Goal: Task Accomplishment & Management: Use online tool/utility

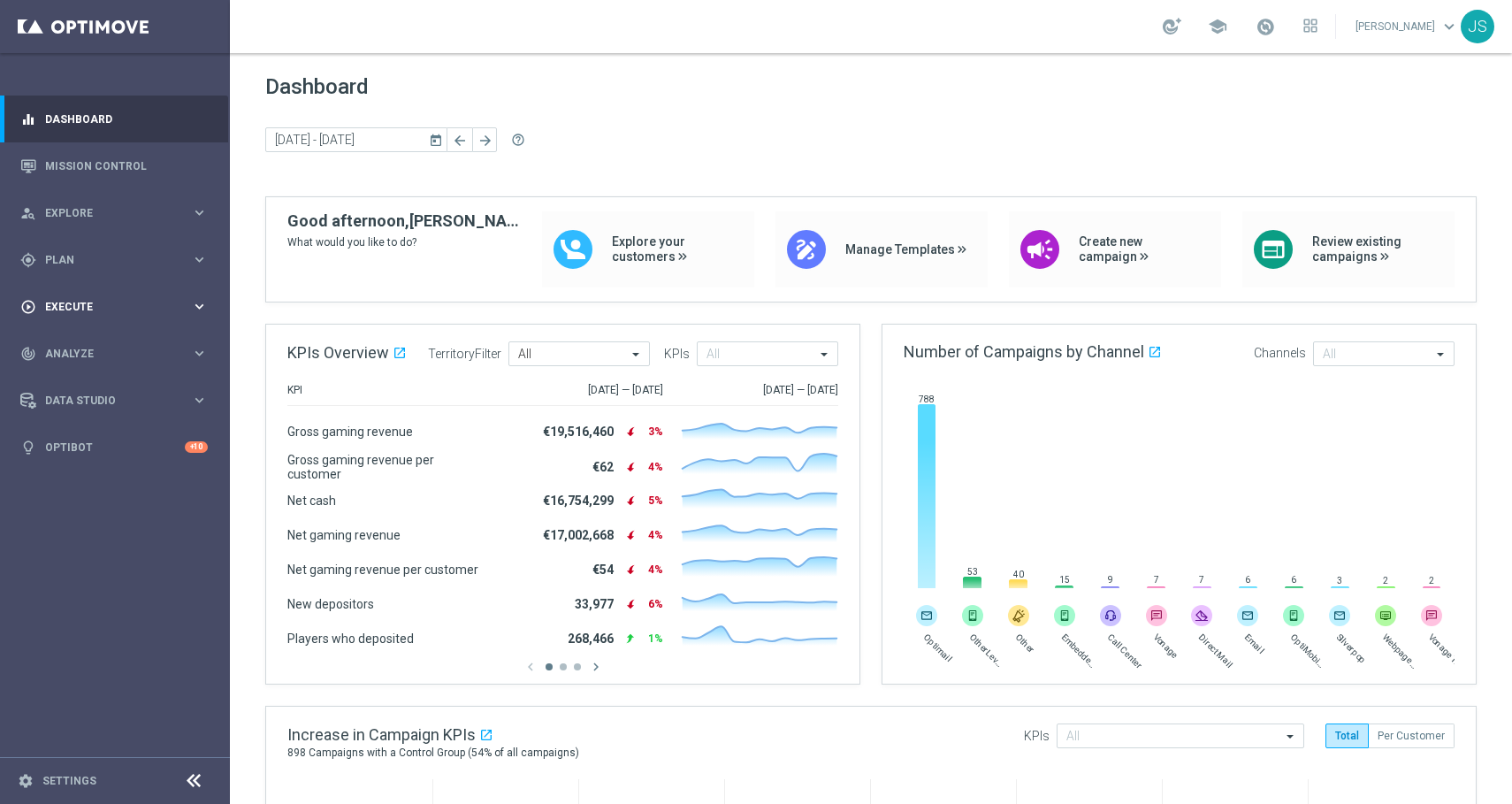
click at [218, 297] on div "play_circle_outline Execute keyboard_arrow_right" at bounding box center [113, 306] width 228 height 47
click at [210, 274] on div "gps_fixed Plan keyboard_arrow_right" at bounding box center [113, 259] width 228 height 47
click at [126, 351] on span "Templates" at bounding box center [110, 349] width 126 height 11
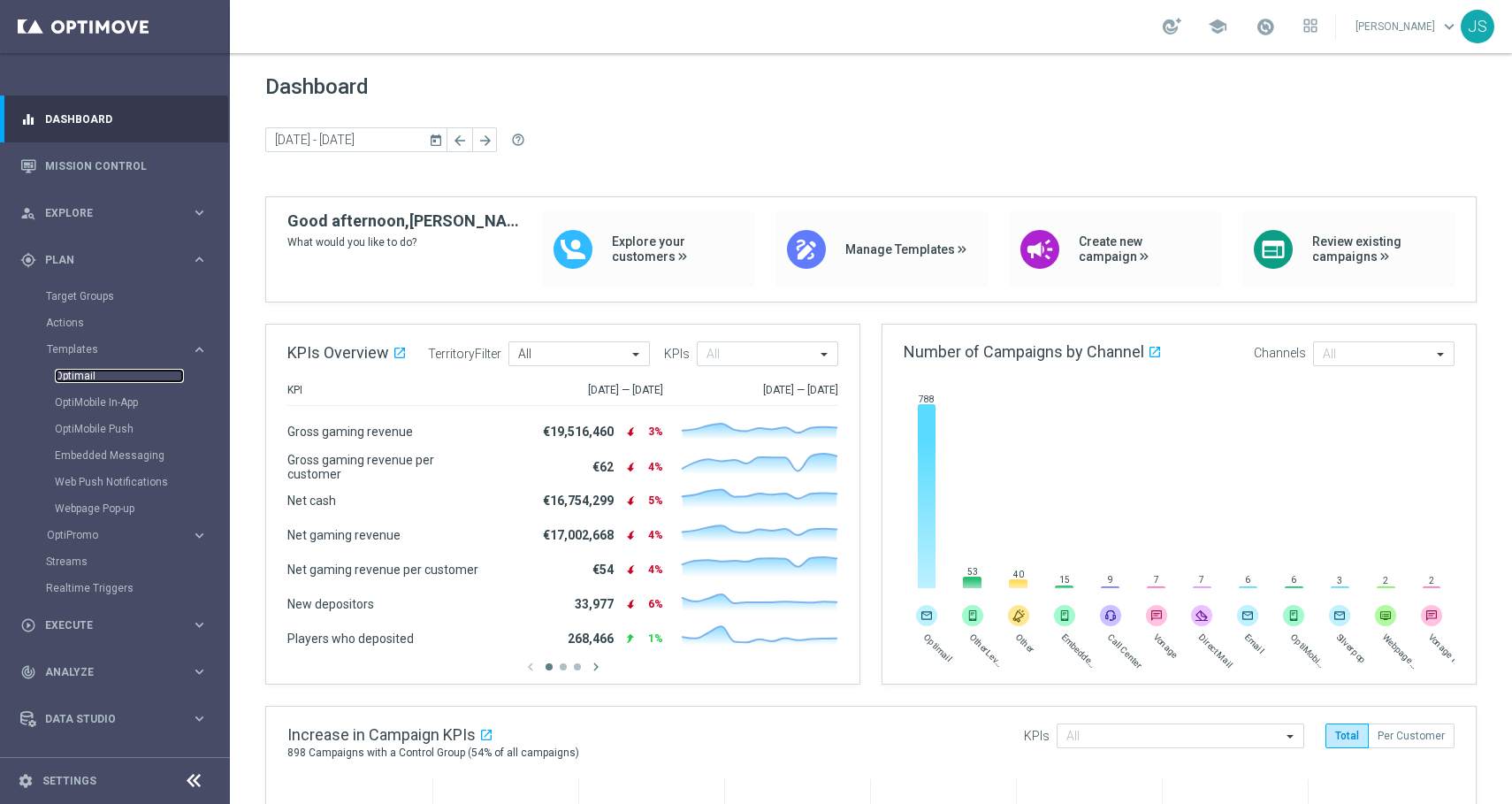
click at [111, 370] on link "Optimail" at bounding box center [119, 375] width 129 height 14
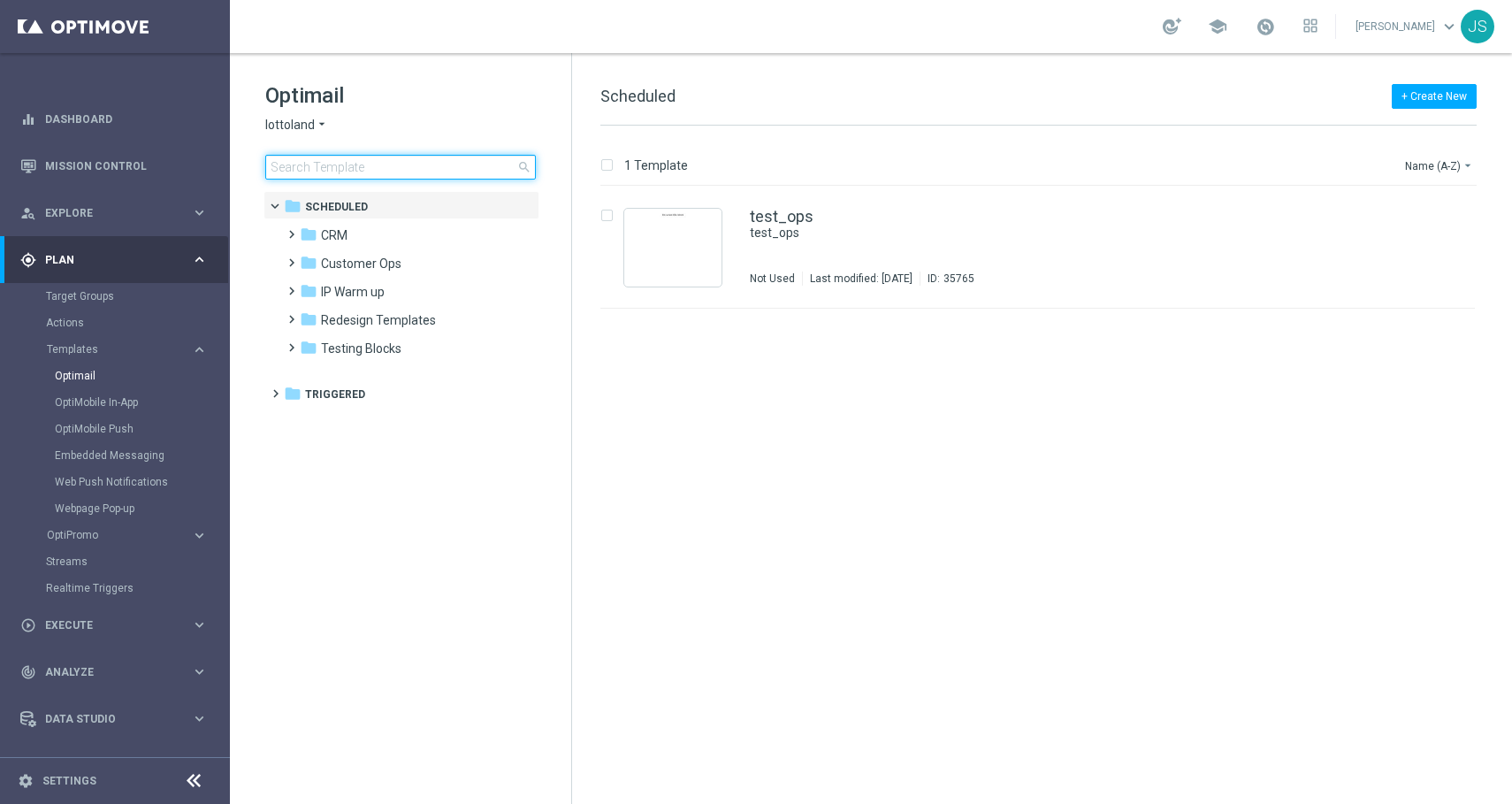
click at [345, 170] on input at bounding box center [400, 167] width 270 height 25
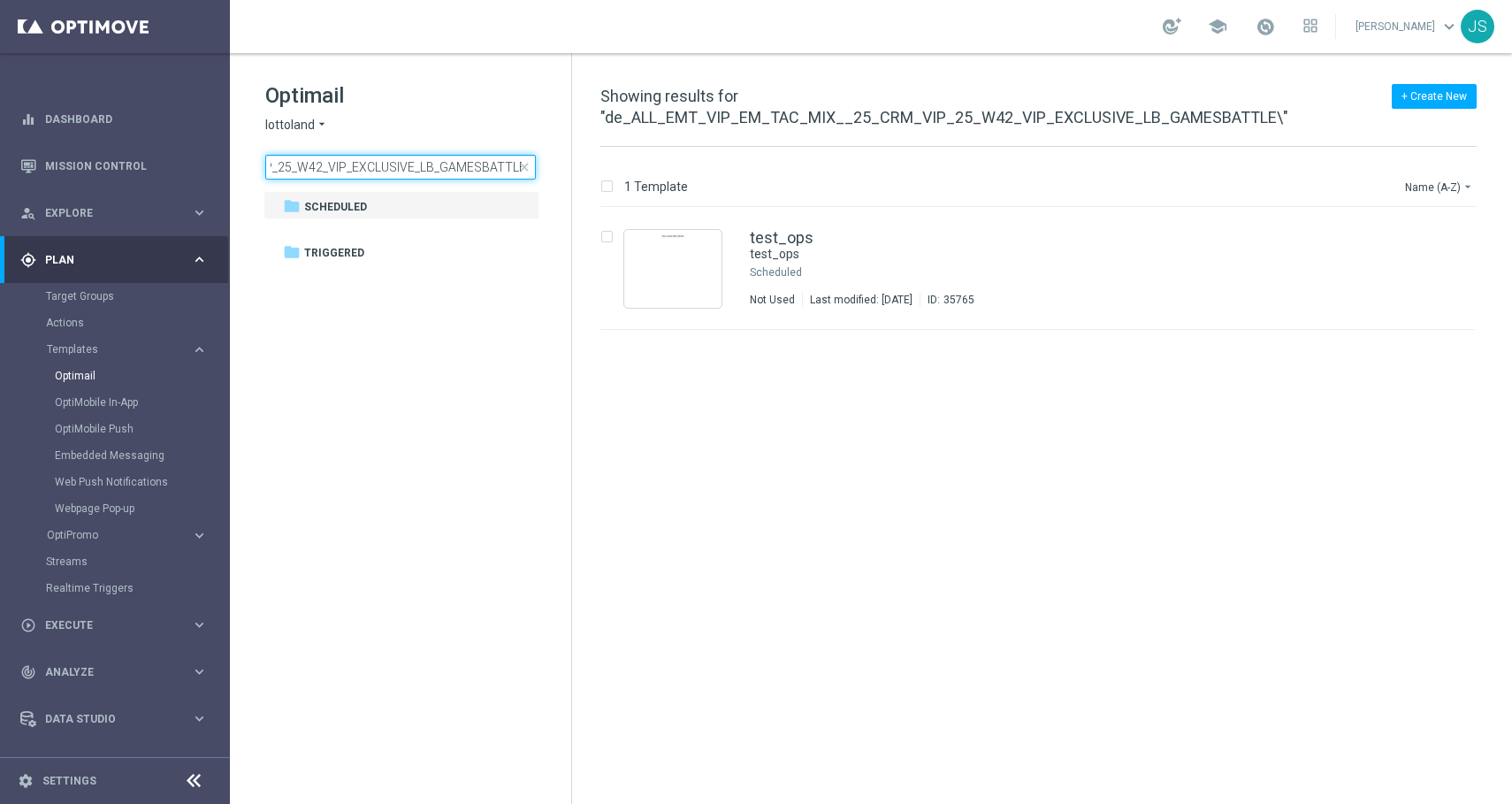
scroll to position [0, 256]
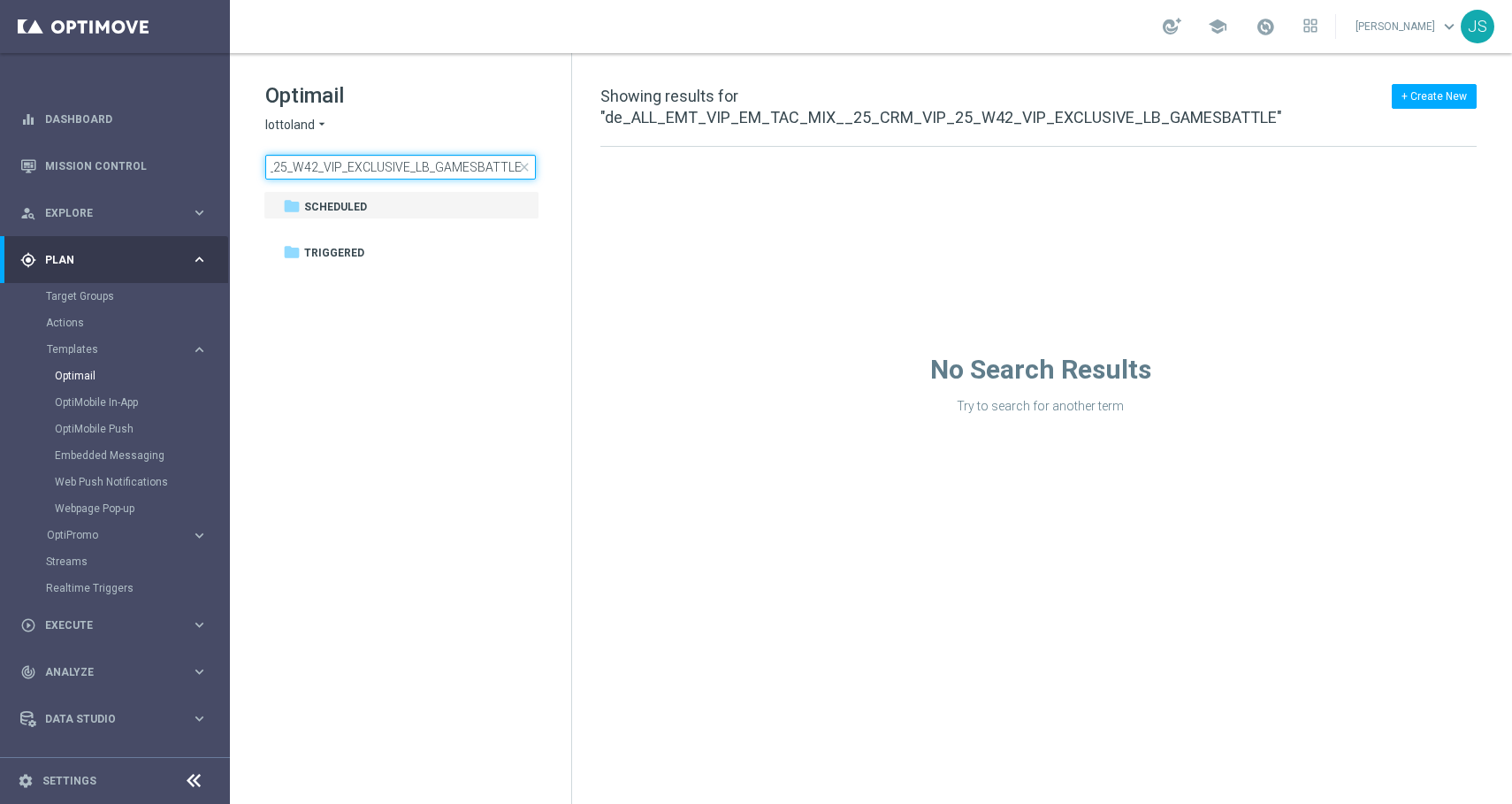
type input "de_ALL_EMT_VIP_EM_TAC_MIX__25_CRM_VIP_25_W42_VIP_EXCLUSIVE_LB_GAMESBATTLE"
drag, startPoint x: 410, startPoint y: 164, endPoint x: 126, endPoint y: 159, distance: 284.0
click at [125, 158] on main "equalizer Dashboard Mission Control" at bounding box center [756, 402] width 1512 height 804
click at [345, 171] on input "de_ALL_EMT_VIP_EM_TAC_MIX__25_CRM_VIP_25_W42_VIP_EXCLUSIVE_LB_GAMESBATTLE" at bounding box center [400, 167] width 270 height 25
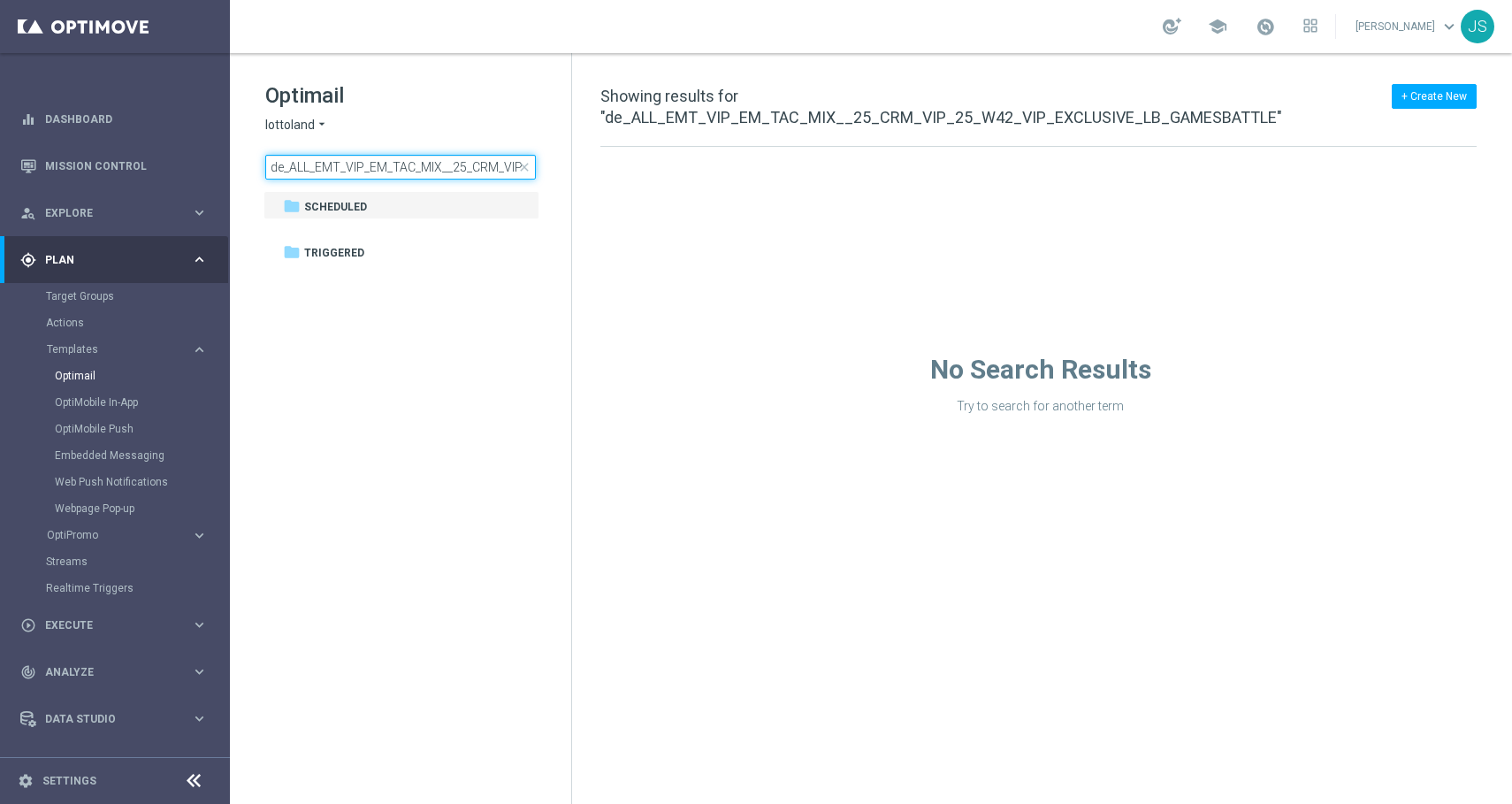
click at [345, 171] on input "de_ALL_EMT_VIP_EM_TAC_MIX__25_CRM_VIP_25_W42_VIP_EXCLUSIVE_LB_GAMESBATTLE" at bounding box center [400, 167] width 270 height 25
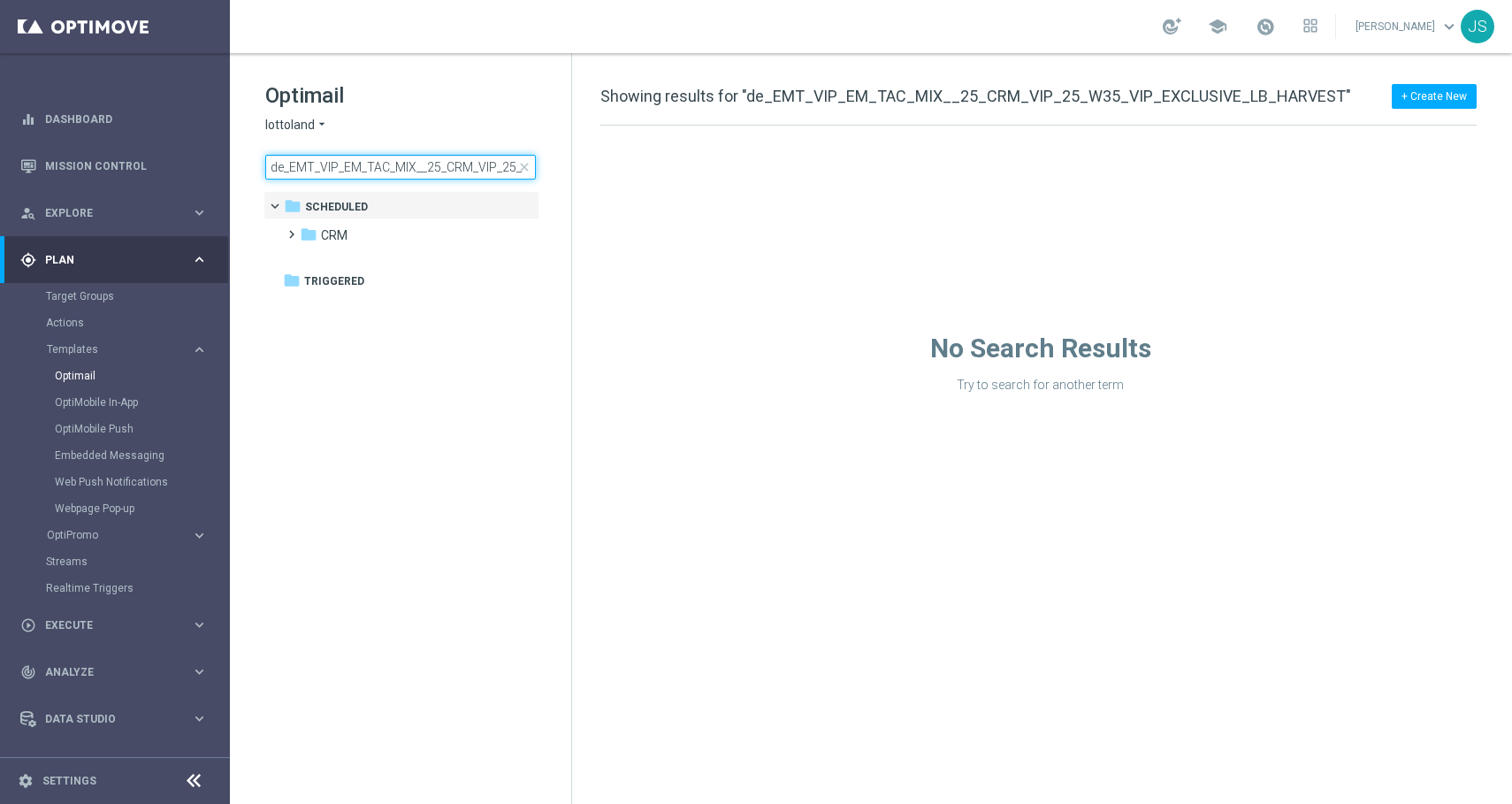
scroll to position [0, 193]
type input "de_EMT_VIP_EM_TAC_MIX__25_CRM_VIP_25_W35_VIP_EXCLUSIVE_LB_HARVEST"
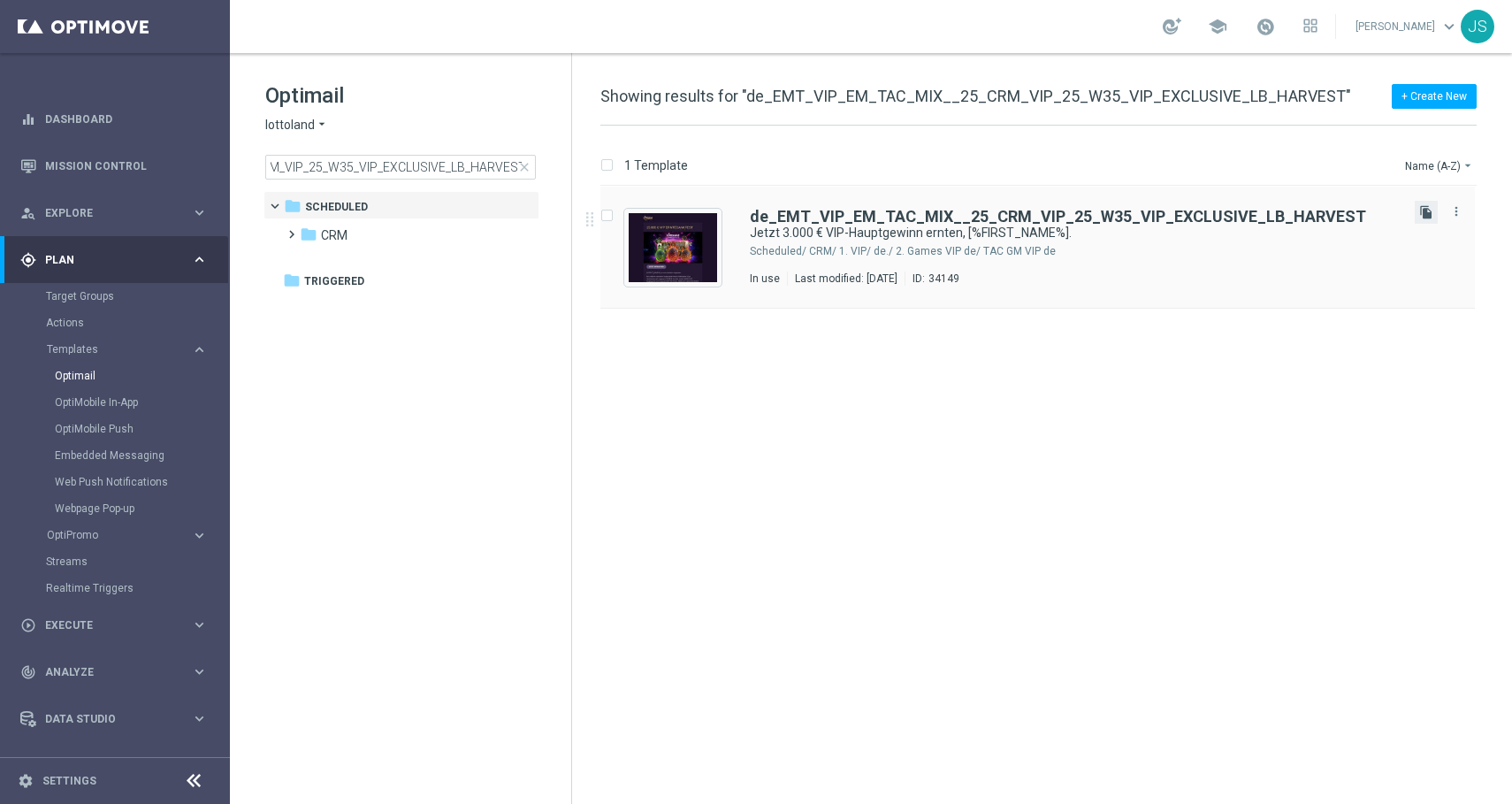
scroll to position [0, 0]
click at [1424, 210] on icon "file_copy" at bounding box center [1426, 212] width 14 height 14
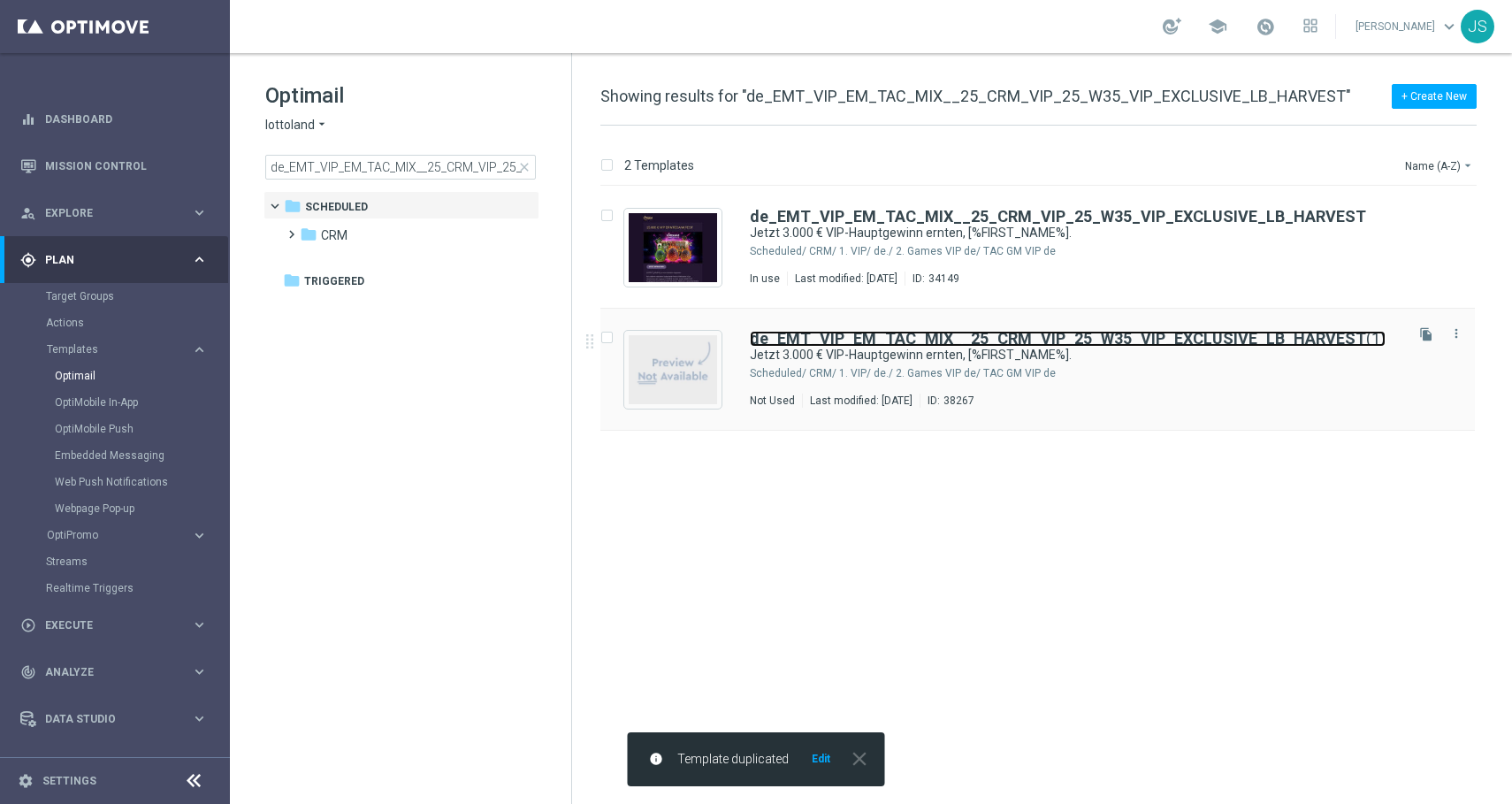
click at [1103, 338] on b "de_EMT_VIP_EM_TAC_MIX__25_CRM_VIP_25_W35_VIP_EXCLUSIVE_LB_HARVEST" at bounding box center [1058, 338] width 617 height 18
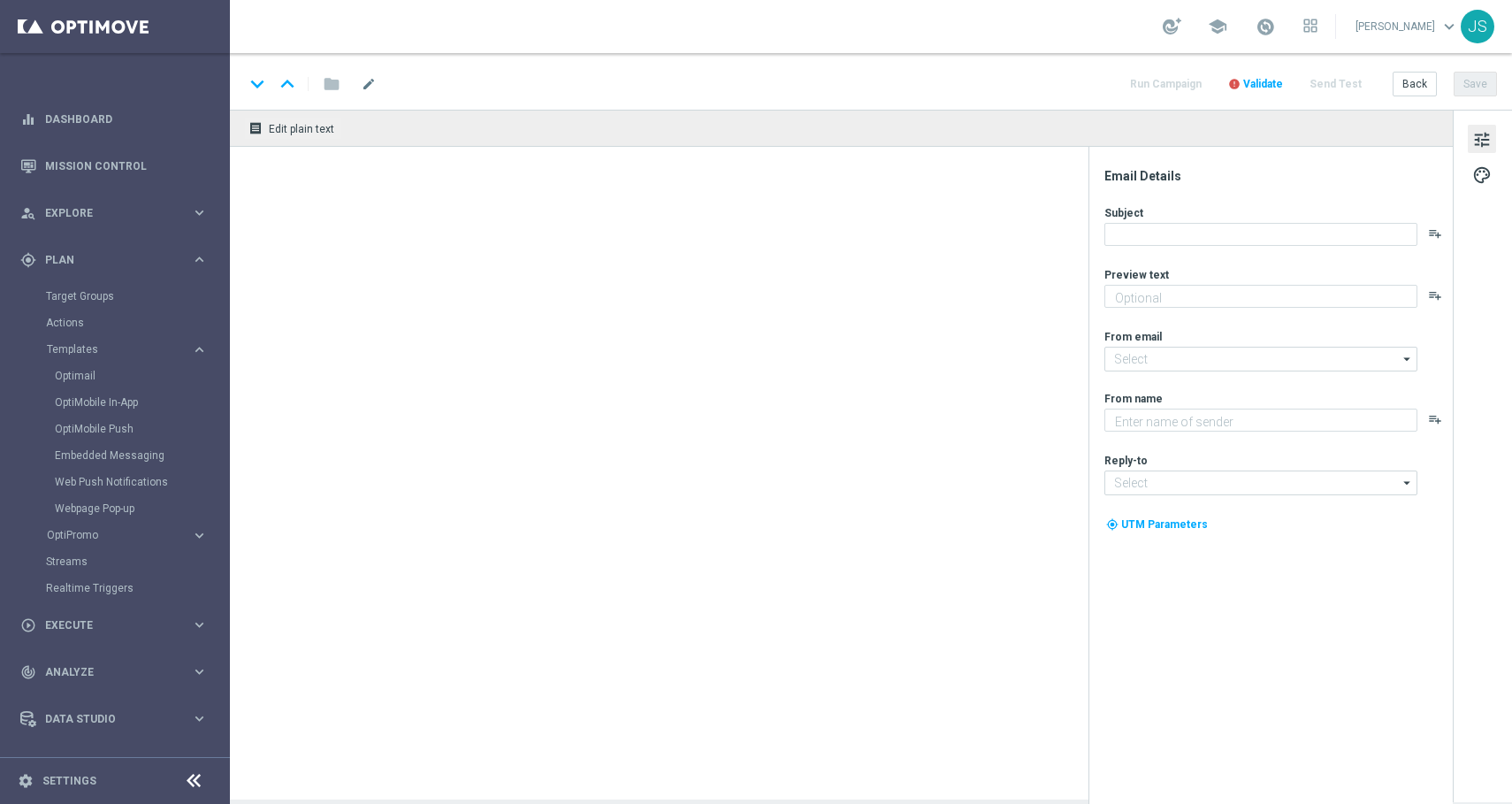
type textarea "Kostenlos anmelden, mitspielen & gewinnen."
type input "[EMAIL_ADDRESS][DOMAIN_NAME]"
type textarea "Millionaires' Club"
type input "[EMAIL_ADDRESS][DOMAIN_NAME]"
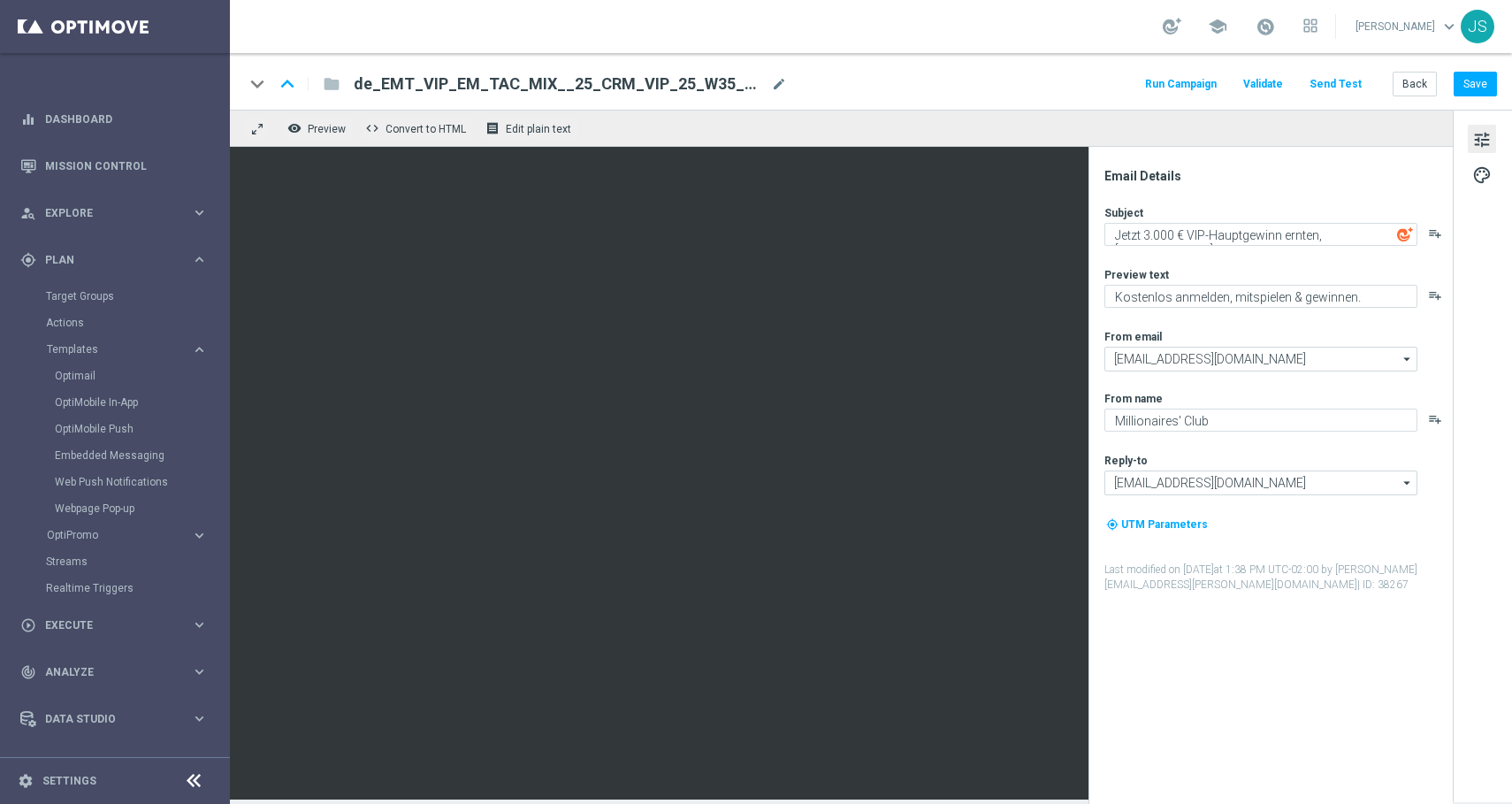
click at [1488, 150] on span "tune" at bounding box center [1482, 139] width 19 height 23
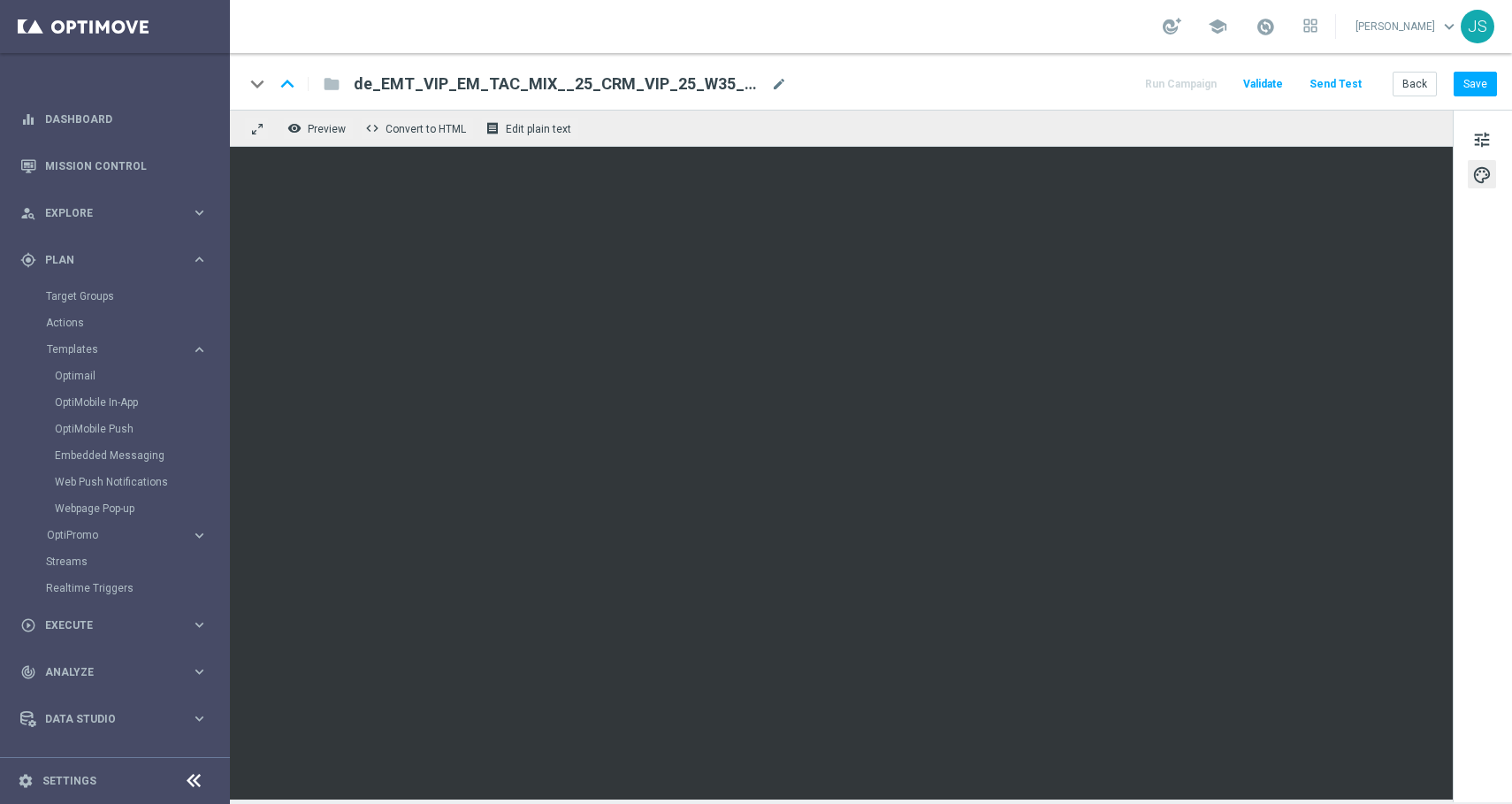
click at [1465, 148] on div "tune palette" at bounding box center [1483, 456] width 60 height 692
click at [1486, 141] on span "tune" at bounding box center [1482, 139] width 19 height 23
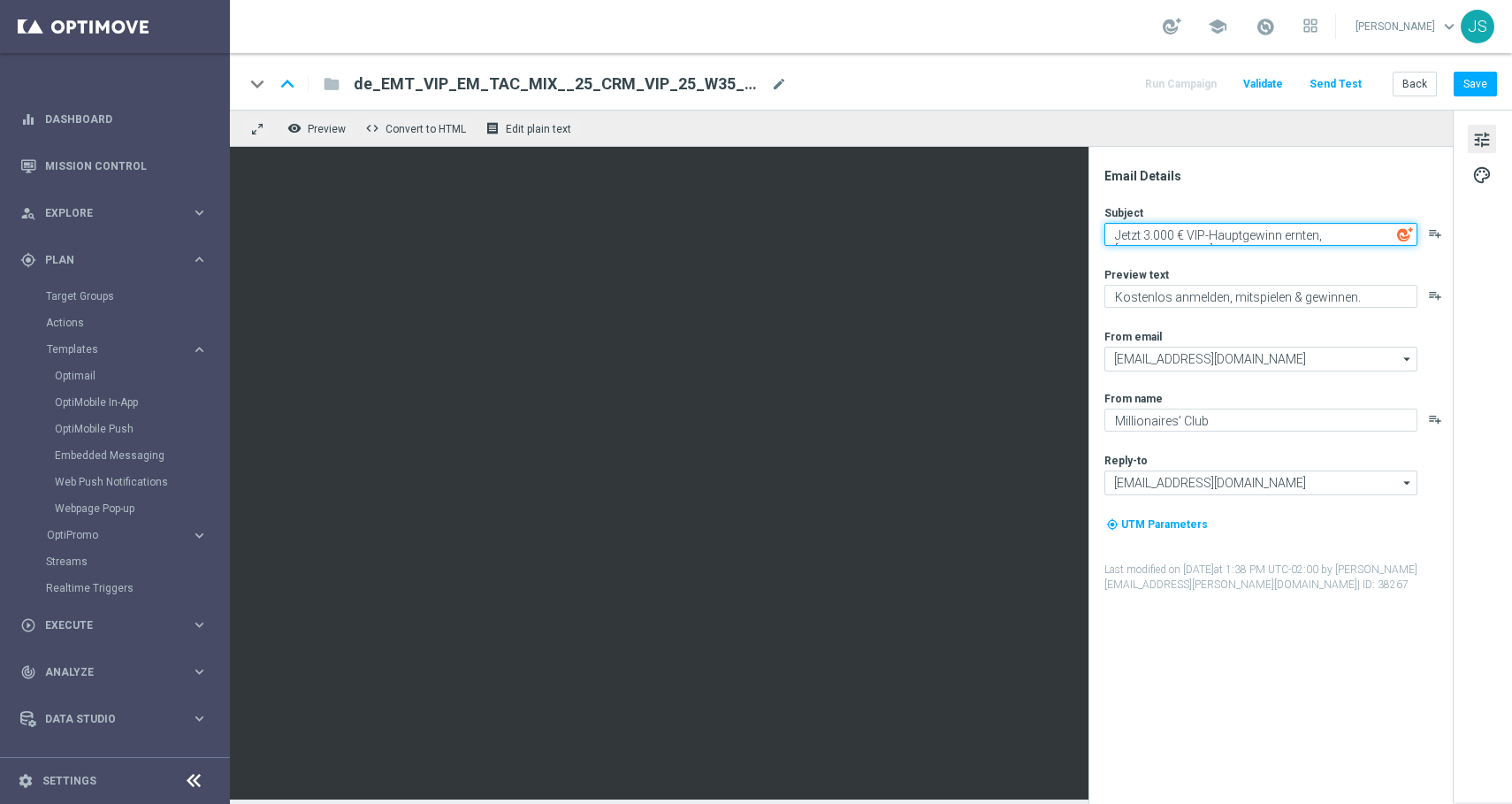
click at [1258, 237] on textarea "Jetzt 3.000 € VIP-Hauptgewinn ernten, [%FIRST_NAME%]." at bounding box center [1260, 235] width 313 height 23
paste textarea "Zwei Slots & deine VIP-Chance auf 1.500 €, [%FIRST_NAME%]."
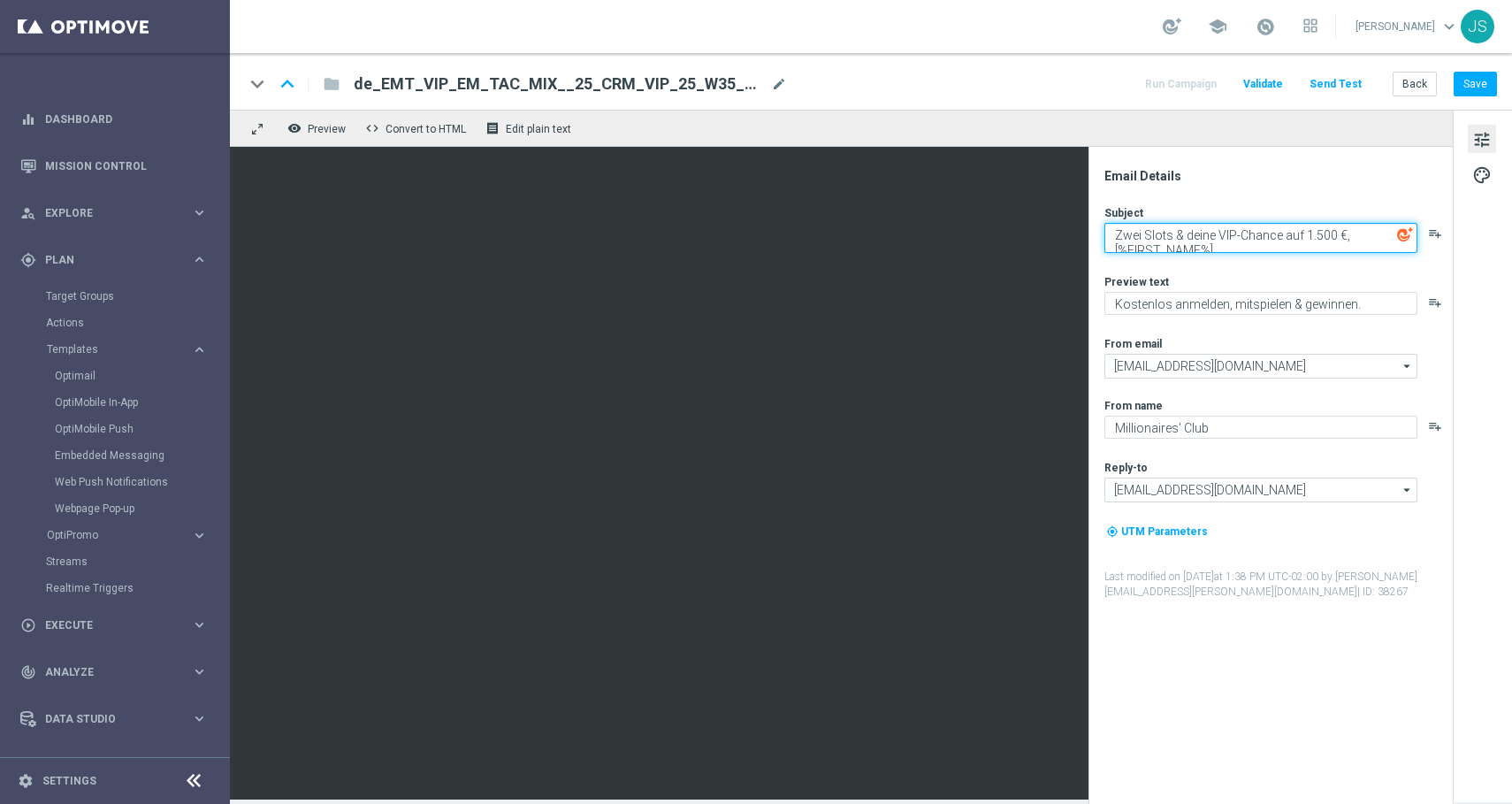
scroll to position [6, 0]
type textarea "Zwei Slots & deine VIP-Chance auf 1.500 €, [%FIRST_NAME%]."
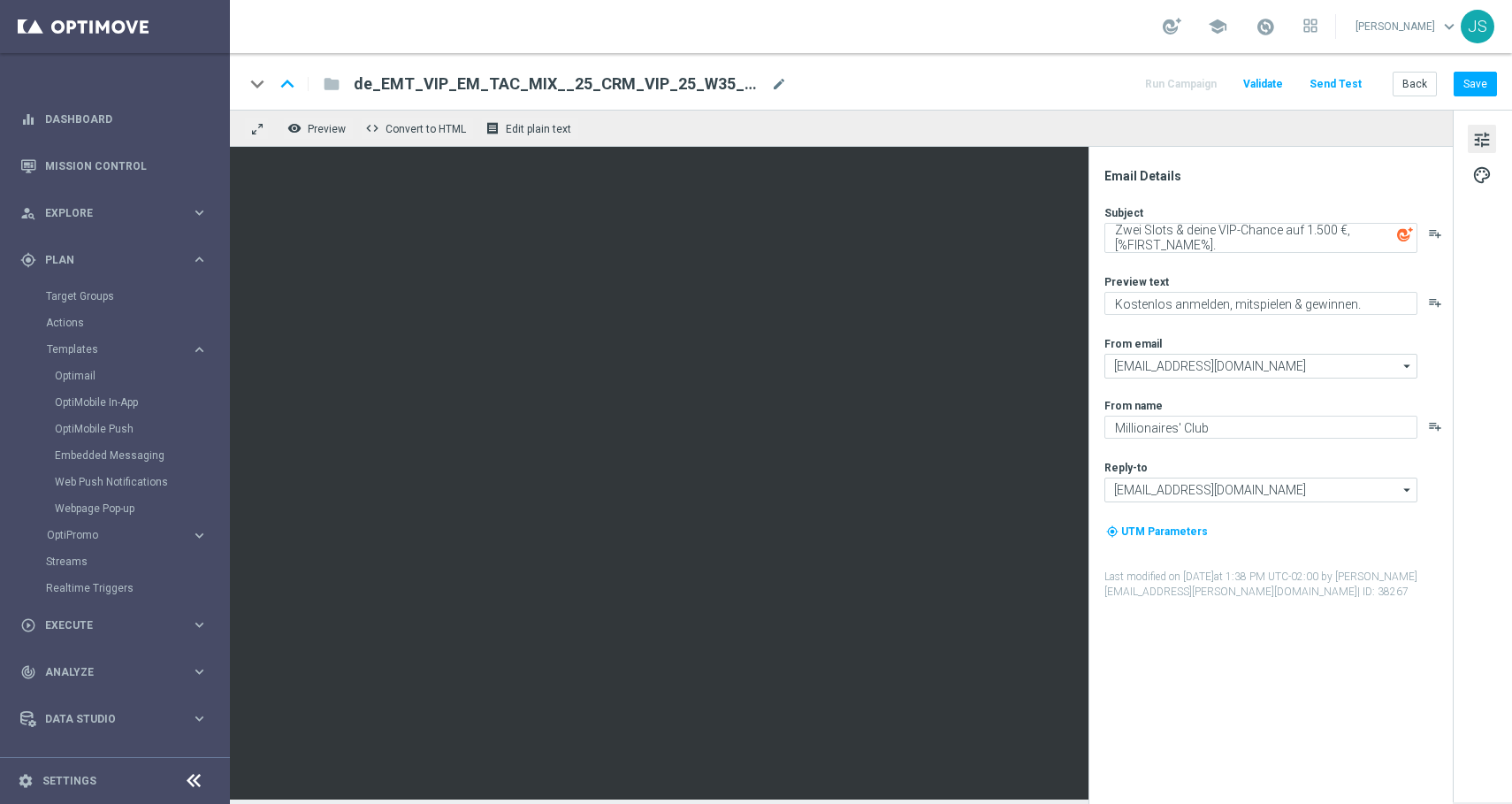
click at [738, 86] on span "de_EMT_VIP_EM_TAC_MIX__25_CRM_VIP_25_W35_VIP_EXCLUSIVE_LB_HARVEST(1)" at bounding box center [559, 84] width 411 height 21
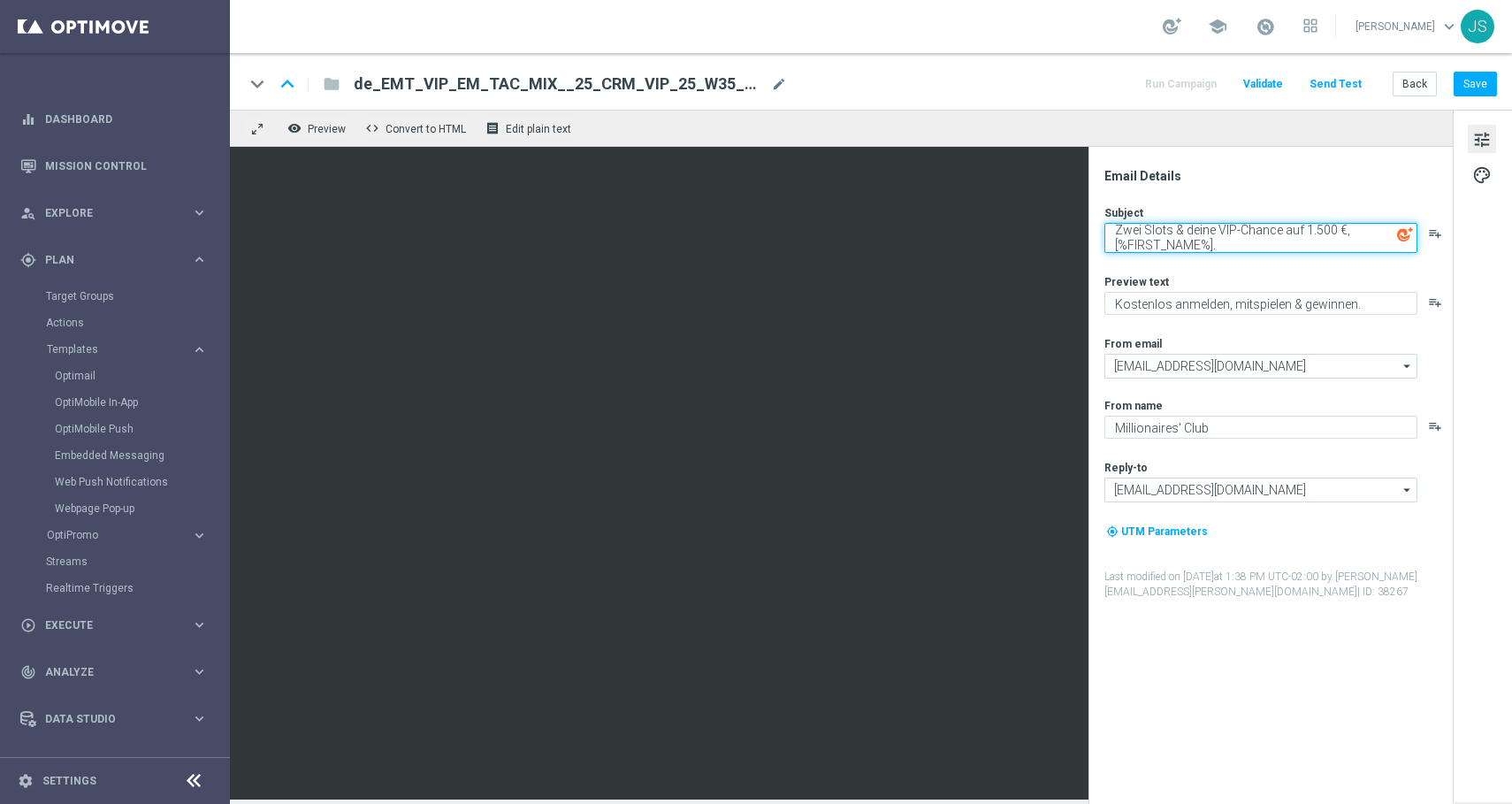
click at [1254, 232] on textarea "Zwei Slots & deine VIP-Chance auf 1.500 €, [%FIRST_NAME%]." at bounding box center [1260, 238] width 313 height 30
click at [1212, 243] on textarea "Zwei Slots & deine VIP-Chance auf 1.500 €, [%FIRST_NAME%]." at bounding box center [1260, 238] width 313 height 30
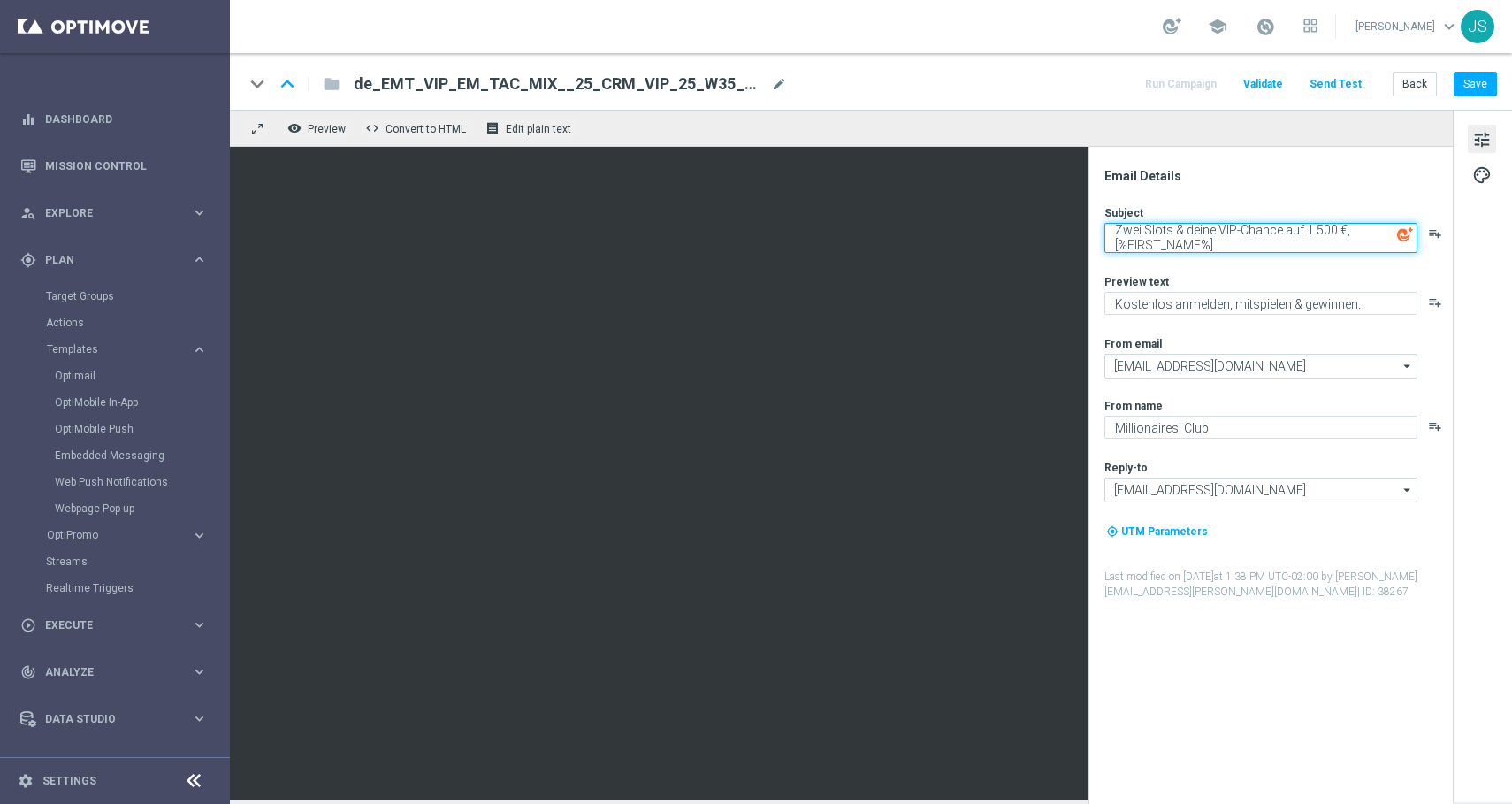
click at [1212, 243] on textarea "Zwei Slots & deine VIP-Chance auf 1.500 €, [%FIRST_NAME%]." at bounding box center [1260, 238] width 313 height 30
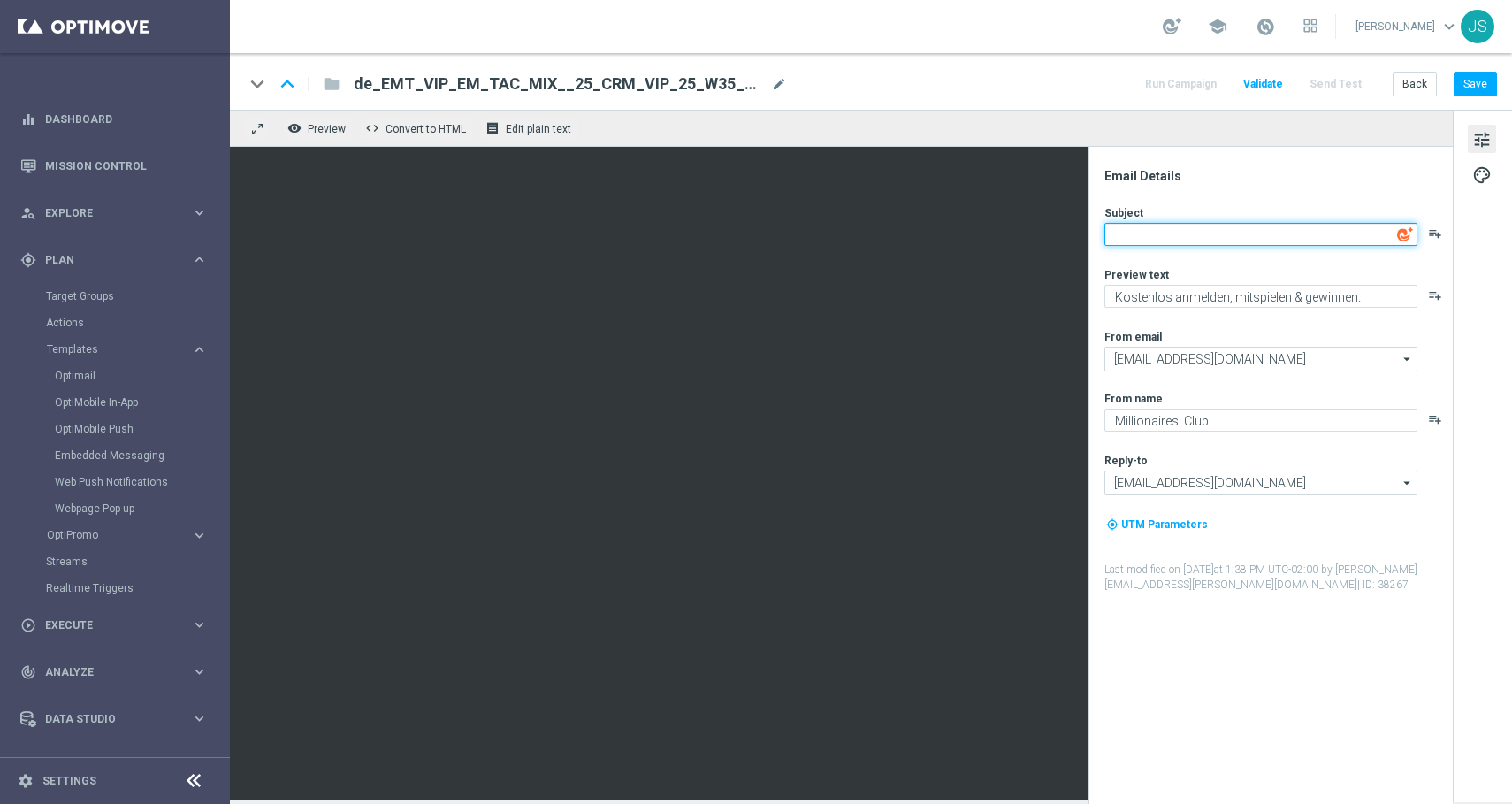
paste textarea "Zwei Slots & deine VIP-Chance auf 1.500 €, [%FIRST_NAME%]."
type textarea "Zwei Slots & deine VIP-Chance auf 1.500 €, [%FIRST_NAME%]."
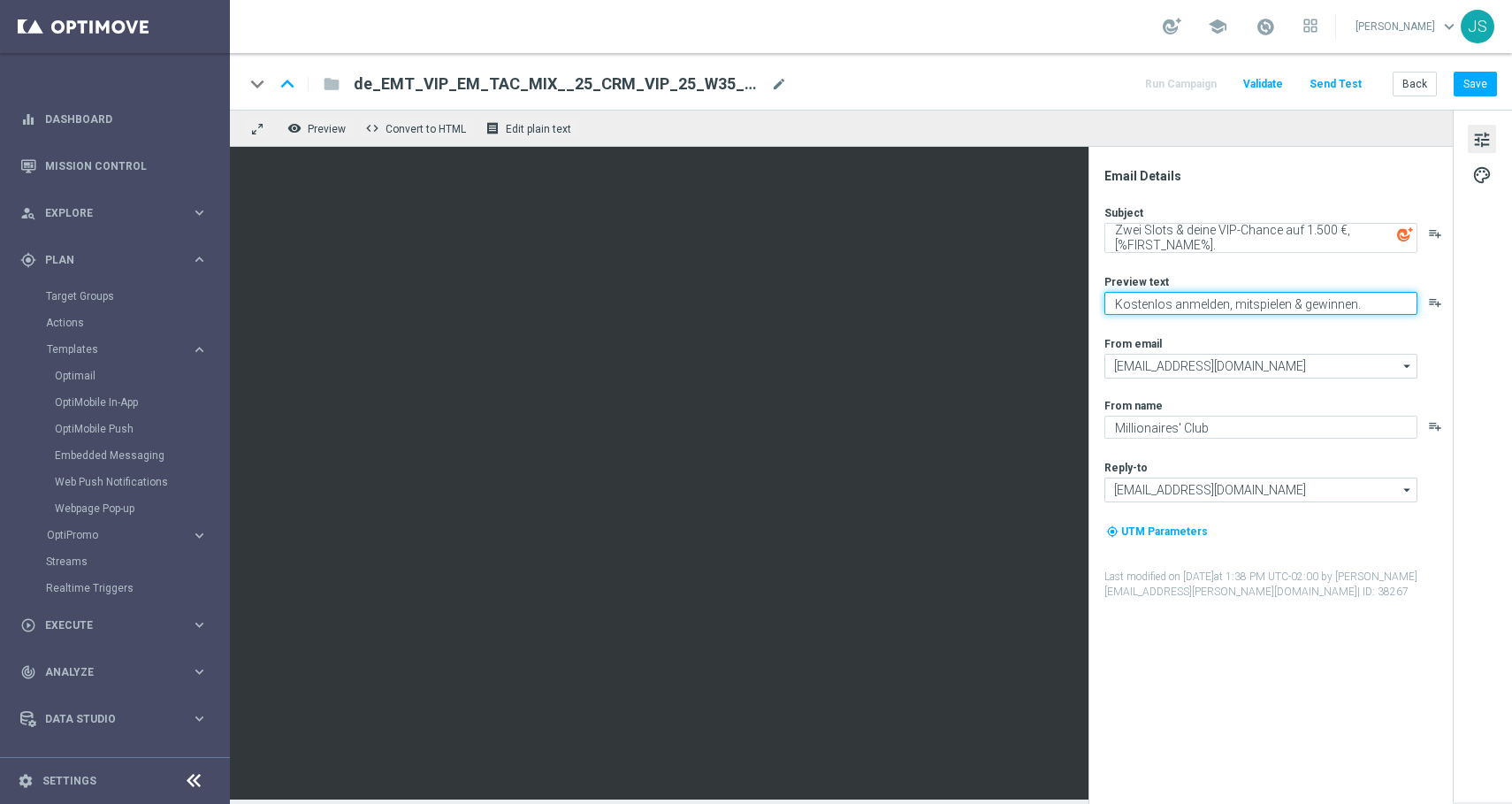
click at [1287, 293] on textarea "Kostenlos anmelden, mitspielen & gewinnen." at bounding box center [1260, 303] width 313 height 23
paste textarea "Das Duell des Jahres ist eröffnet"
type textarea "Das Duell des Jahres ist eröffnet"
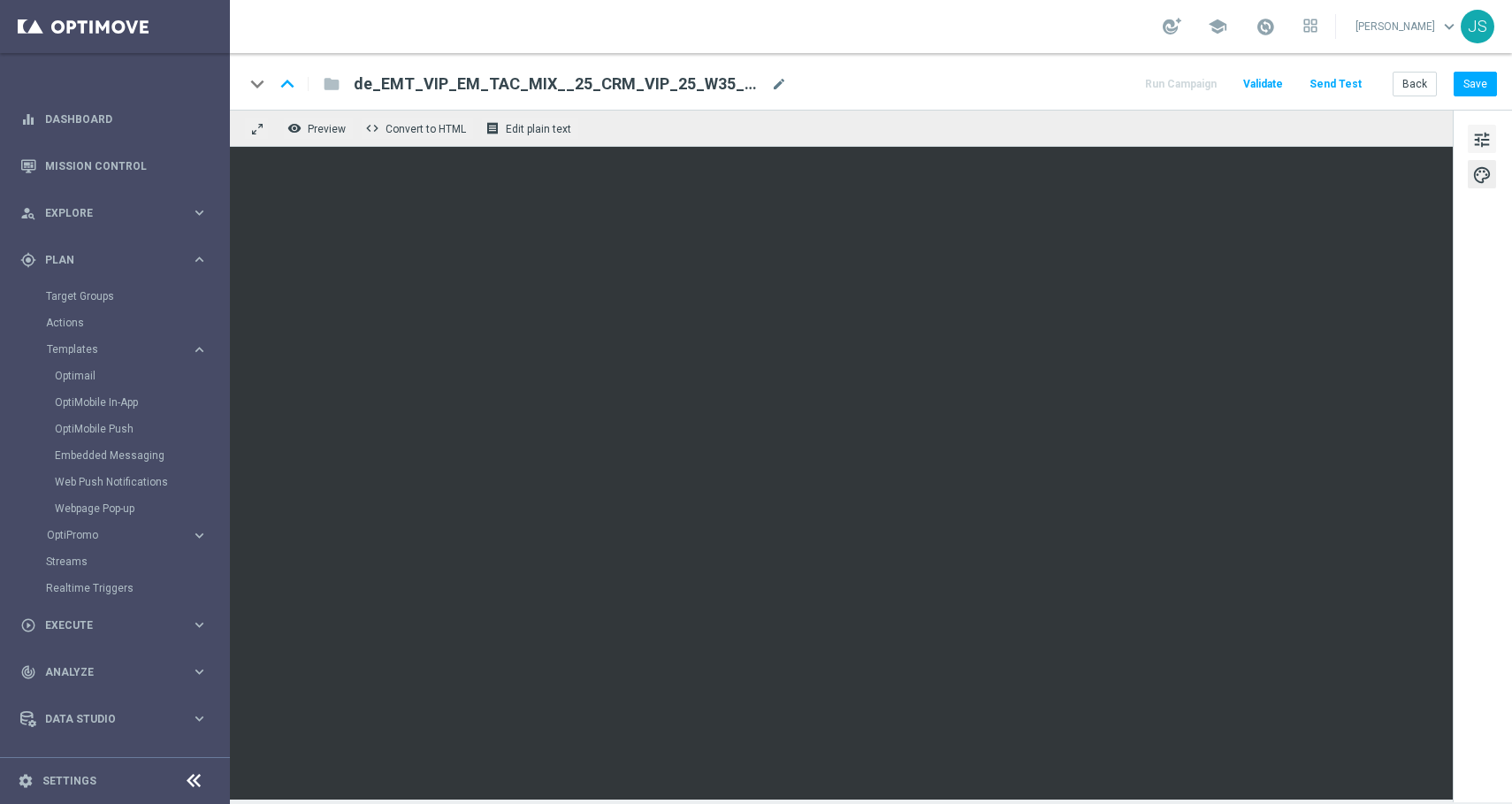
click at [1471, 140] on button "tune" at bounding box center [1481, 138] width 28 height 28
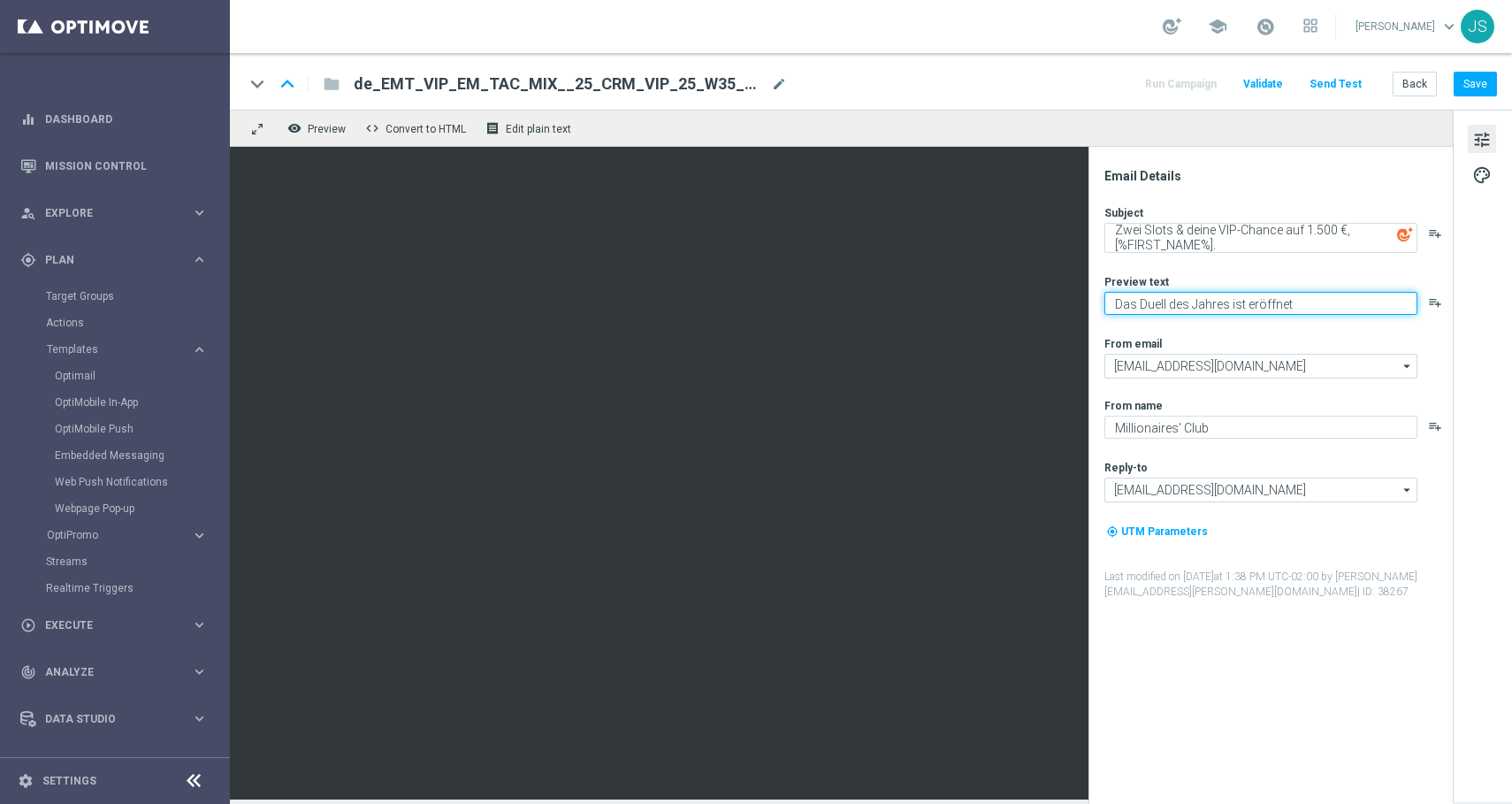
click at [1197, 307] on textarea "Das Duell des Jahres ist eröffnet" at bounding box center [1260, 303] width 313 height 23
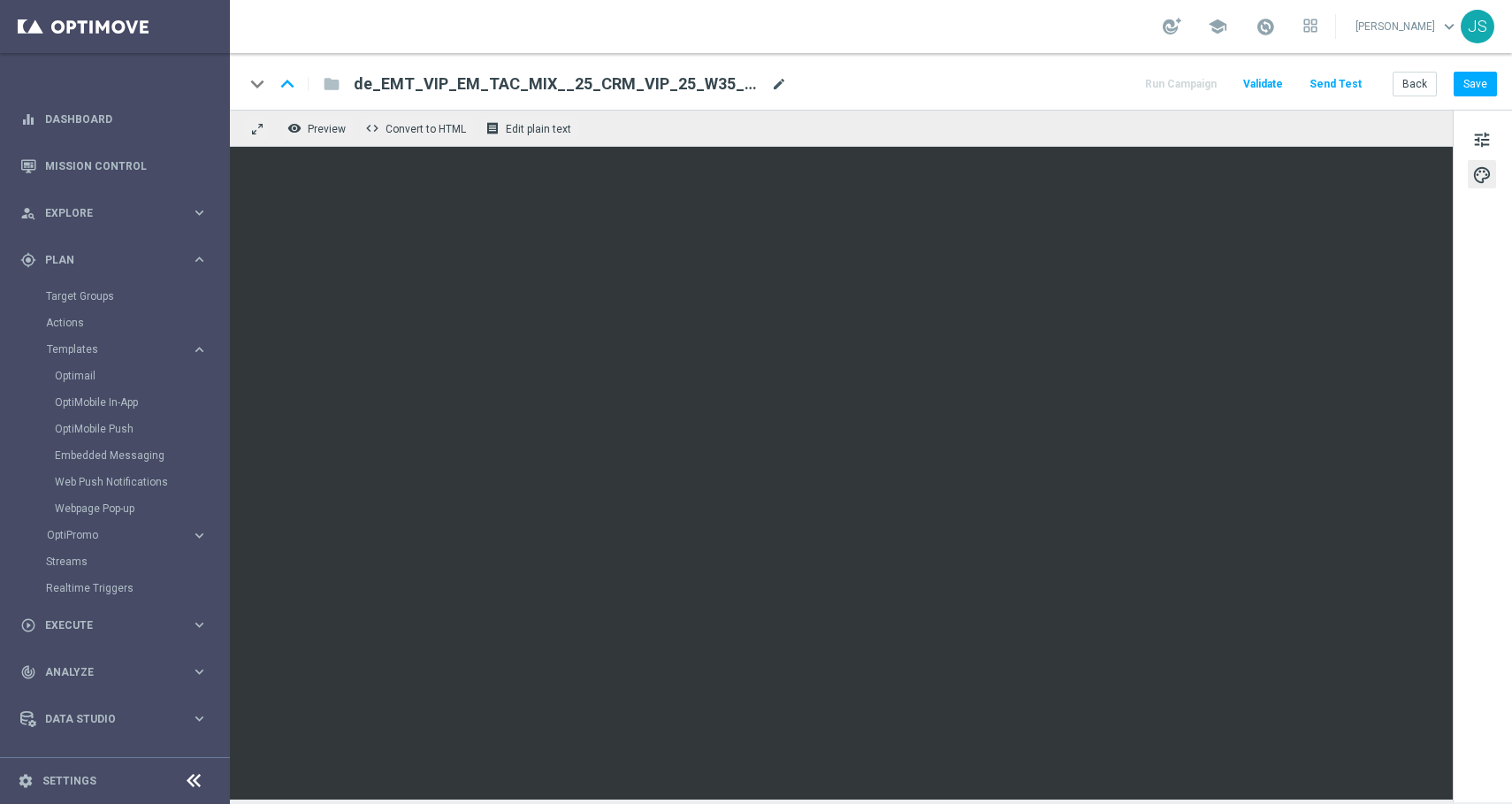
click at [775, 82] on span "mode_edit" at bounding box center [779, 84] width 16 height 16
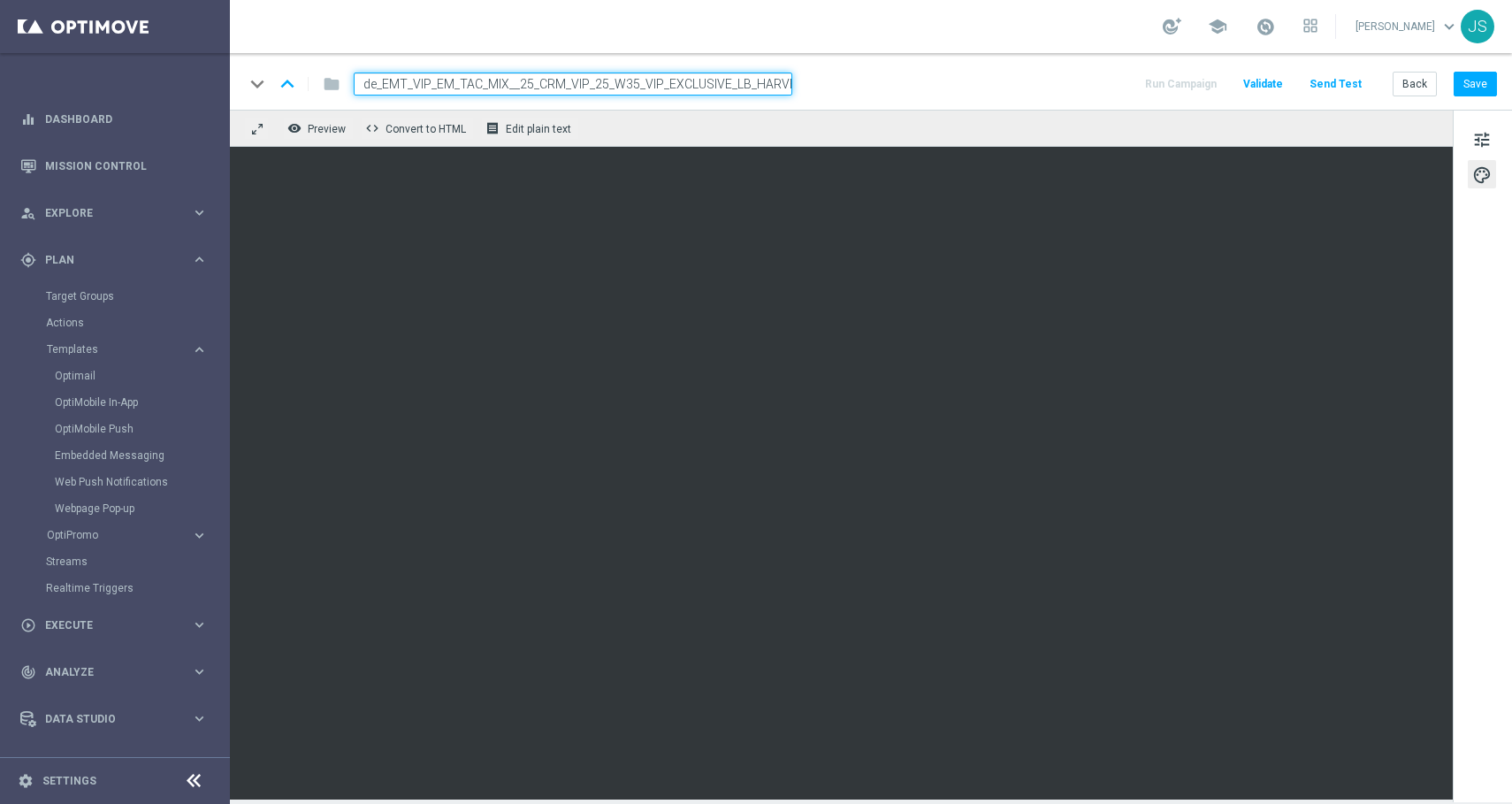
scroll to position [0, 32]
click at [650, 80] on input "de_EMT_VIP_EM_TAC_MIX__25_CRM_VIP_25_W35_VIP_EXCLUSIVE_LB_HARVEST(1)" at bounding box center [573, 84] width 439 height 23
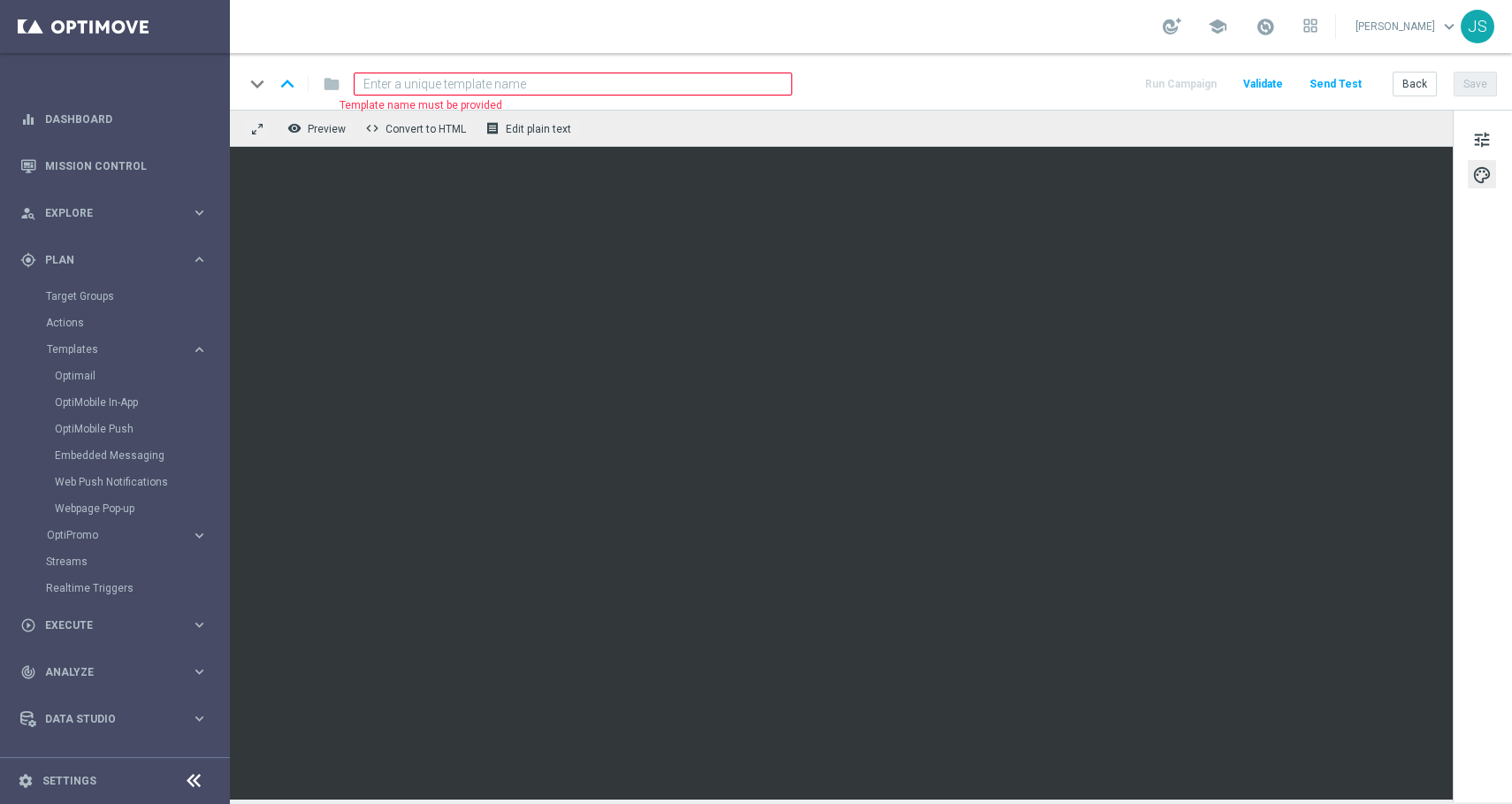
scroll to position [0, 0]
paste input "de_ALL_EMT_VIP_EM_TAC_MIX__25_CRM_VIP_25_W42_VIP_EXCLUSIVE_LB_GAMESBATTLE"
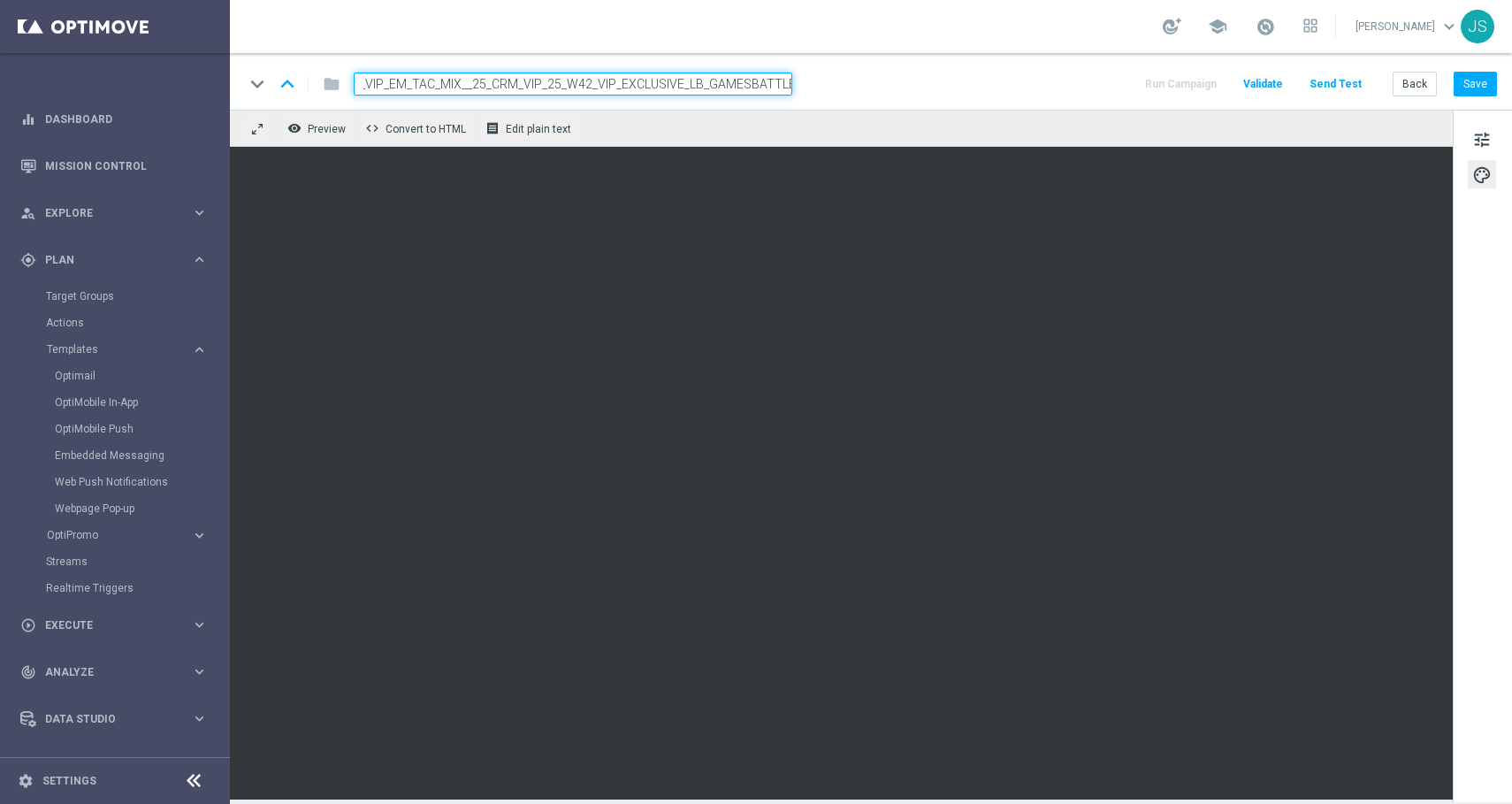
type input "de_ALL_EMT_VIP_EM_TAC_MIX__25_CRM_VIP_25_W42_VIP_EXCLUSIVE_LB_GAMESBATTLE"
click at [1062, 92] on div "keyboard_arrow_down keyboard_arrow_up folder de_ALL_EMT_VIP_EM_TAC_MIX__25_CRM_…" at bounding box center [870, 84] width 1253 height 23
click at [924, 115] on div "remove_red_eye Preview code Convert to HTML receipt Edit plain text" at bounding box center [842, 128] width 1223 height 38
click at [846, 128] on div "remove_red_eye Preview code Convert to HTML receipt Edit plain text" at bounding box center [842, 128] width 1223 height 38
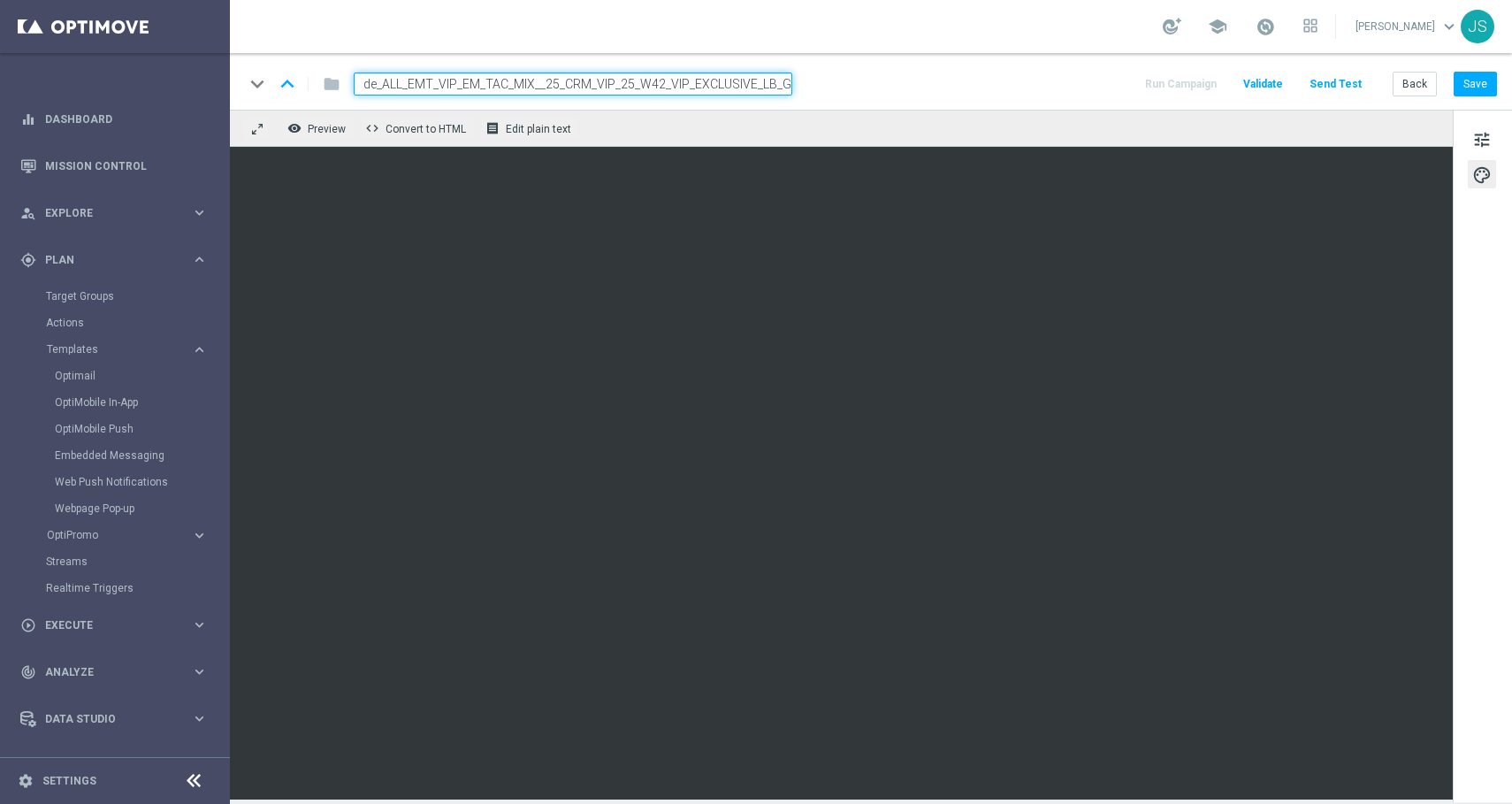
click at [771, 82] on input "de_ALL_EMT_VIP_EM_TAC_MIX__25_CRM_VIP_25_W42_VIP_EXCLUSIVE_LB_GAMESBATTLE" at bounding box center [573, 84] width 439 height 23
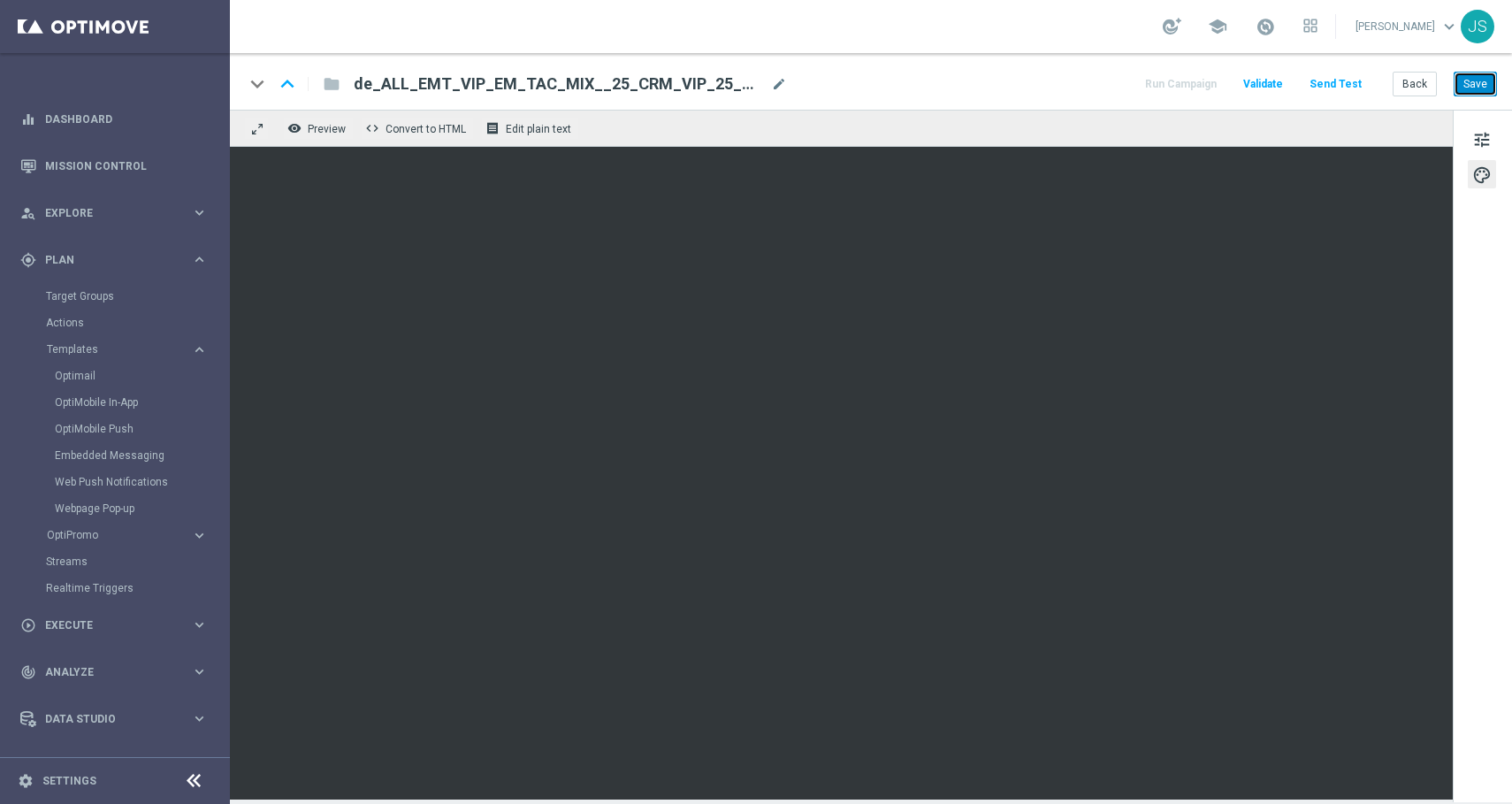
click at [1474, 94] on button "Save" at bounding box center [1475, 84] width 43 height 25
click at [1470, 89] on button "Save" at bounding box center [1475, 84] width 43 height 25
click at [1487, 86] on button "Save" at bounding box center [1475, 84] width 43 height 25
click at [1482, 76] on button "Save" at bounding box center [1475, 84] width 43 height 25
click at [1407, 88] on button "Back" at bounding box center [1415, 84] width 44 height 25
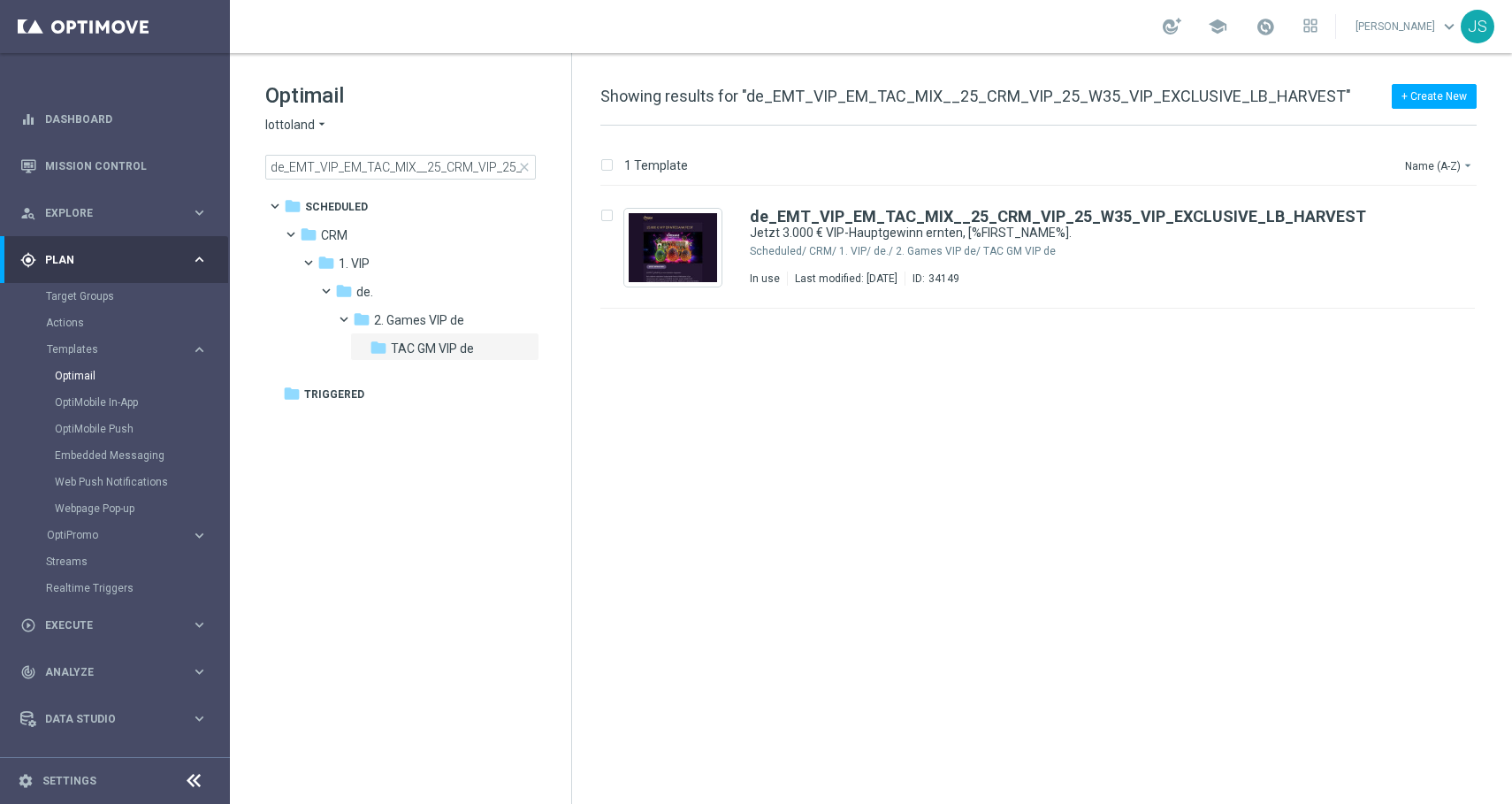
click at [524, 166] on span "close" at bounding box center [524, 166] width 14 height 14
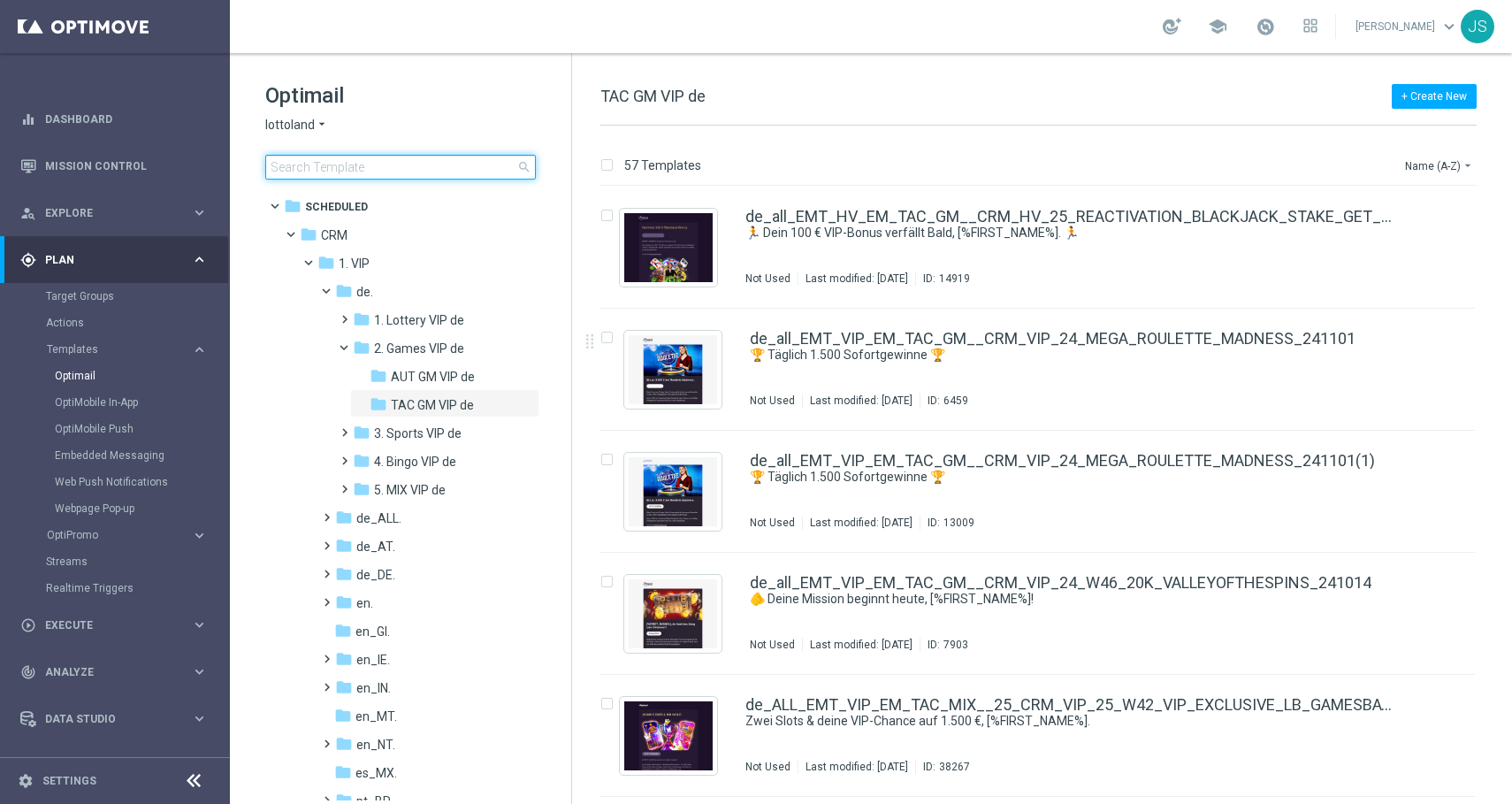
click at [377, 168] on input at bounding box center [400, 167] width 270 height 25
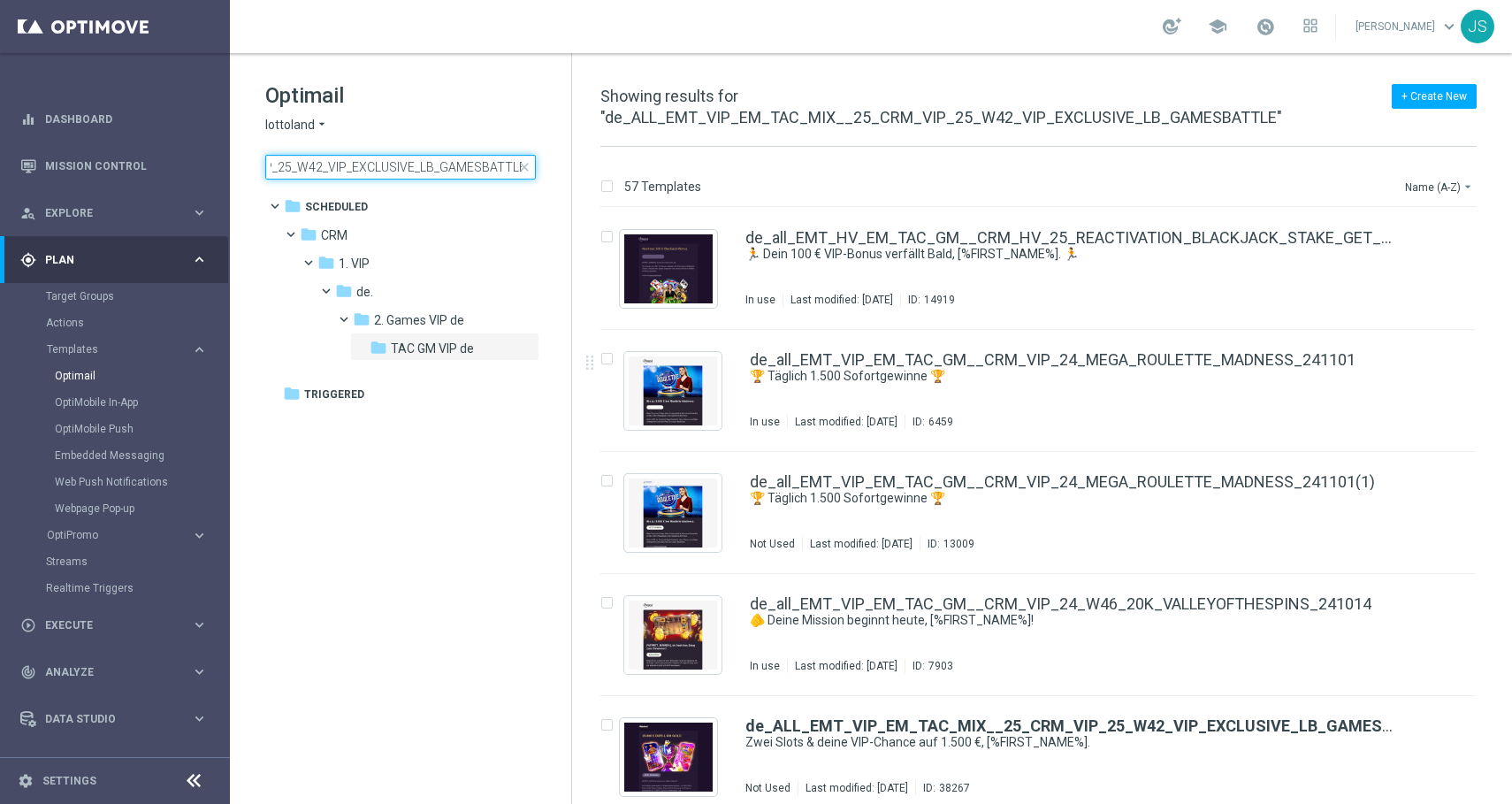
type input "de_ALL_EMT_VIP_EM_TAC_MIX__25_CRM_VIP_25_W42_VIP_EXCLUSIVE_LB_GAMESBATTLE"
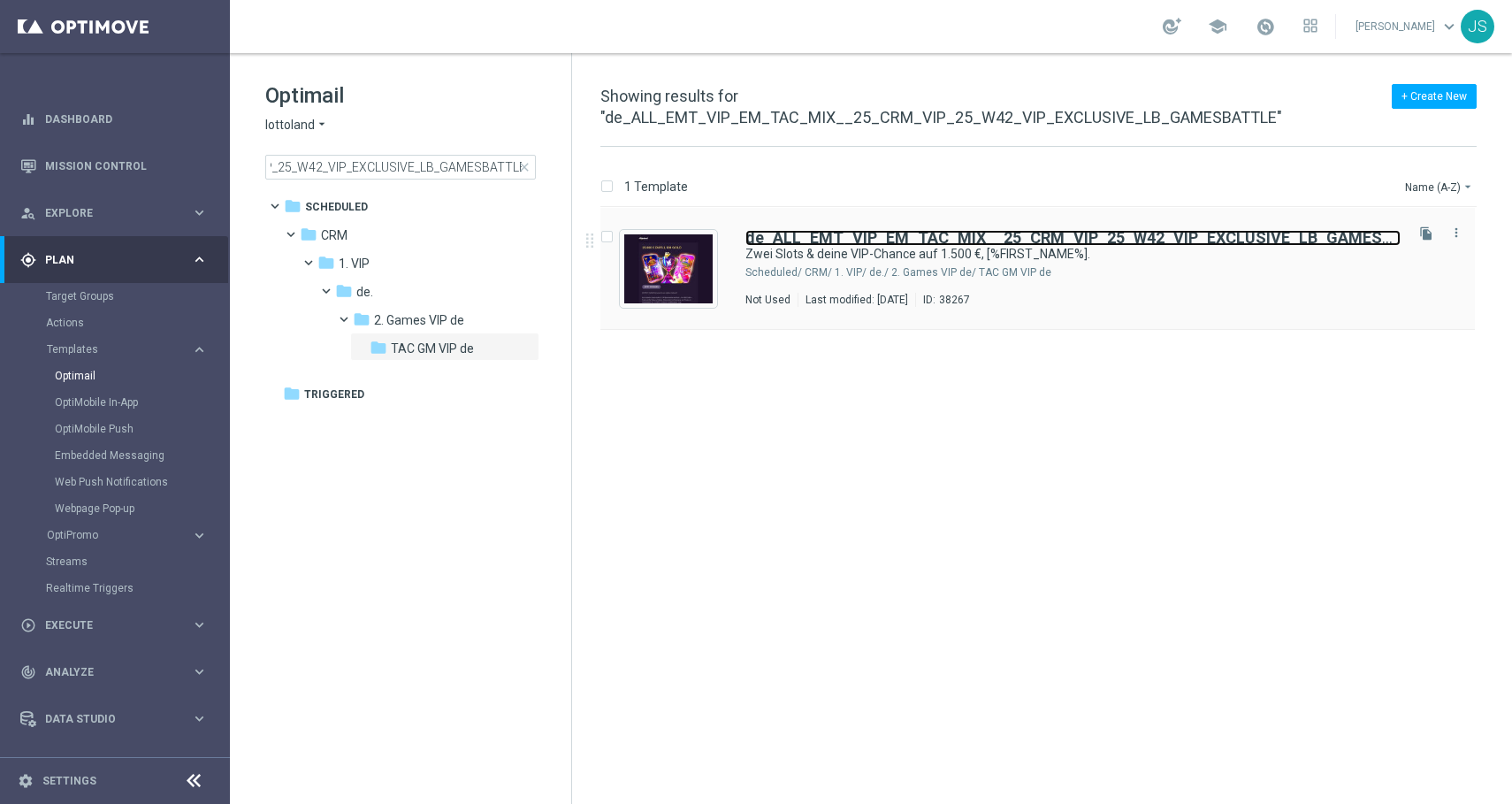
click at [1085, 245] on b "de_ALL_EMT_VIP_EM_TAC_MIX__25_CRM_VIP_25_W42_VIP_EXCLUSIVE_LB_GAMESBATTLE" at bounding box center [1093, 237] width 695 height 18
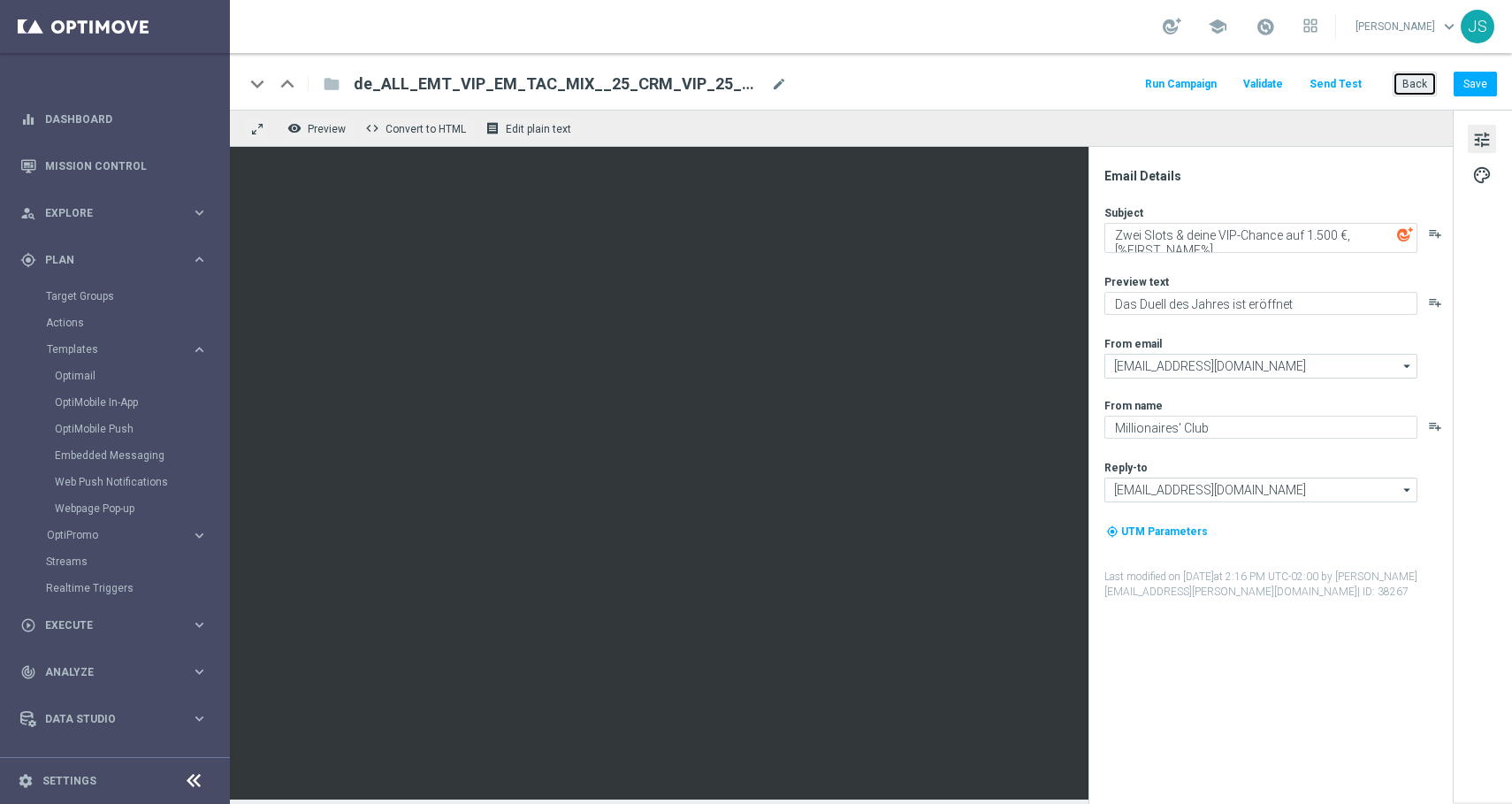
click at [1418, 88] on button "Back" at bounding box center [1415, 84] width 44 height 25
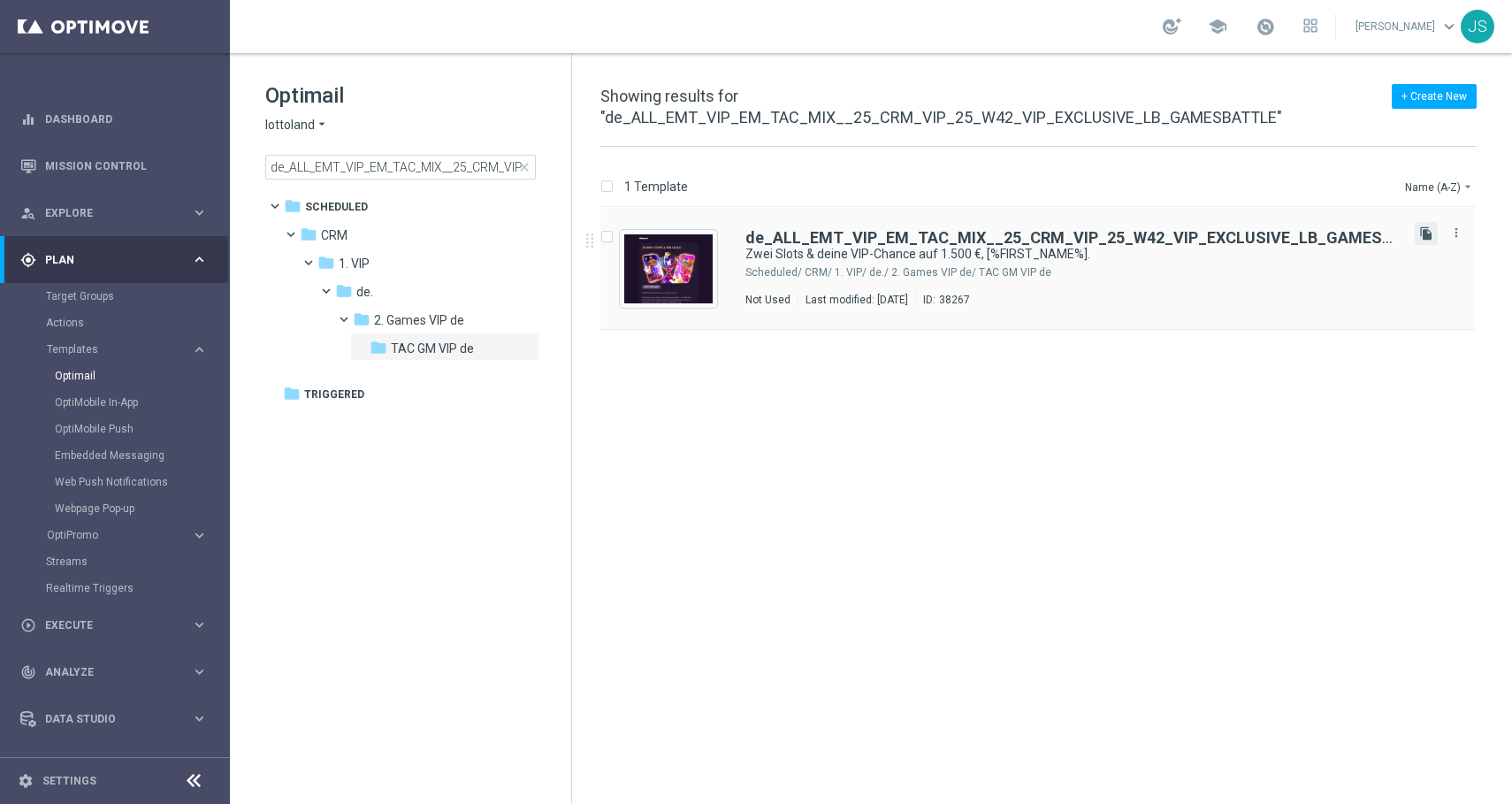
click at [1424, 237] on icon "file_copy" at bounding box center [1426, 233] width 14 height 14
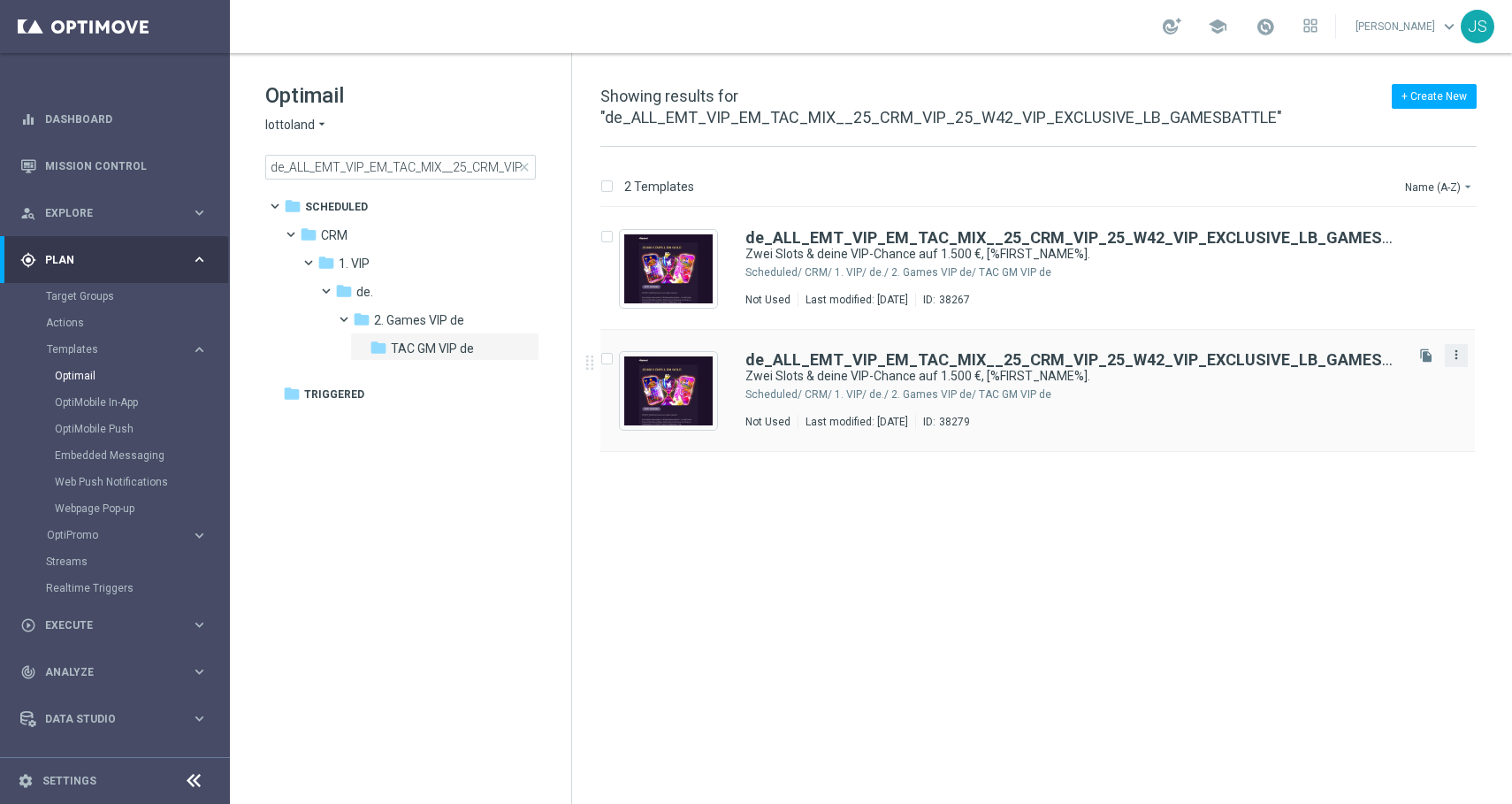
click at [1457, 354] on icon "more_vert" at bounding box center [1456, 354] width 14 height 14
click at [1410, 379] on div "Move" at bounding box center [1386, 373] width 107 height 13
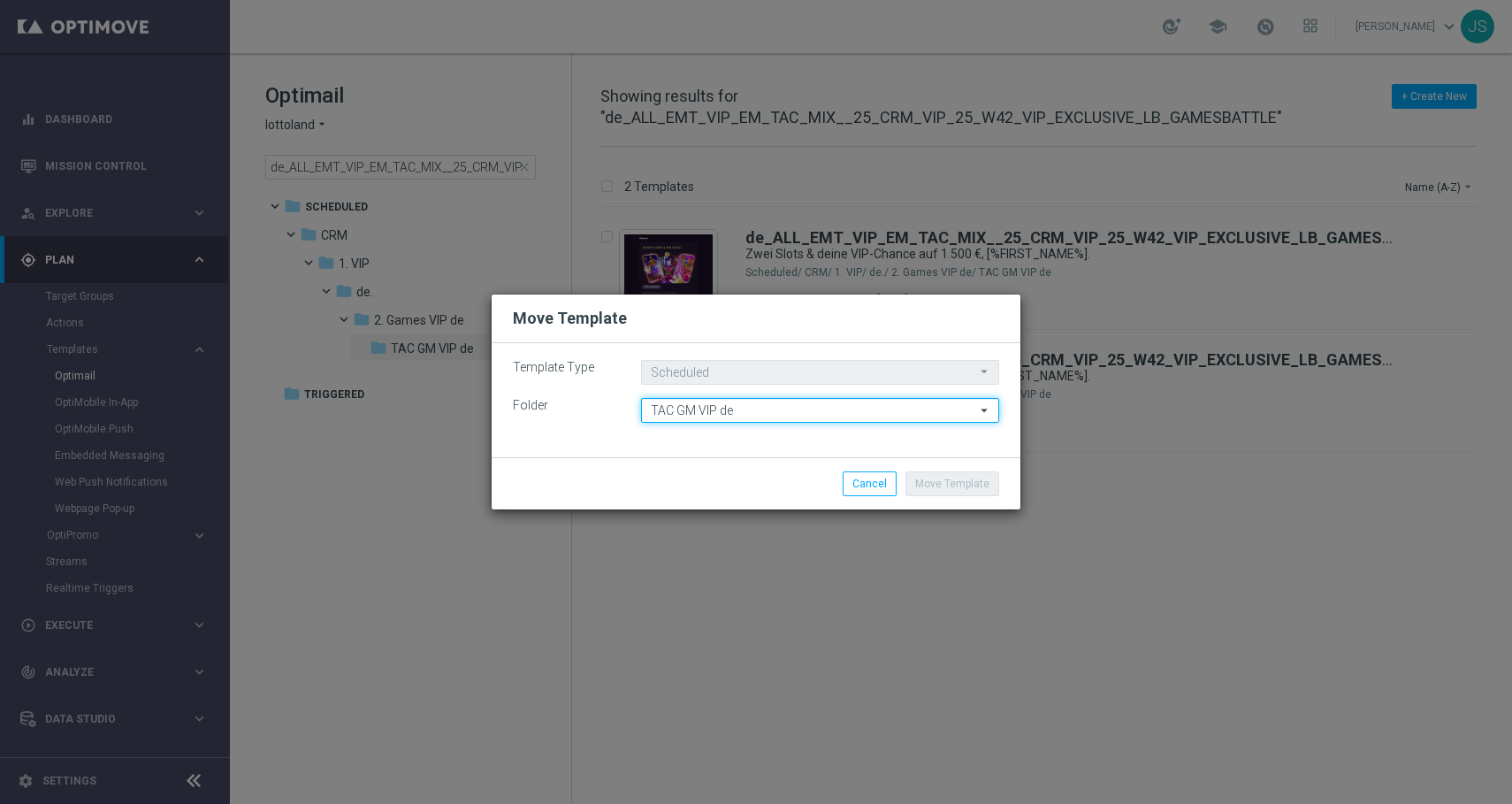
click at [771, 412] on input "TAC GM VIP de" at bounding box center [820, 411] width 358 height 25
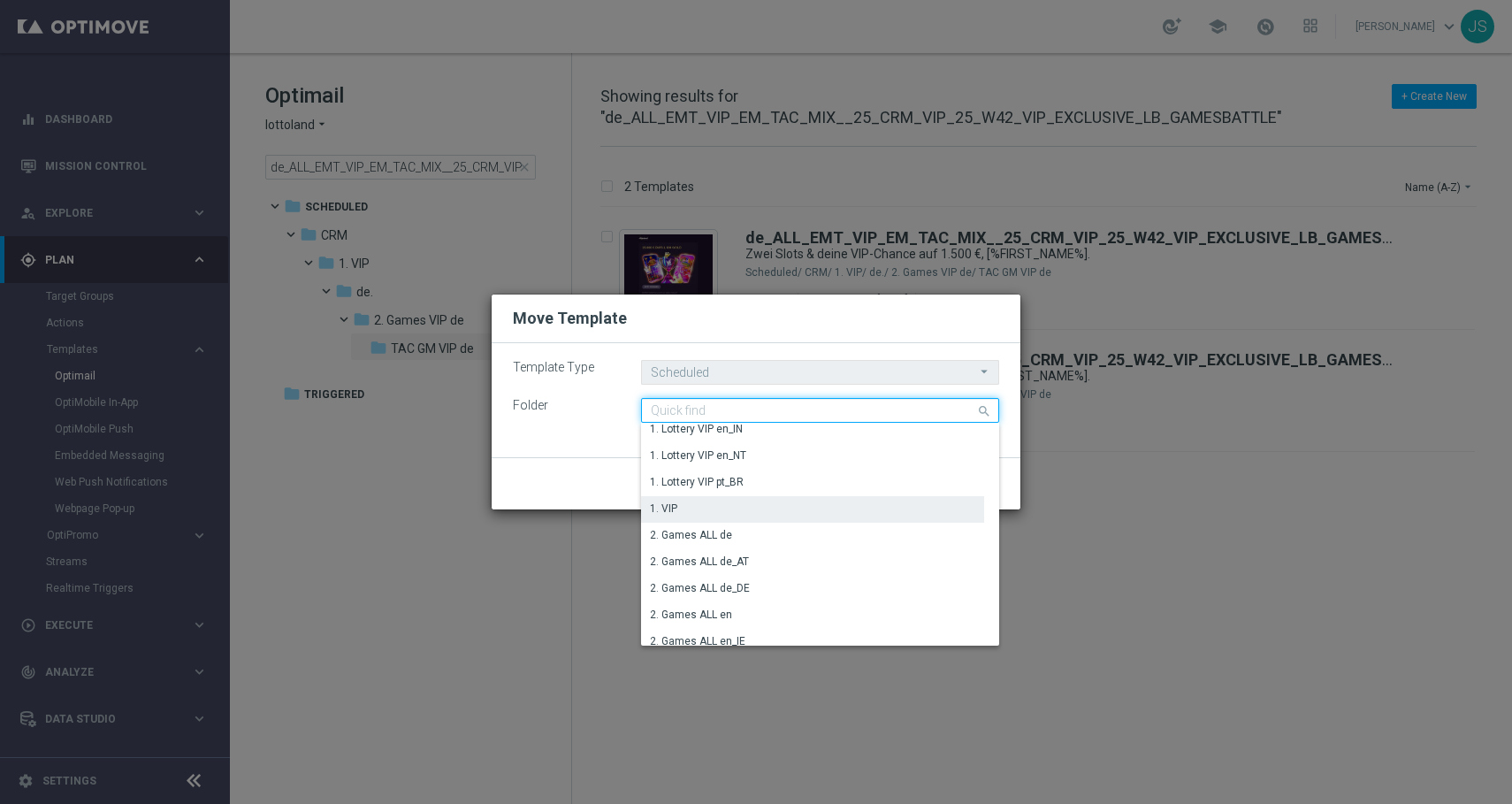
scroll to position [846, 0]
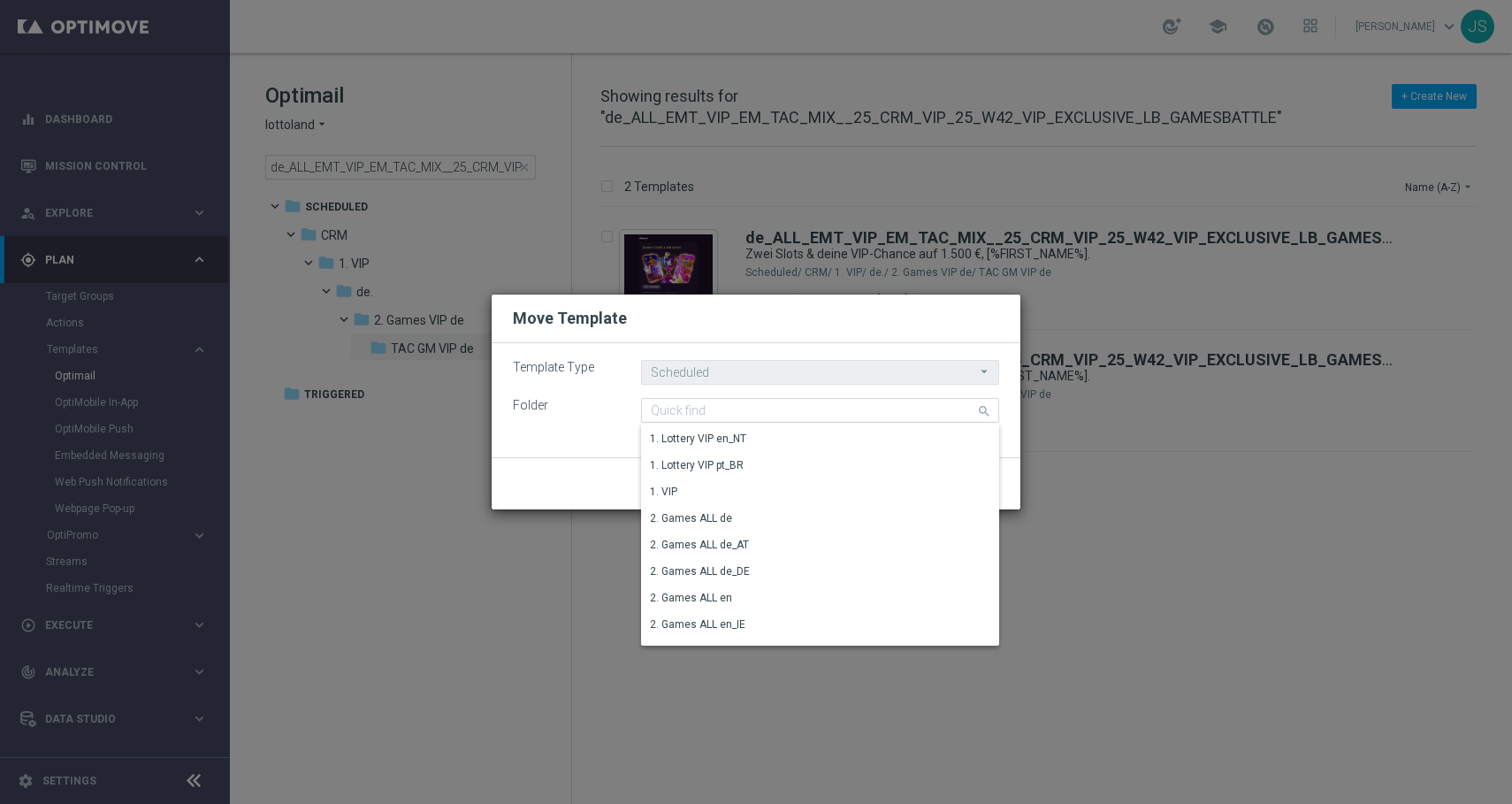
click at [829, 332] on div "Move Template" at bounding box center [756, 318] width 529 height 49
type input "TAC GM VIP de"
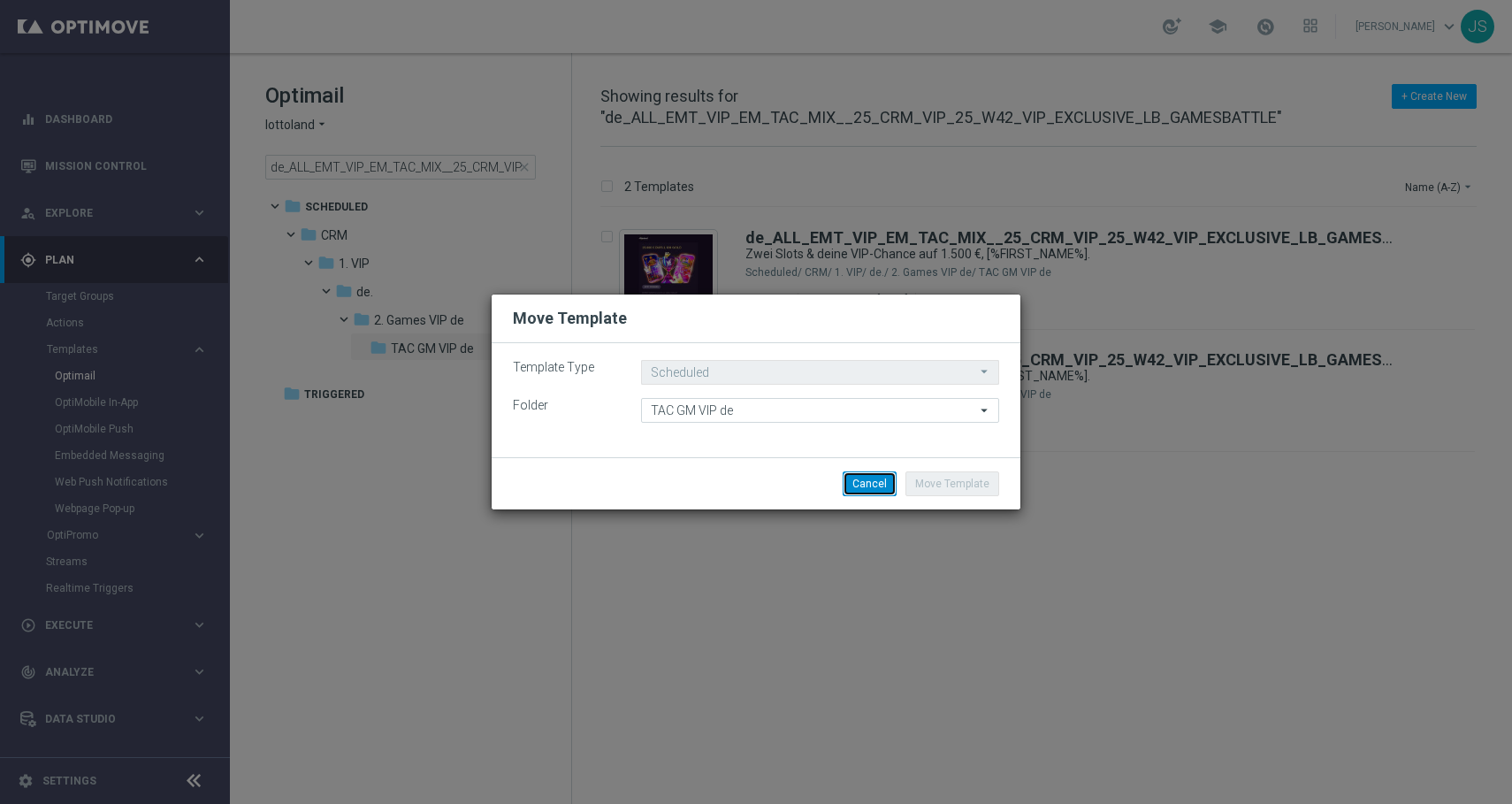
click at [866, 494] on button "Cancel" at bounding box center [869, 484] width 54 height 25
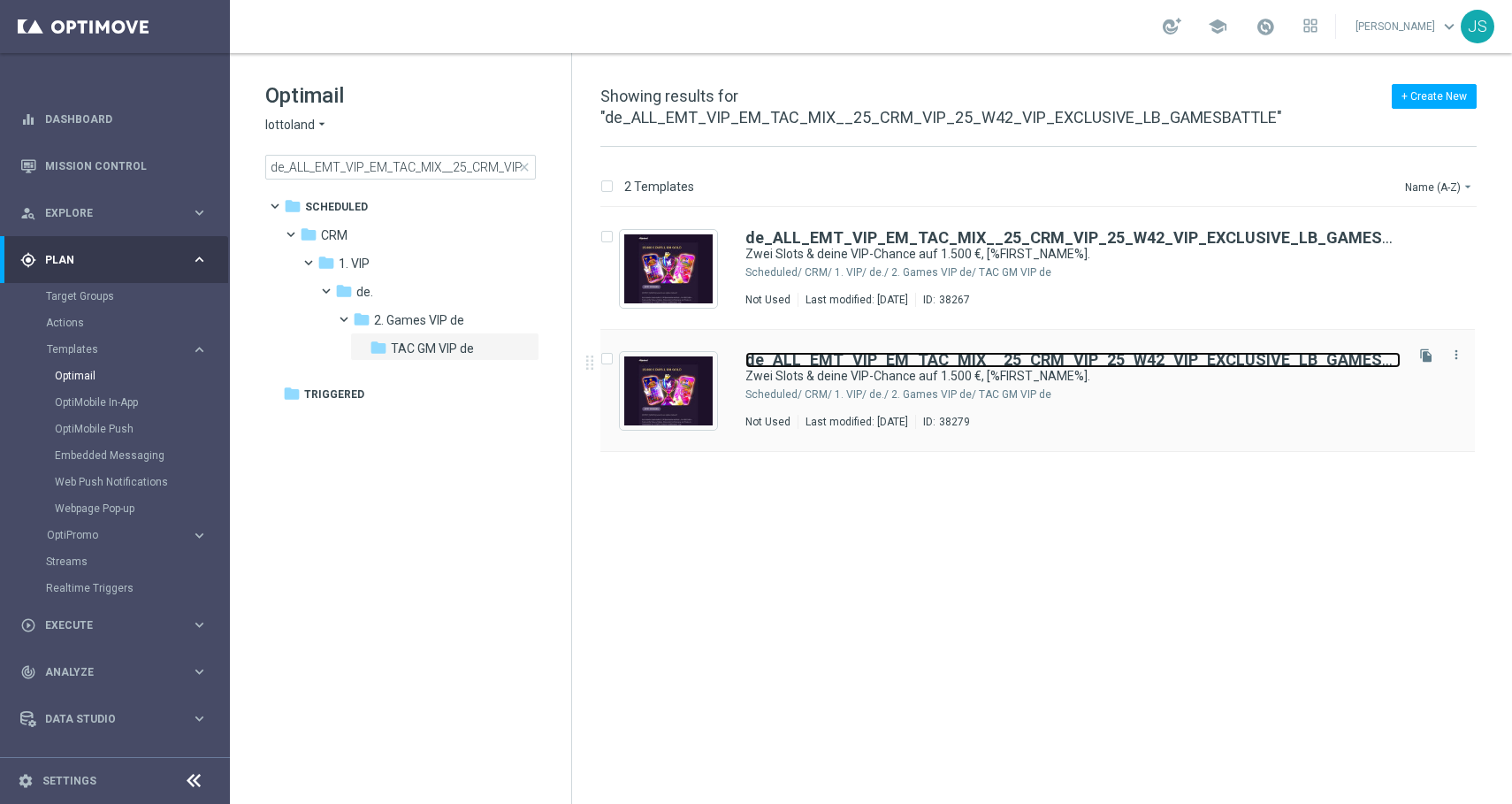
click at [914, 364] on b "de_ALL_EMT_VIP_EM_TAC_MIX__25_CRM_VIP_25_W42_VIP_EXCLUSIVE_LB_GAMESBATTLE" at bounding box center [1093, 359] width 695 height 18
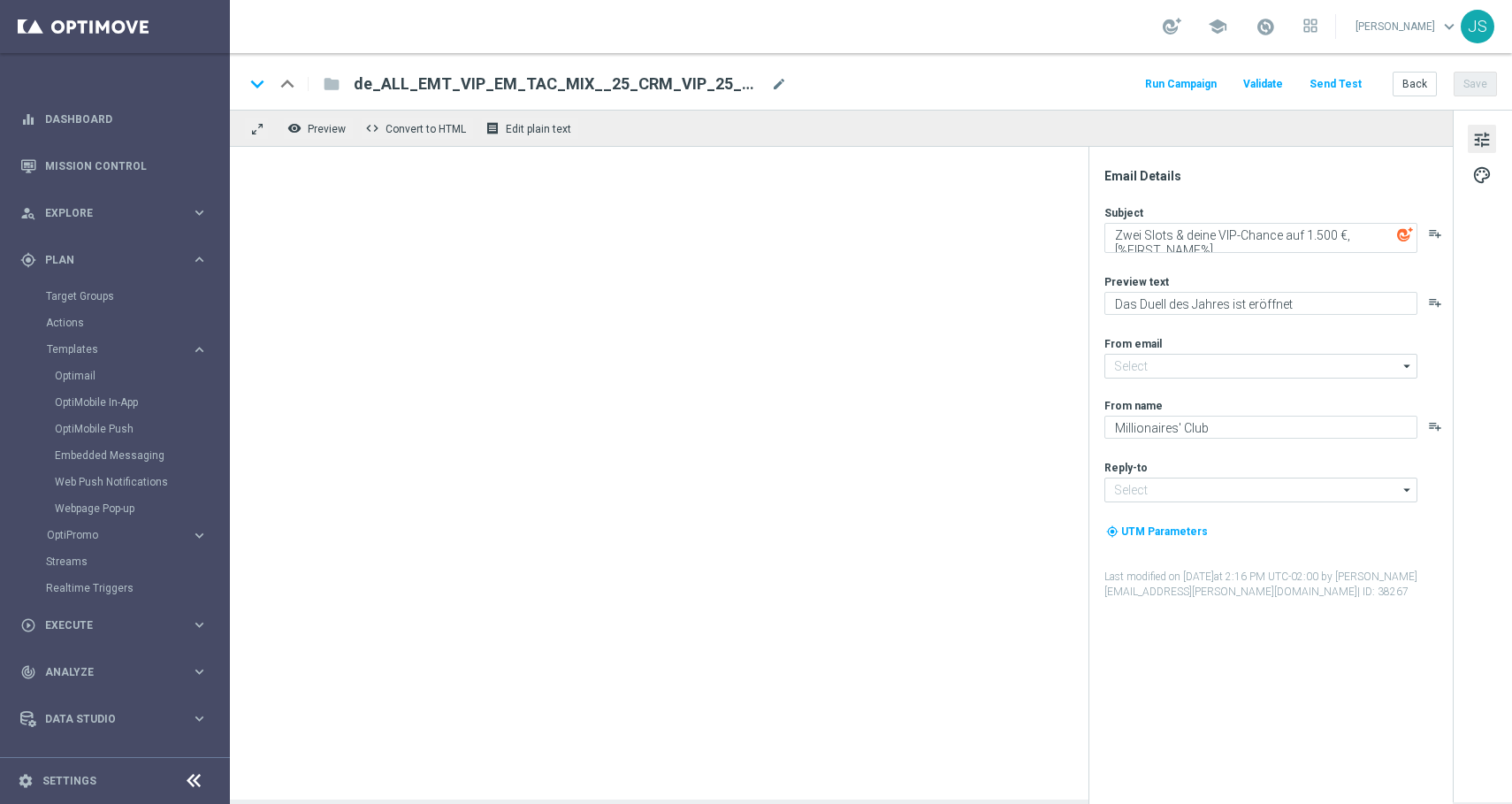
type input "[EMAIL_ADDRESS][DOMAIN_NAME]"
type input "de_ALL_EMT_VIP_EM_TAC_MIX__25_CRM_VIP_25_W42_VIP_EXCLUSIVE_LB_GAMESBATTLE(1)"
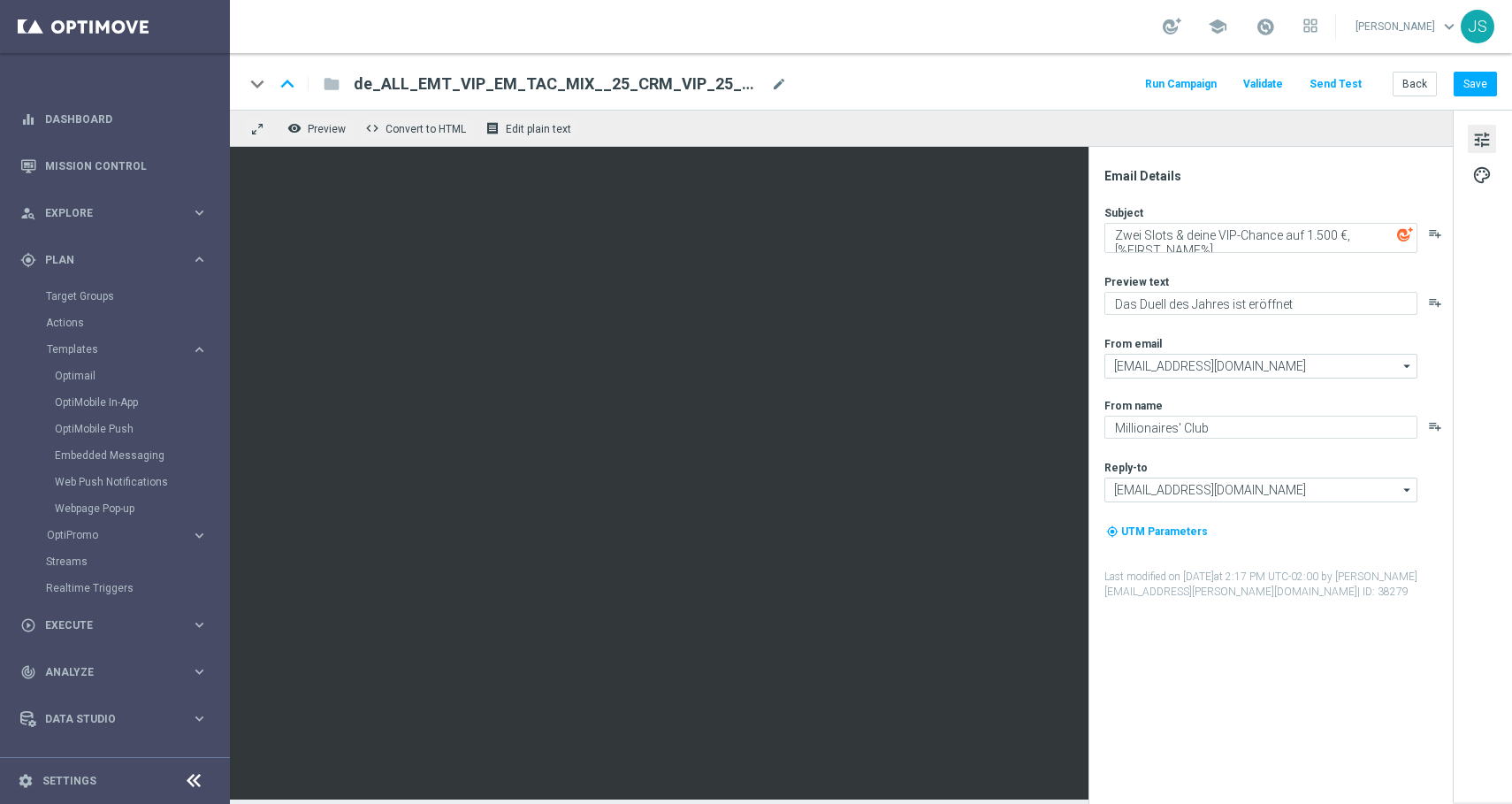
click at [702, 84] on span "de_ALL_EMT_VIP_EM_TAC_MIX__25_CRM_VIP_25_W42_VIP_EXCLUSIVE_LB_GAMESBATTLE(1)" at bounding box center [559, 84] width 411 height 21
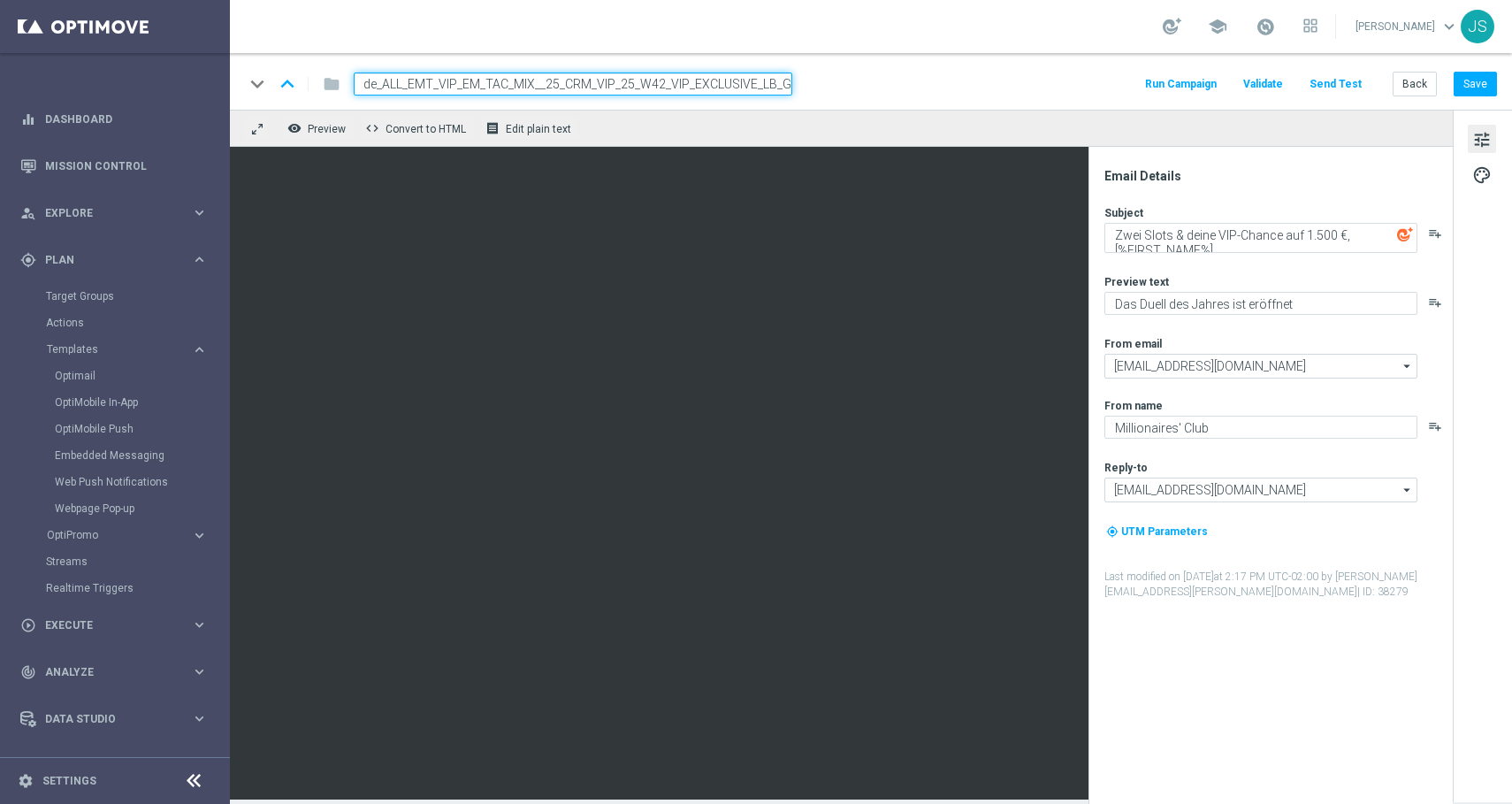
scroll to position [0, 88]
drag, startPoint x: 695, startPoint y: 87, endPoint x: 880, endPoint y: 86, distance: 185.0
click at [880, 86] on div "keyboard_arrow_down keyboard_arrow_up folder de_ALL_EMT_VIP_EM_TAC_MIX__25_CRM_…" at bounding box center [870, 84] width 1253 height 23
click at [743, 77] on input "de_ALL_EMT_VIP_EM_TAC_MIX__25_CRM_VIP_25_W42_VIP_EXCLUSIVE_LB_GAMESBATTLE(1)" at bounding box center [573, 84] width 439 height 23
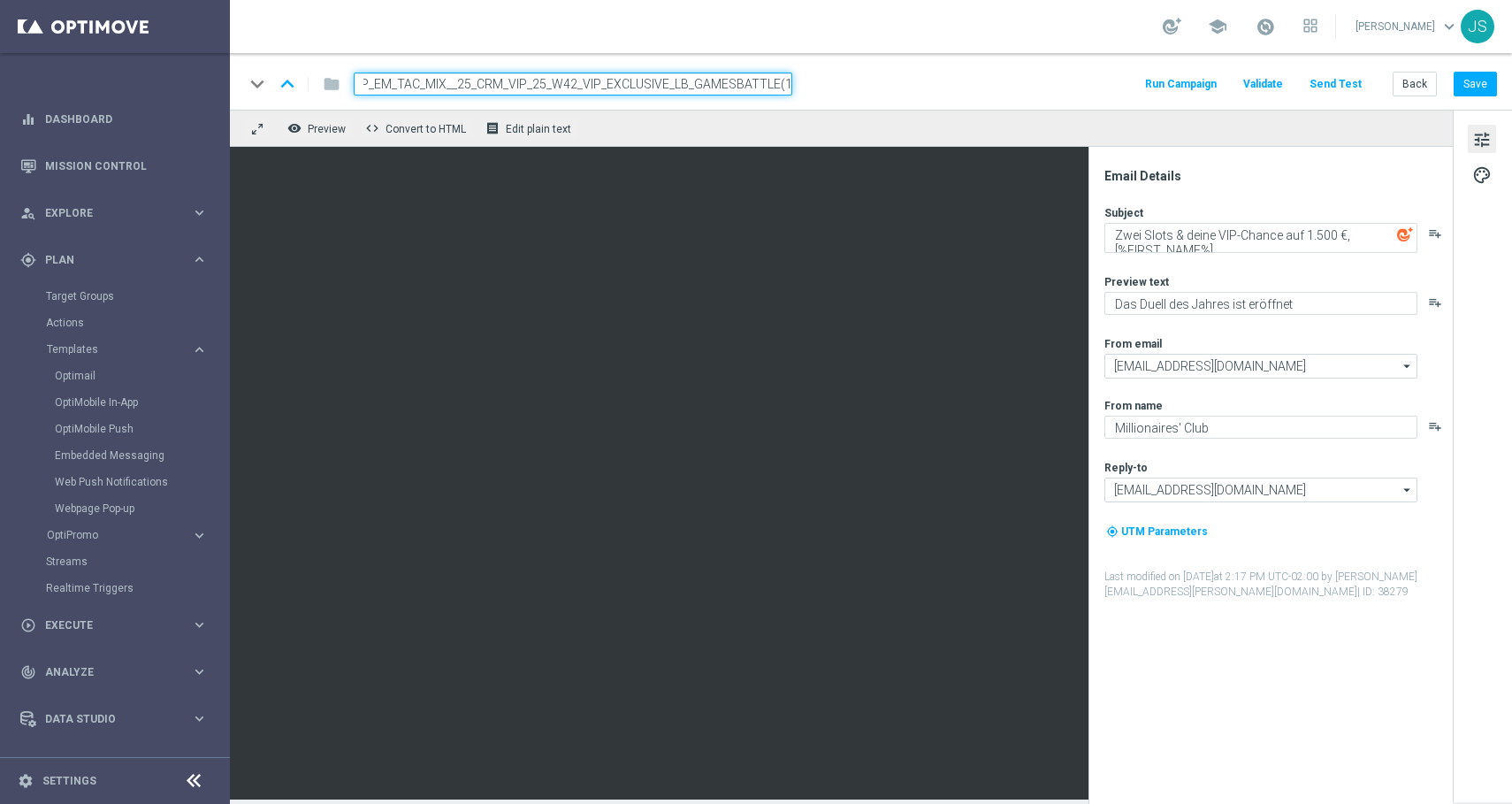
click at [743, 77] on input "de_ALL_EMT_VIP_EM_TAC_MIX__25_CRM_VIP_25_W42_VIP_EXCLUSIVE_LB_GAMESBATTLE(1)" at bounding box center [573, 84] width 439 height 23
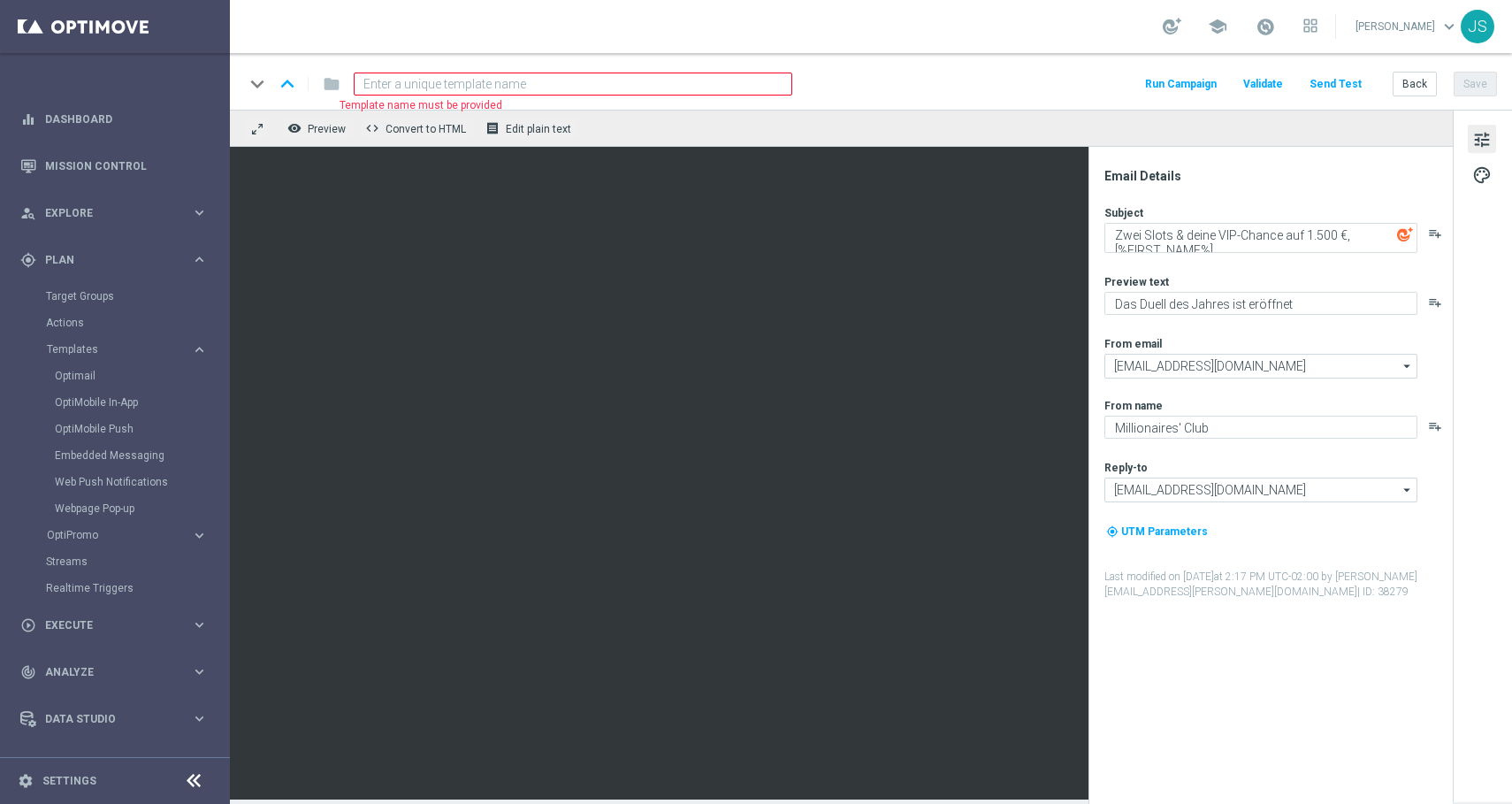
paste input "de_AT_EMT_VIP_EM_TAC_MIX__25_CRM_VIP_25_W42_VIP_EXCLUSIVE_LB_GAMESBATTLE"
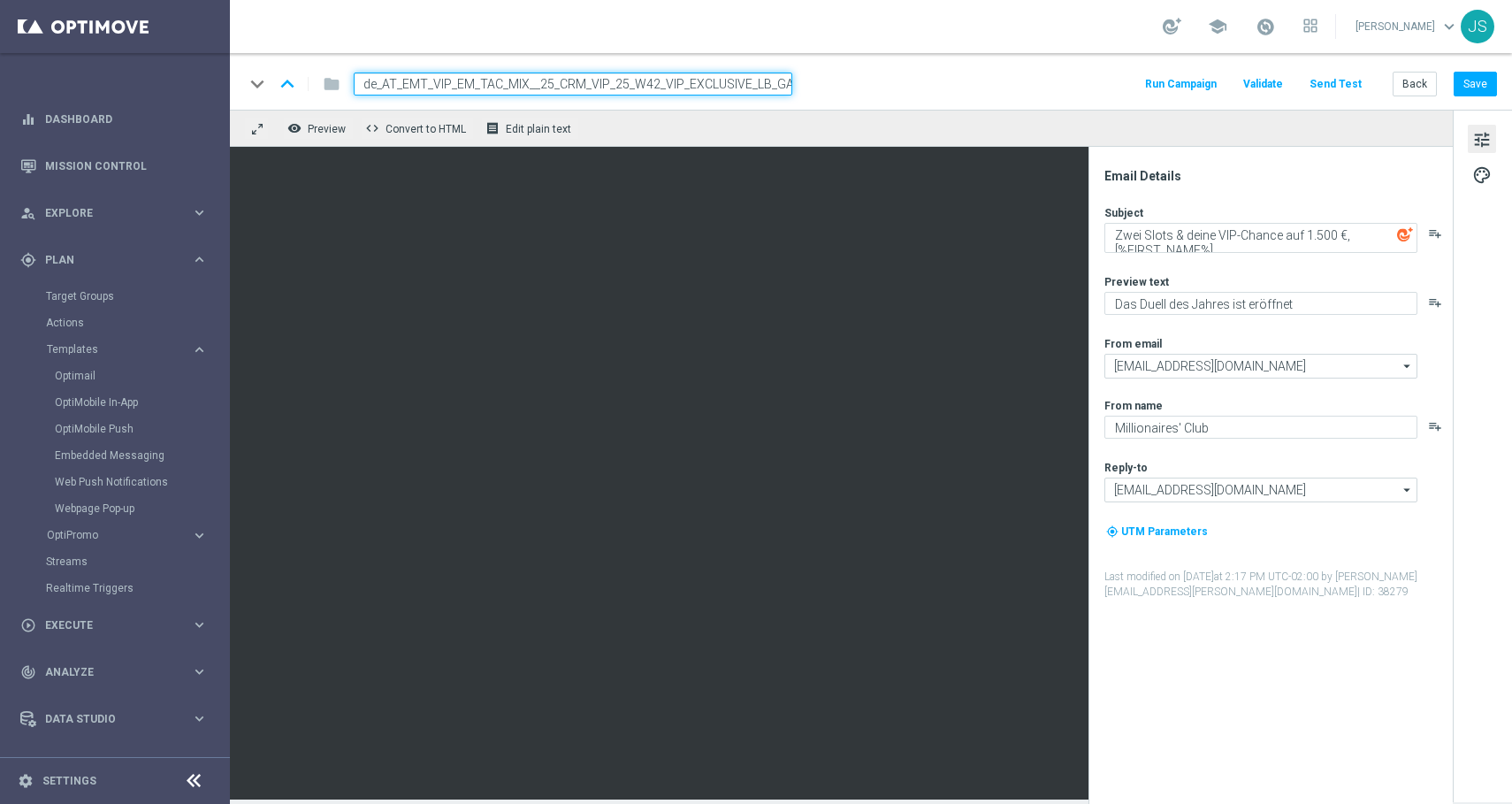
scroll to position [0, 67]
type input "de_AT_EMT_VIP_EM_TAC_MIX__25_CRM_VIP_25_W42_VIP_EXCLUSIVE_LB_GAMESBATTLE"
click at [829, 81] on div "keyboard_arrow_down keyboard_arrow_up folder de_AT_EMT_VIP_EM_TAC_MIX__25_CRM_V…" at bounding box center [870, 84] width 1253 height 23
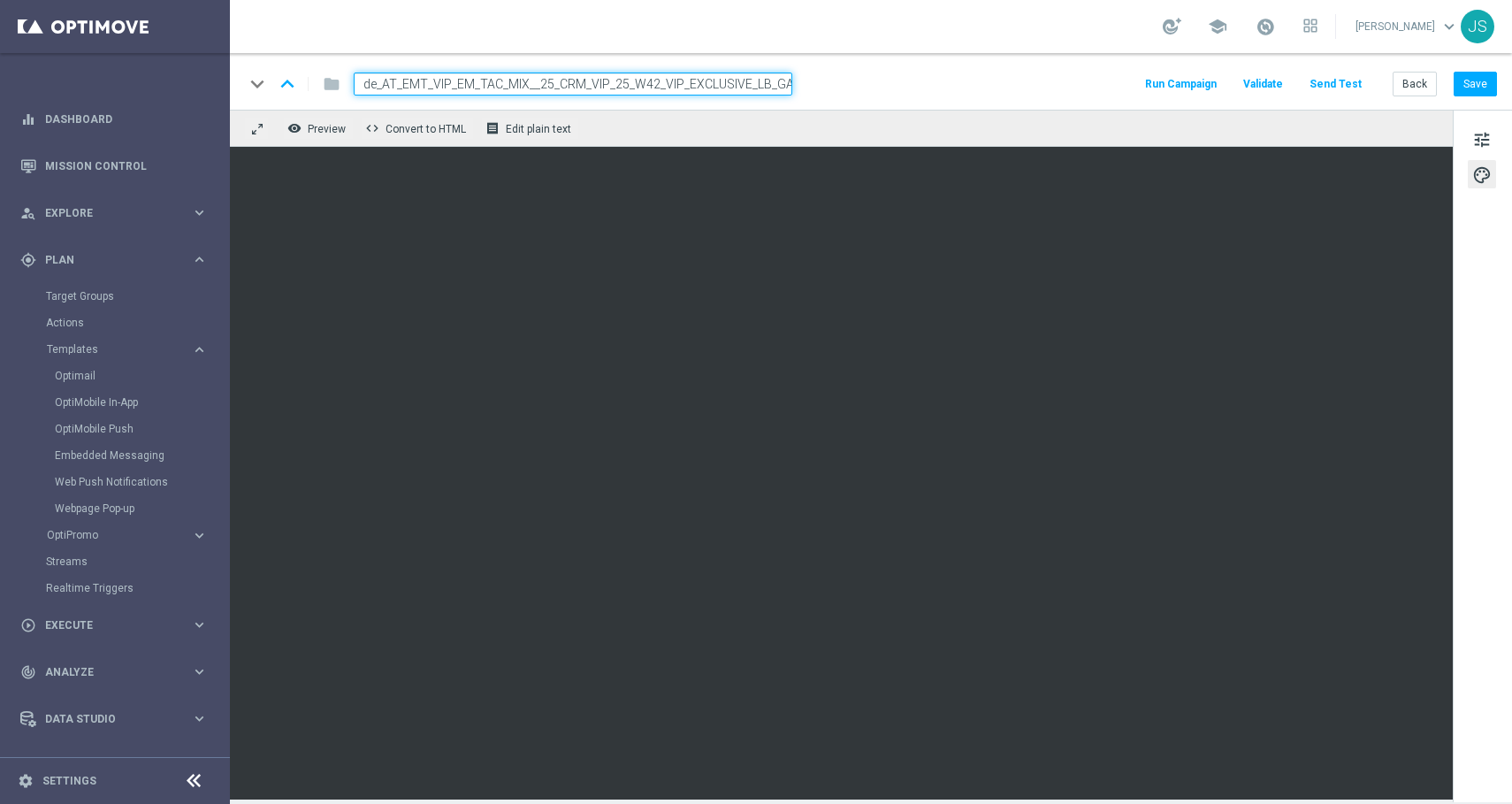
click at [780, 88] on input "de_AT_EMT_VIP_EM_TAC_MIX__25_CRM_VIP_25_W42_VIP_EXCLUSIVE_LB_GAMESBATTLE" at bounding box center [573, 84] width 439 height 23
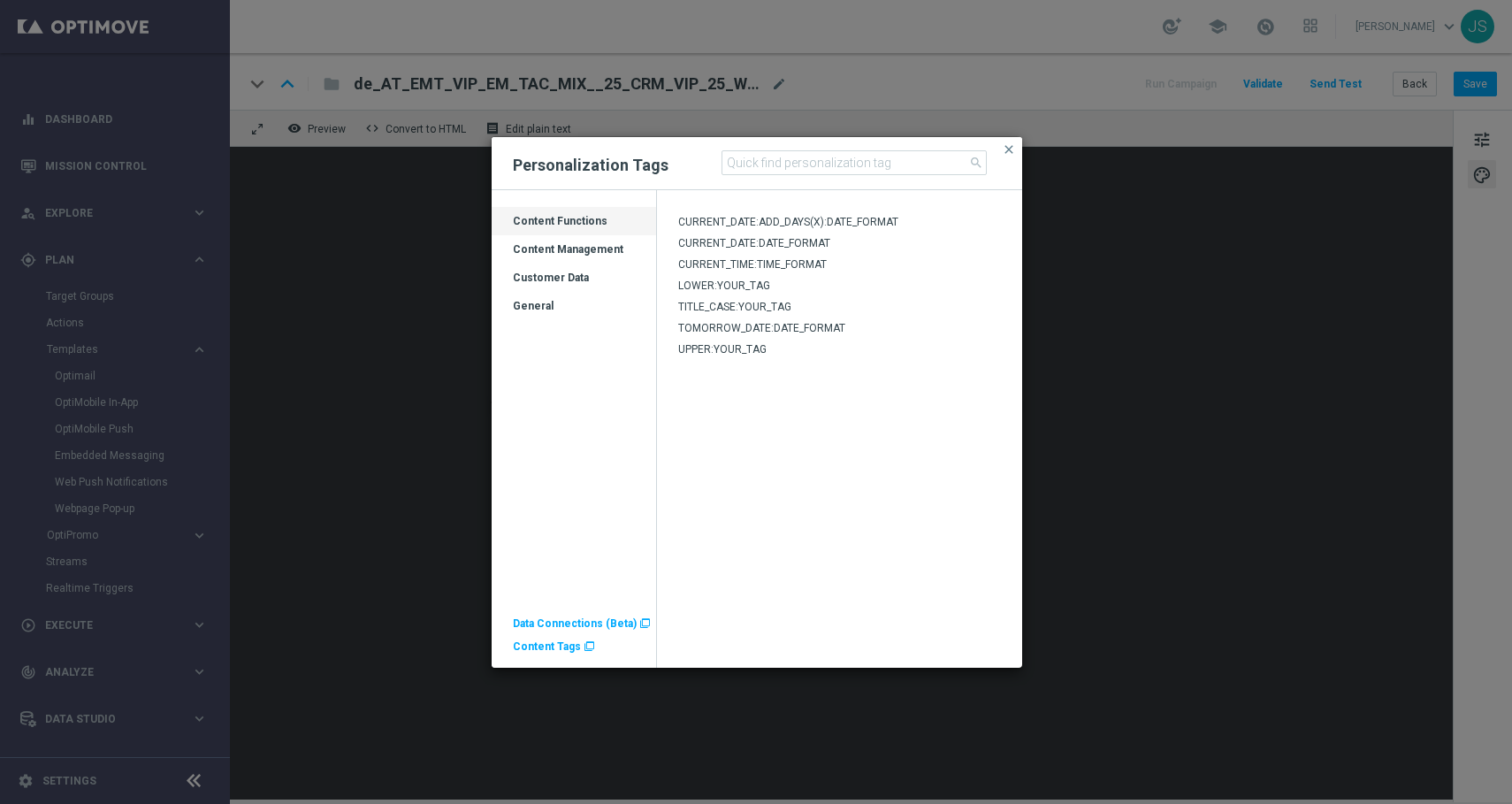
click at [559, 647] on span "Content Tags" at bounding box center [546, 646] width 68 height 13
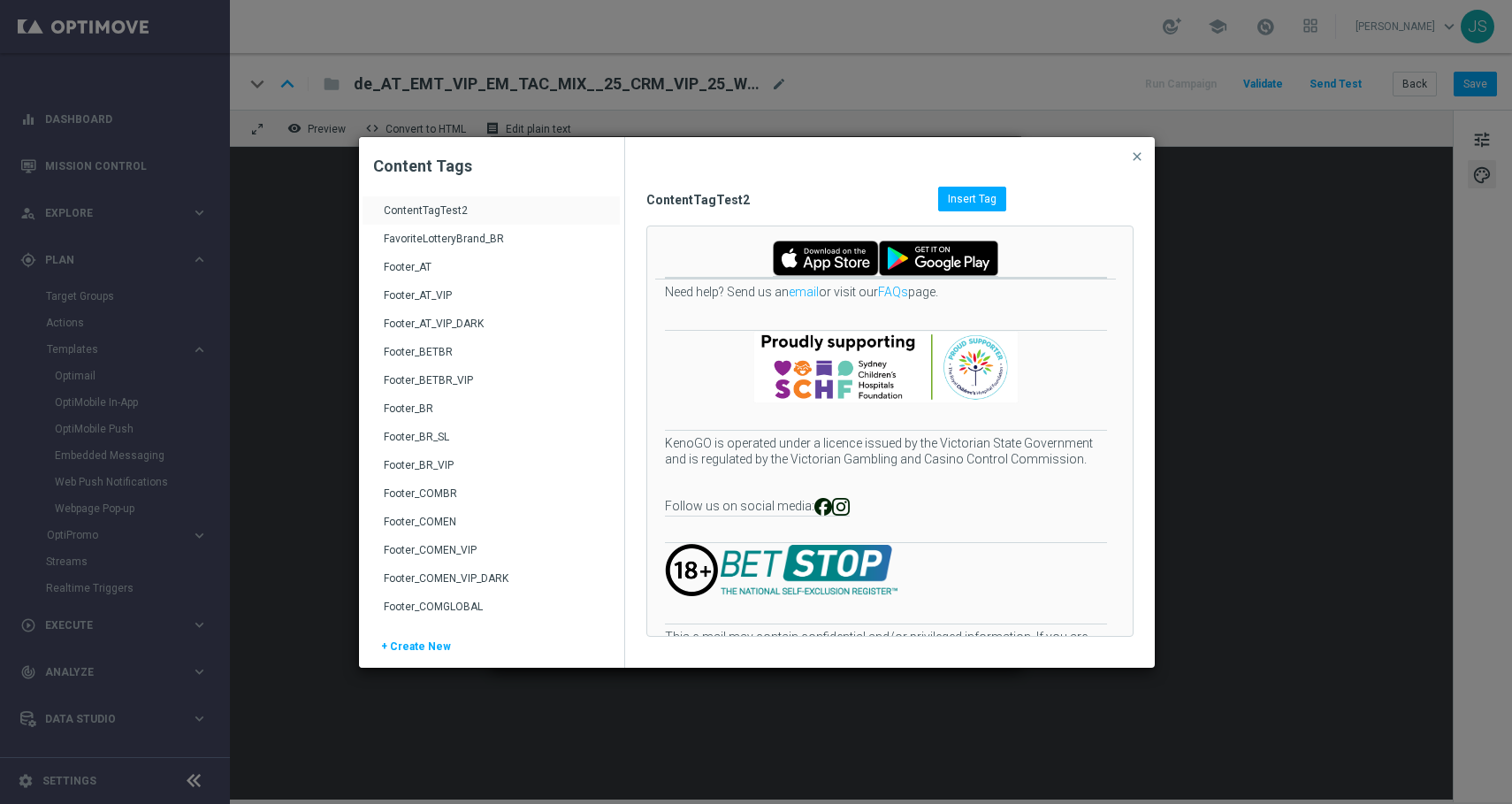
click at [416, 316] on div "Footer_AT_VIP_DARK" at bounding box center [493, 330] width 219 height 28
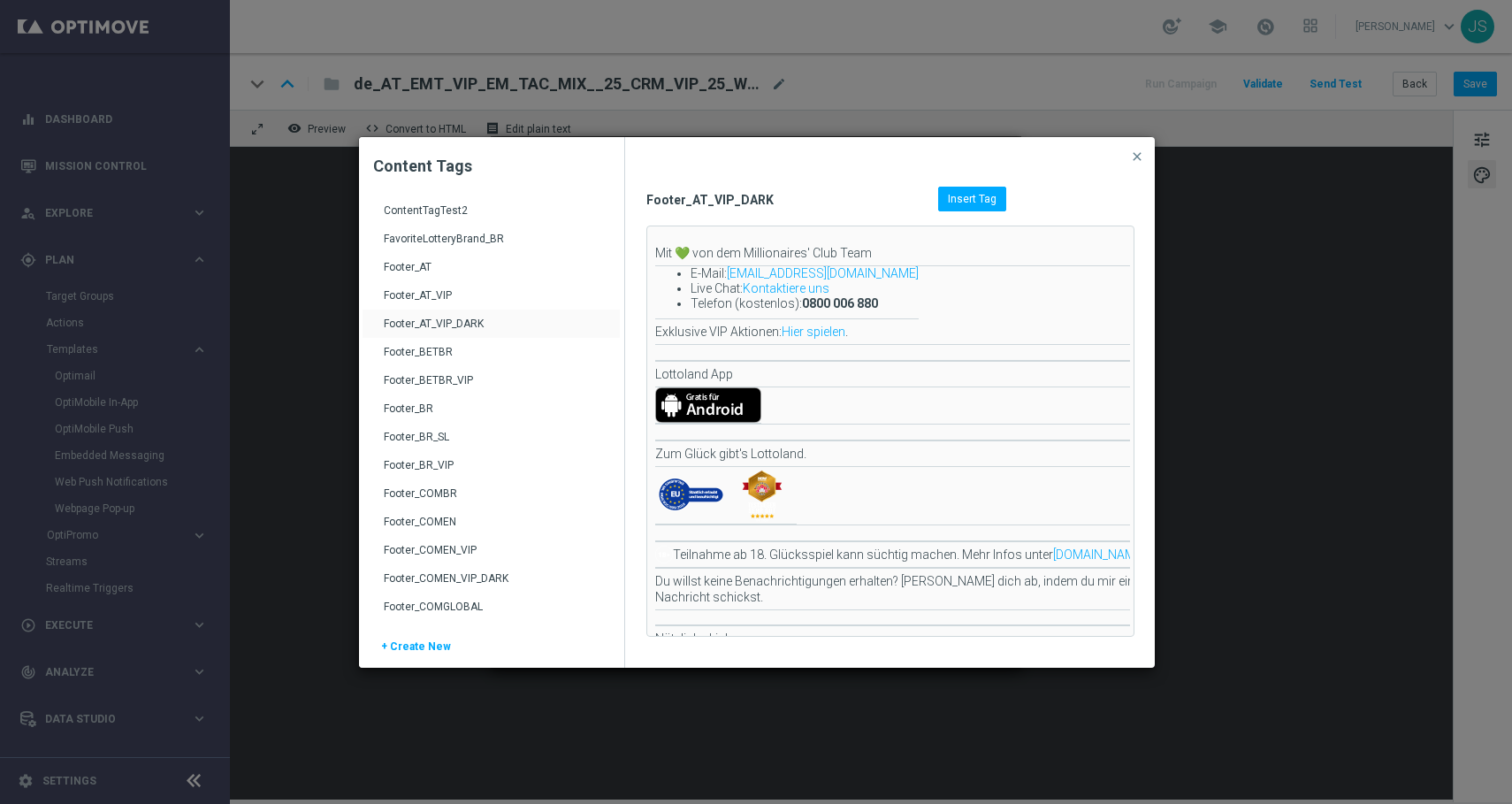
click at [964, 196] on span "Insert Tag" at bounding box center [972, 198] width 49 height 13
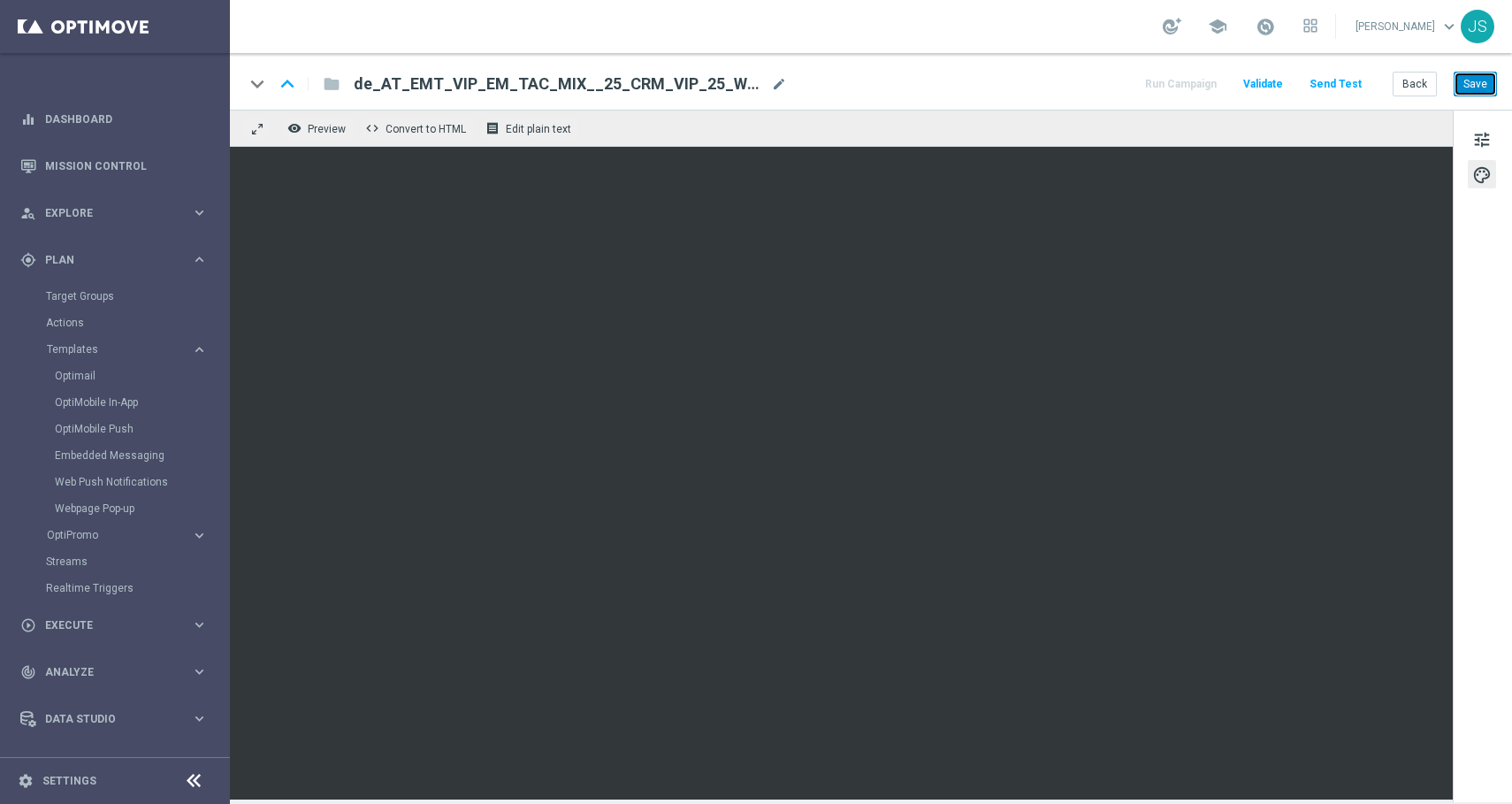
click at [1472, 83] on button "Save" at bounding box center [1475, 84] width 43 height 25
click at [1484, 89] on button "Save" at bounding box center [1475, 84] width 43 height 25
click at [1427, 80] on button "Back" at bounding box center [1415, 84] width 44 height 25
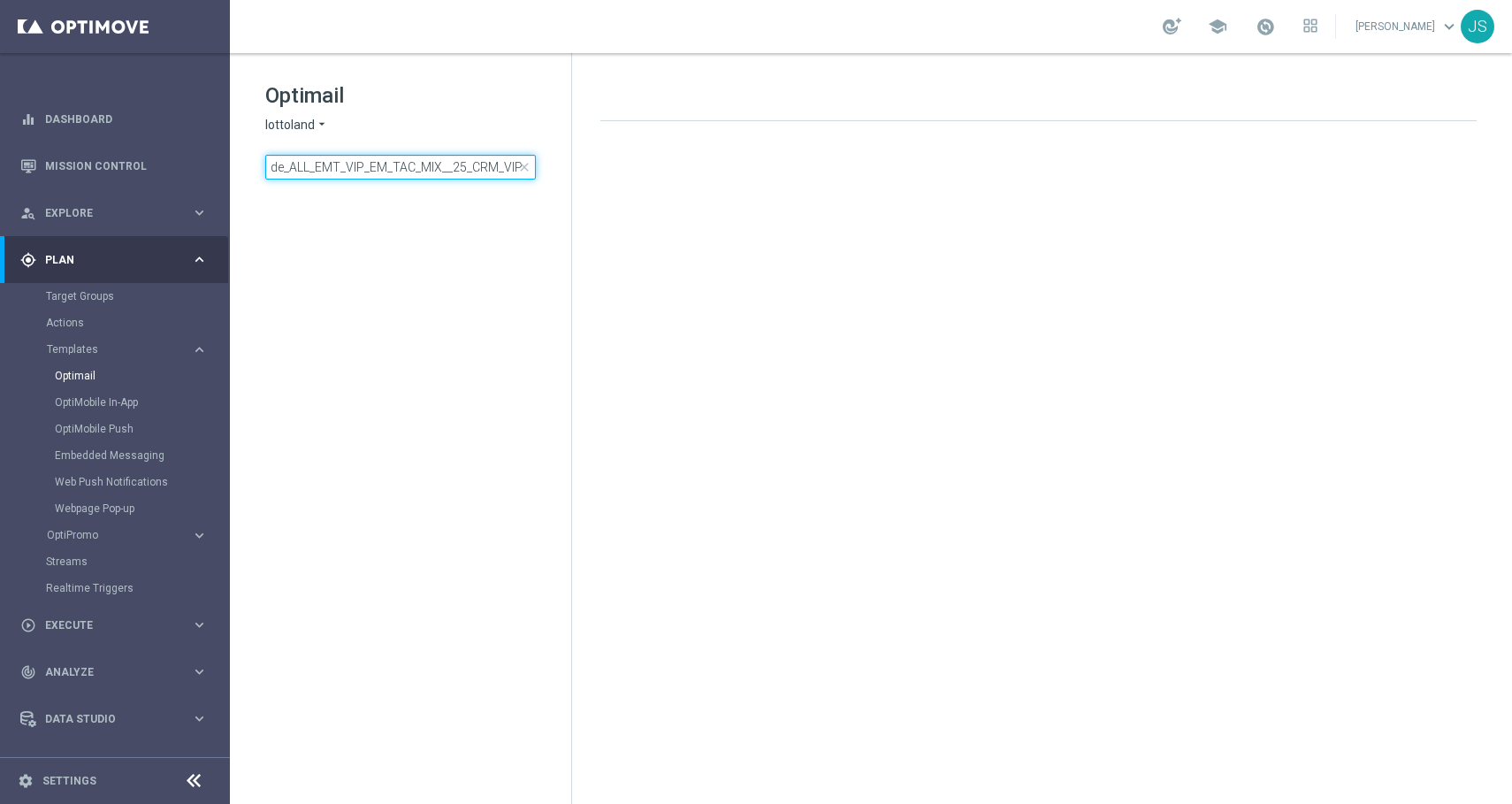
click at [414, 172] on input "de_ALL_EMT_VIP_EM_TAC_MIX__25_CRM_VIP_25_W42_VIP_EXCLUSIVE_LB_GAMESBATTLE" at bounding box center [400, 167] width 270 height 25
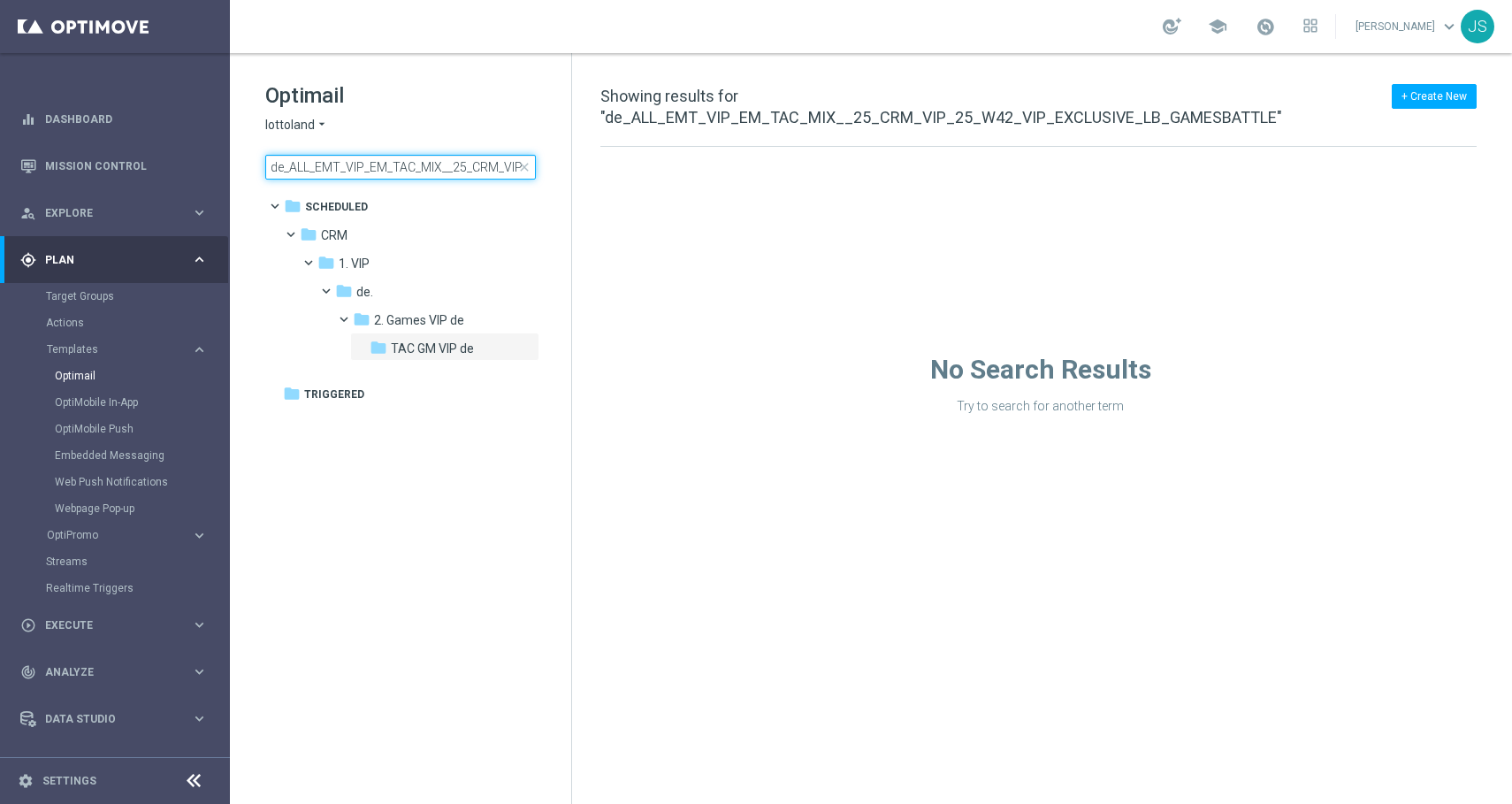
click at [414, 172] on input "de_ALL_EMT_VIP_EM_TAC_MIX__25_CRM_VIP_25_W42_VIP_EXCLUSIVE_LB_GAMESBATTLE" at bounding box center [400, 167] width 270 height 25
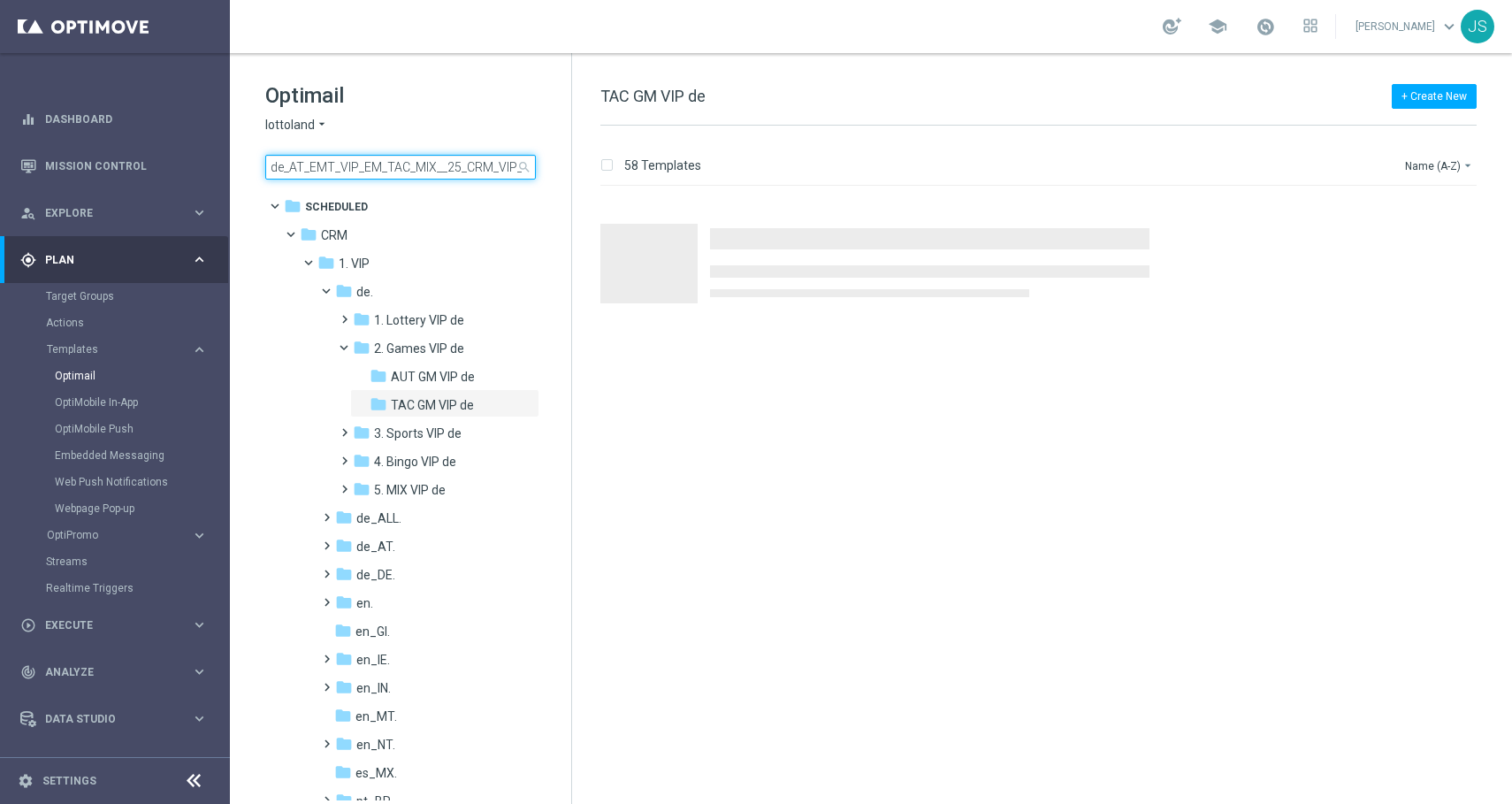
scroll to position [0, 244]
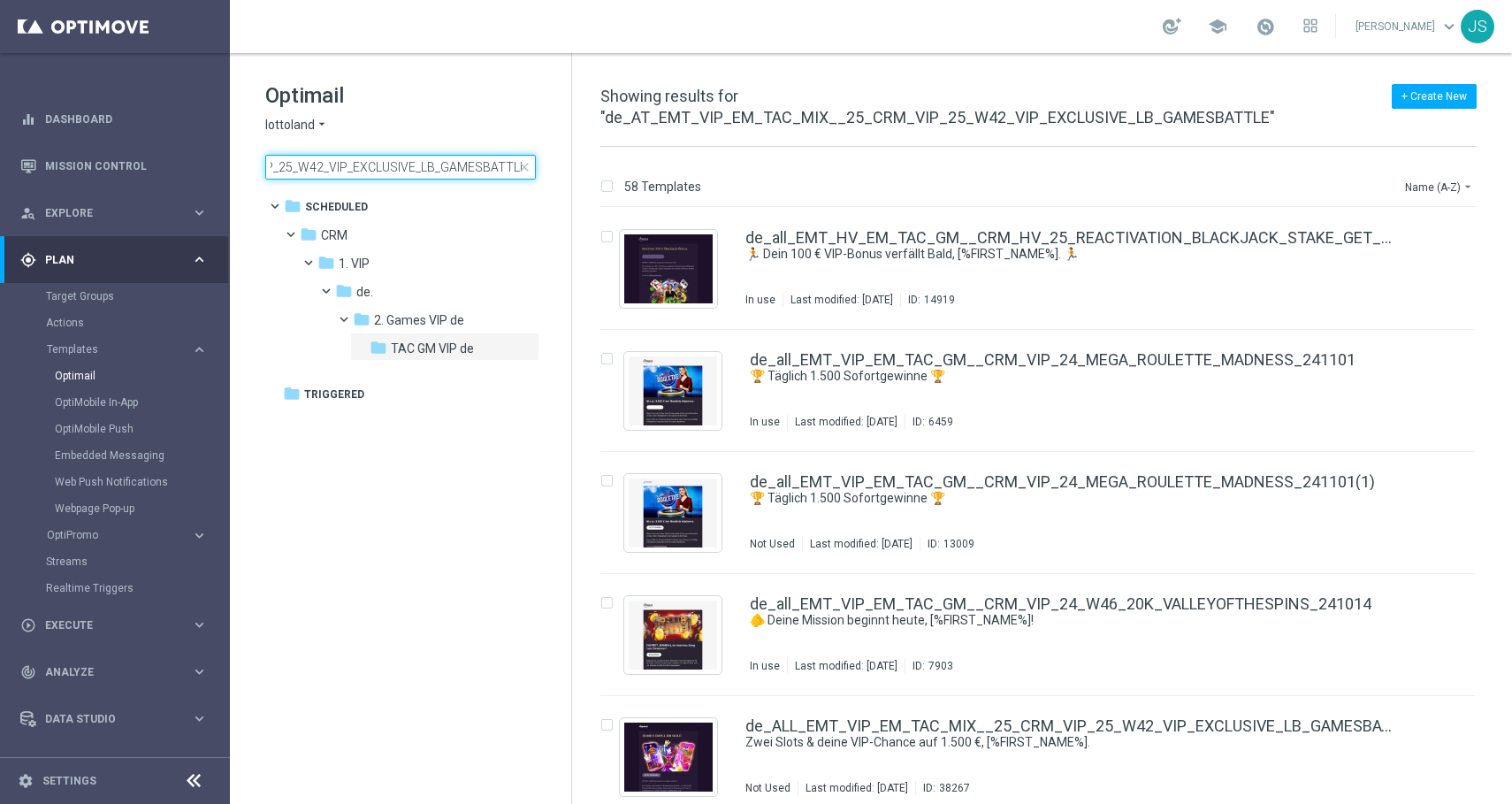
type input "de_AT_EMT_VIP_EM_TAC_MIX__25_CRM_VIP_25_W42_VIP_EXCLUSIVE_LB_GAMESBATTLE"
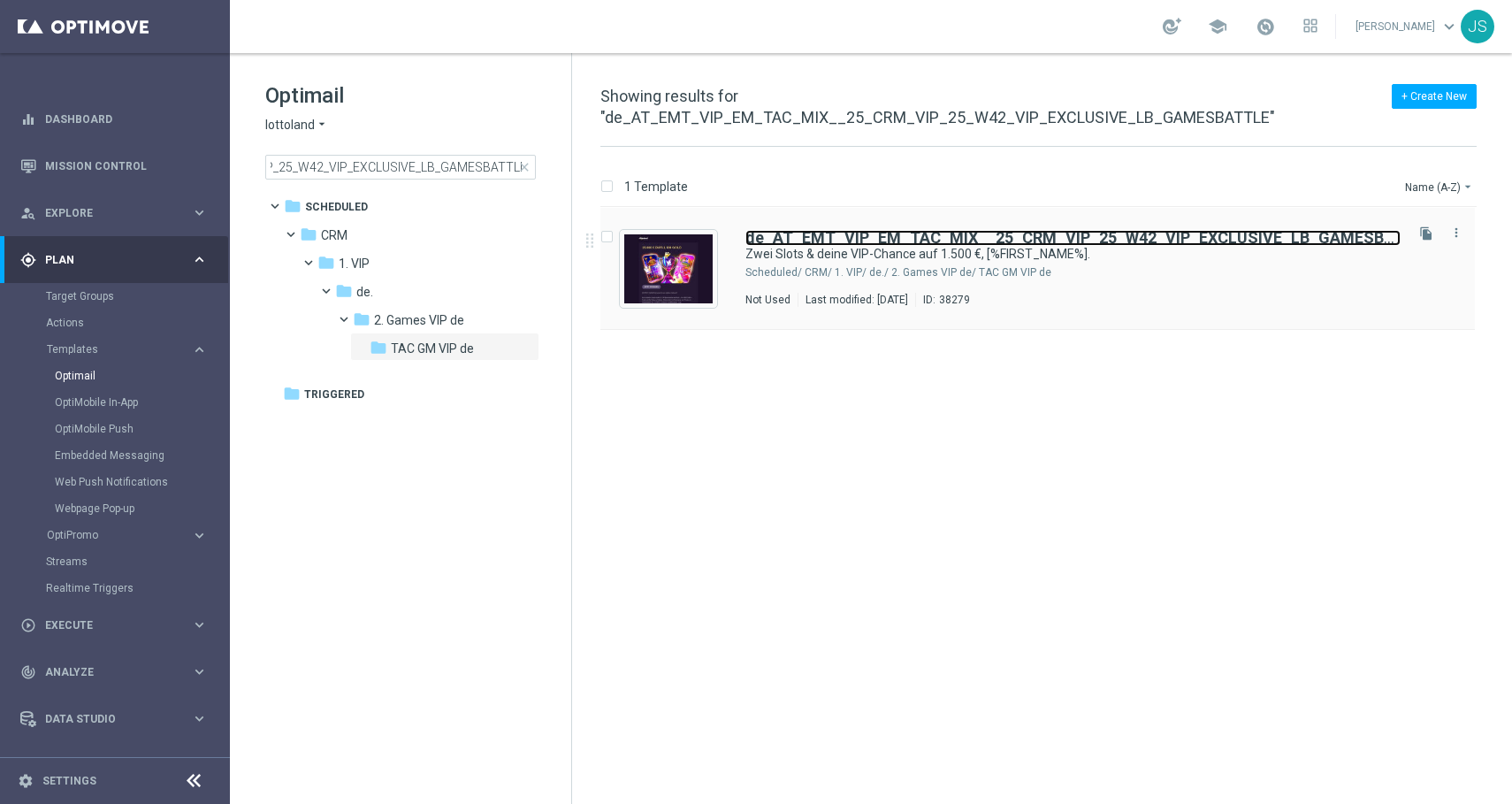
click at [800, 240] on b "de_AT_EMT_VIP_EM_TAC_MIX__25_CRM_VIP_25_W42_VIP_EXCLUSIVE_LB_GAMESBATTLE" at bounding box center [1089, 237] width 687 height 18
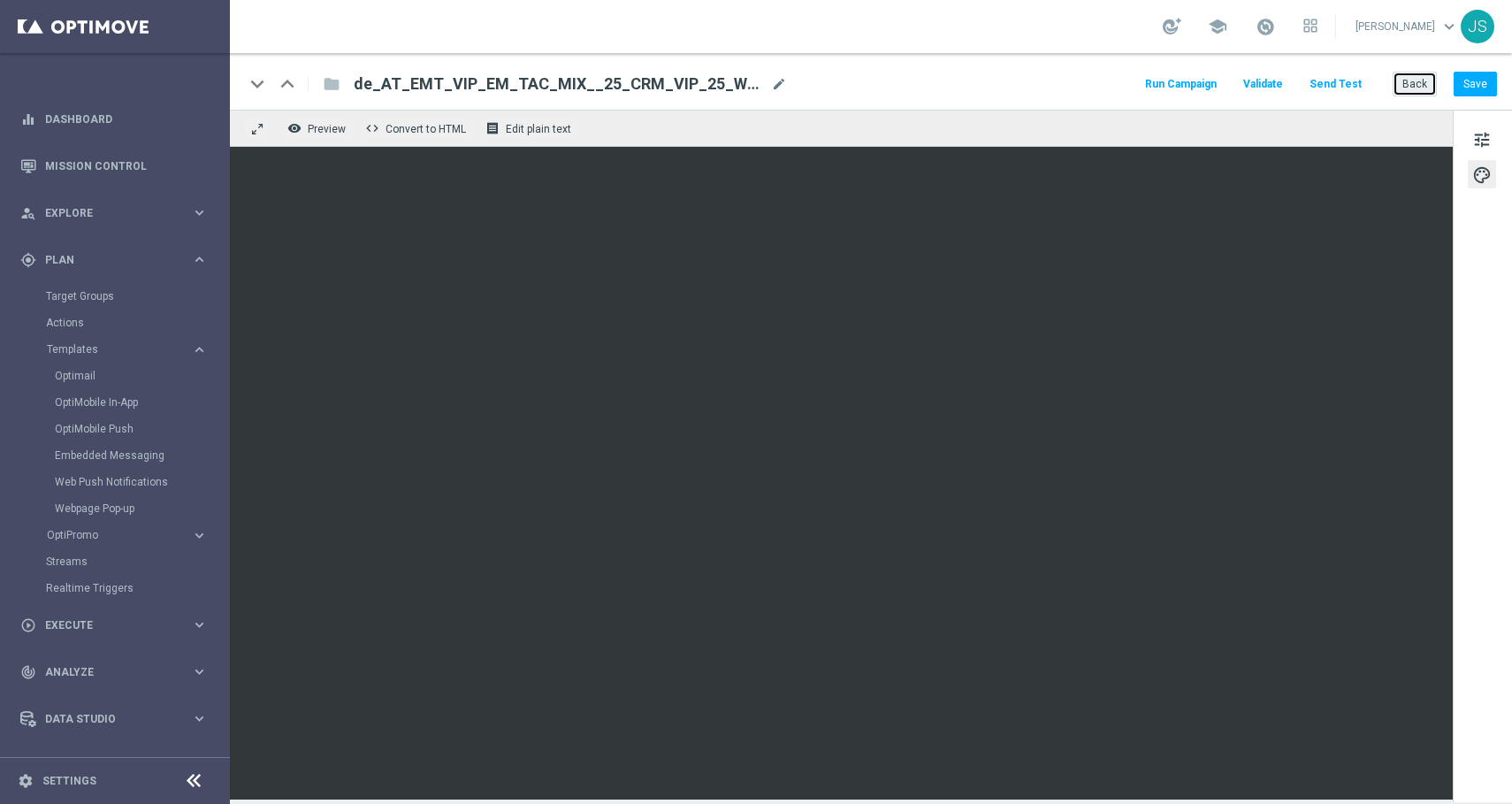
click at [1424, 77] on button "Back" at bounding box center [1415, 84] width 44 height 25
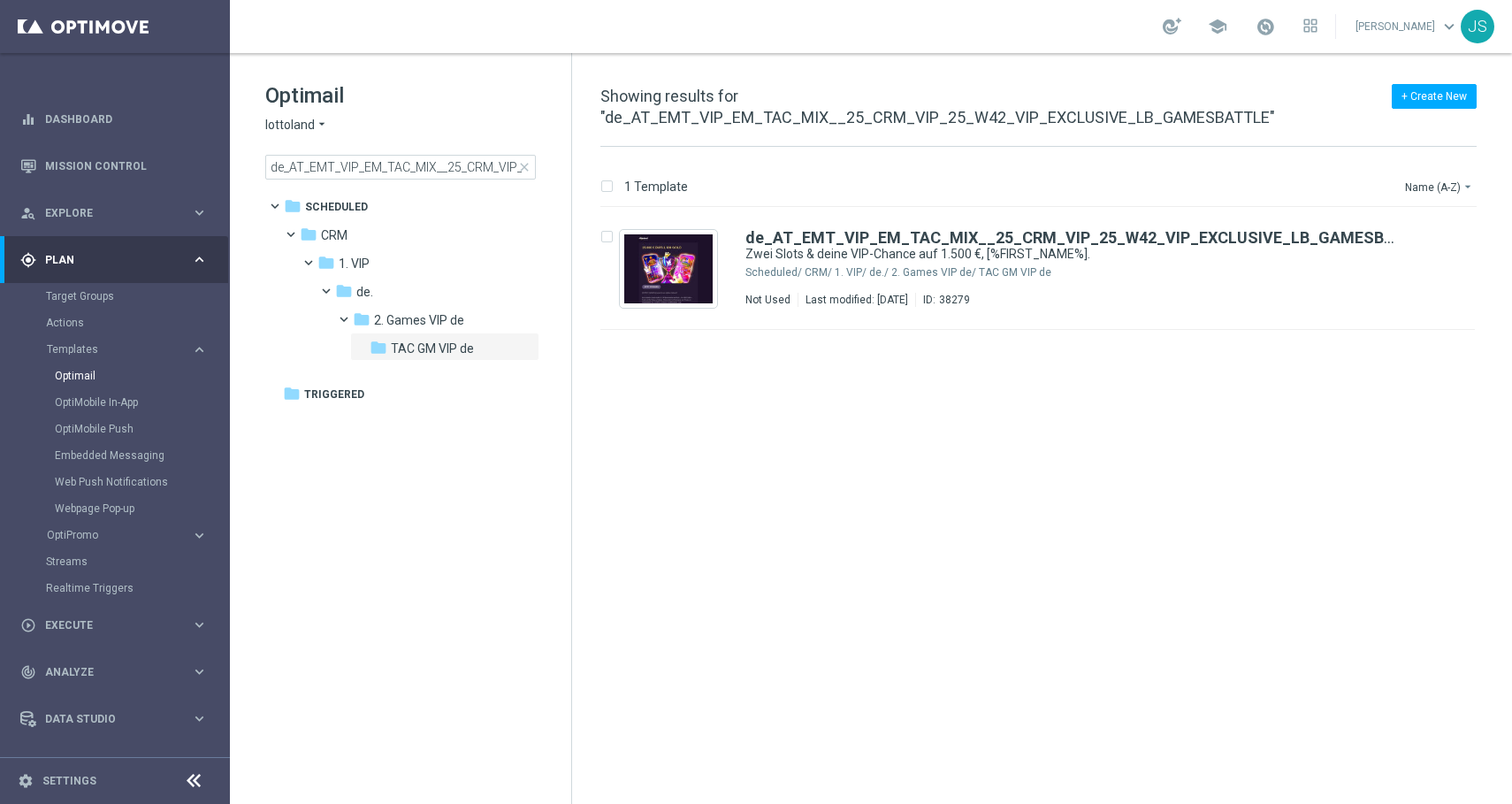
click at [522, 167] on span "close" at bounding box center [524, 166] width 14 height 14
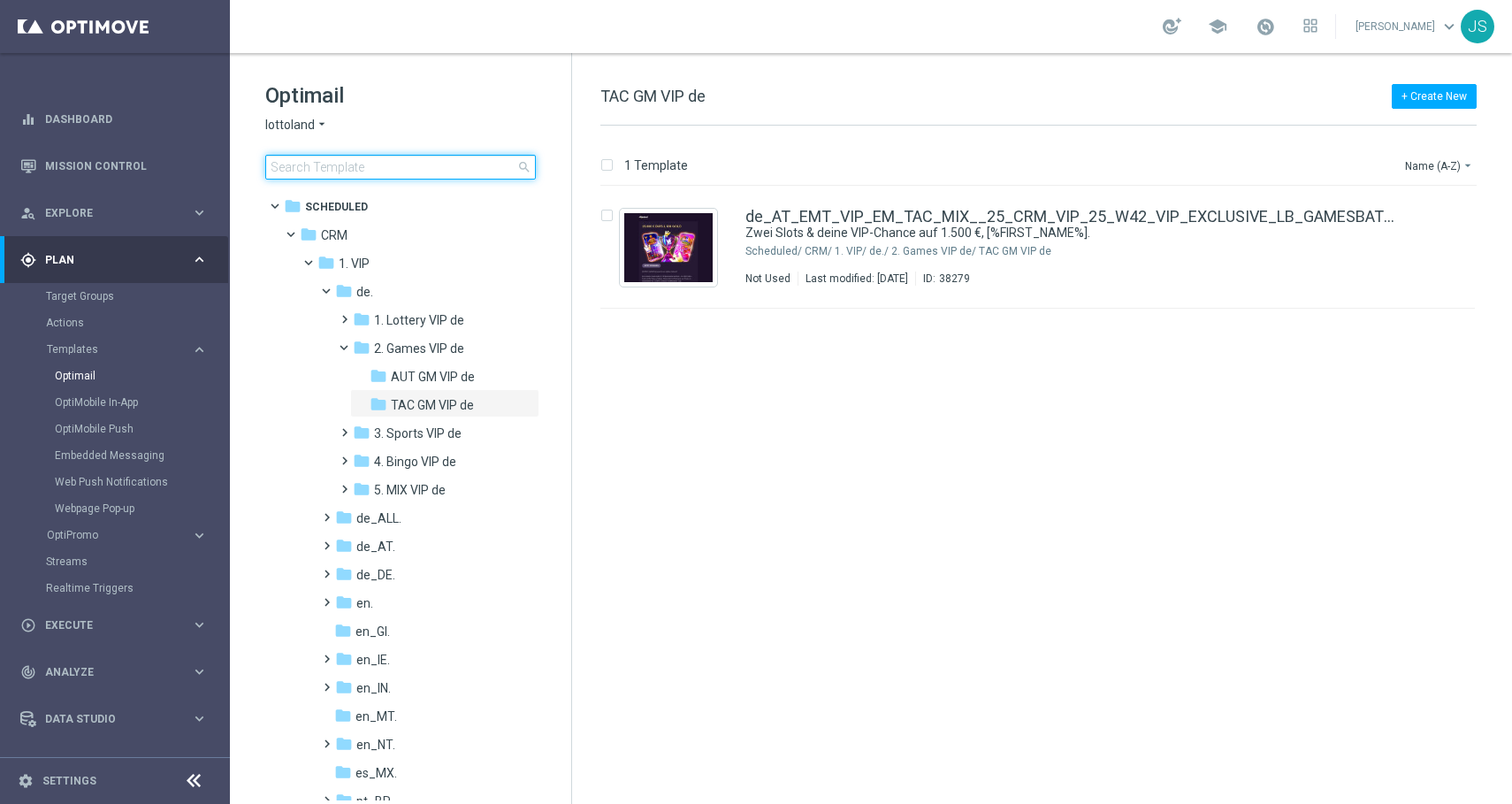
click at [443, 163] on input at bounding box center [400, 167] width 270 height 25
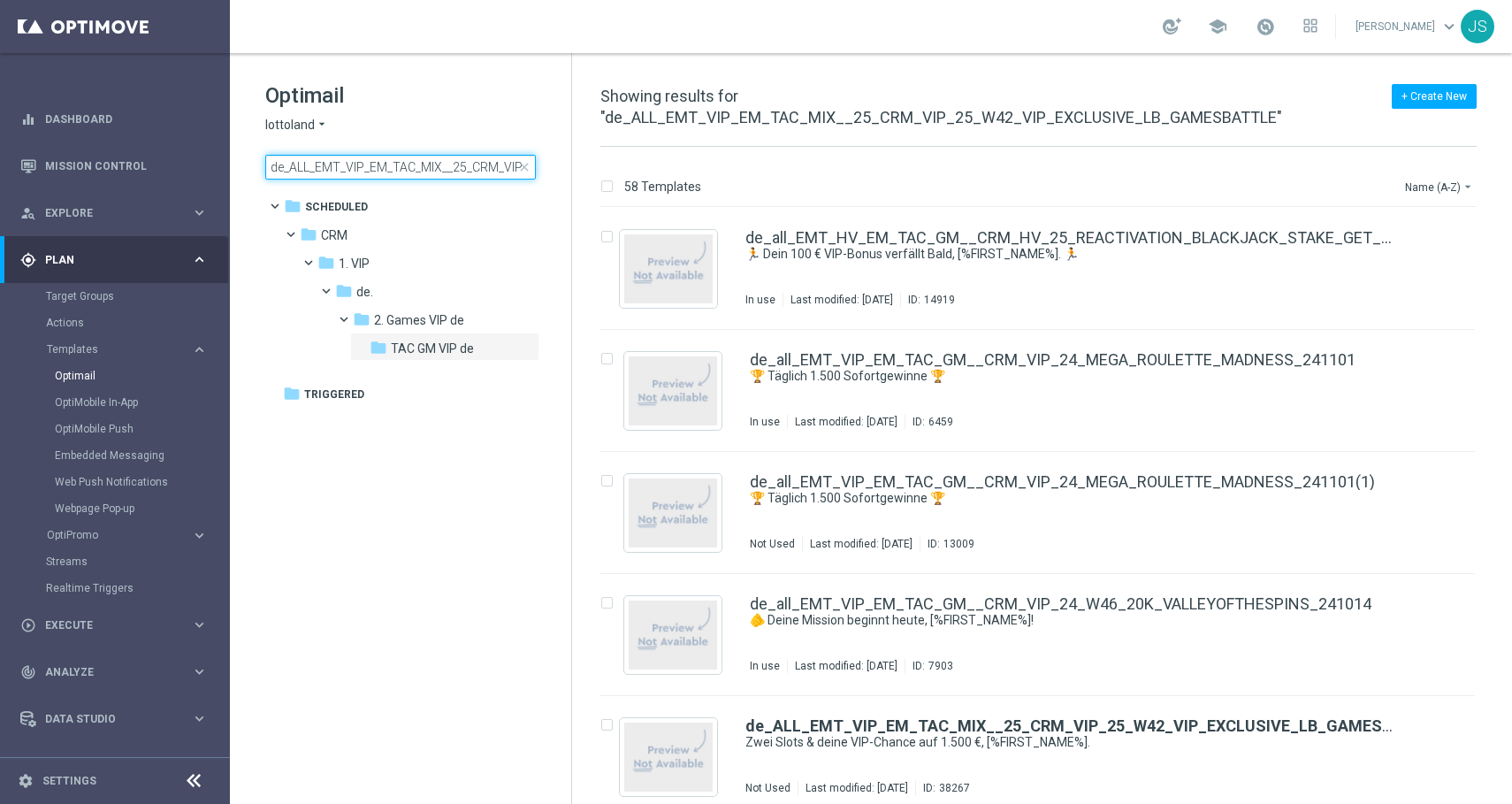
scroll to position [0, 250]
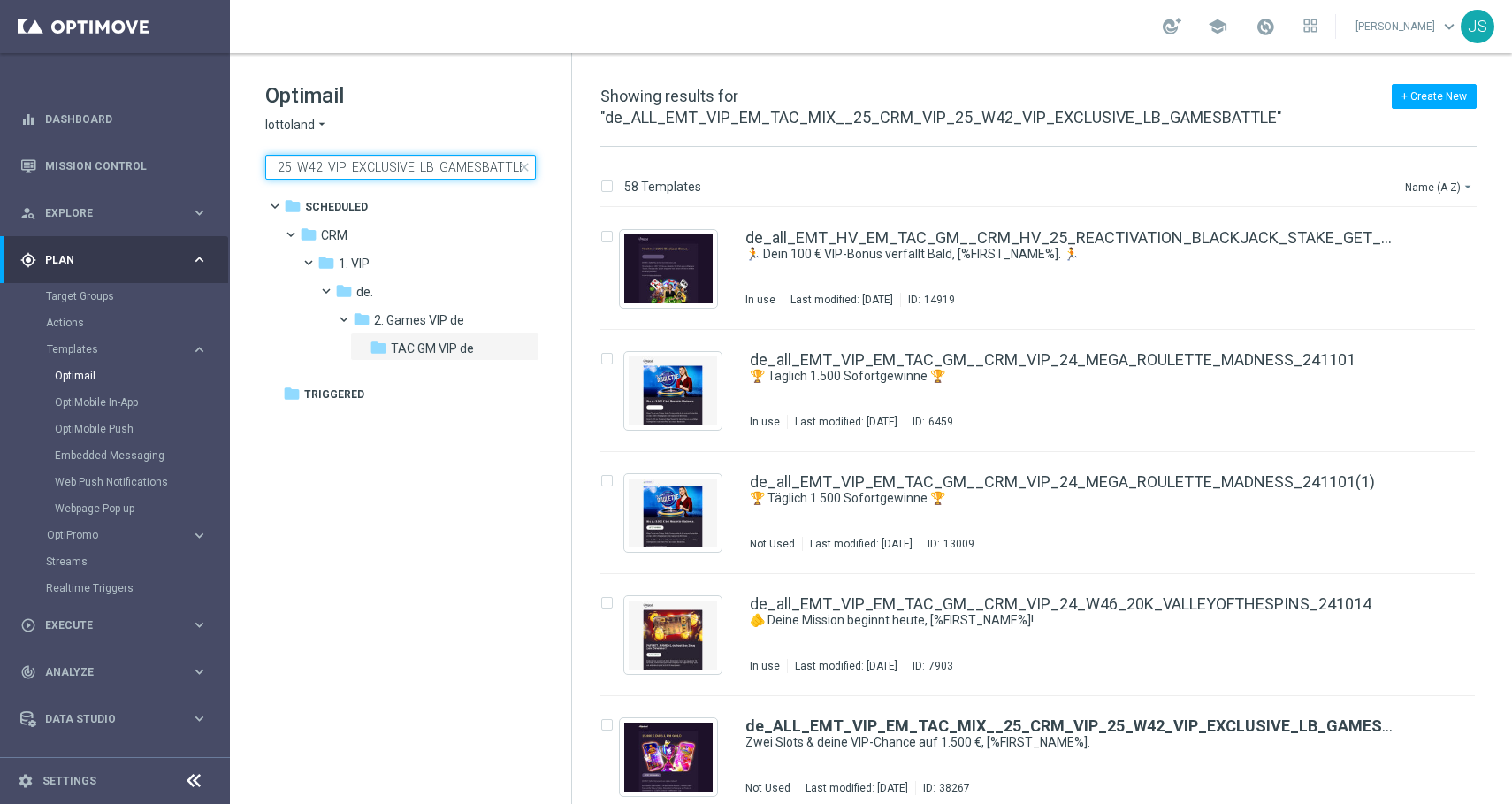
type input "de_ALL_EMT_VIP_EM_TAC_MIX__25_CRM_VIP_25_W42_VIP_EXCLUSIVE_LB_GAMESBATTLE"
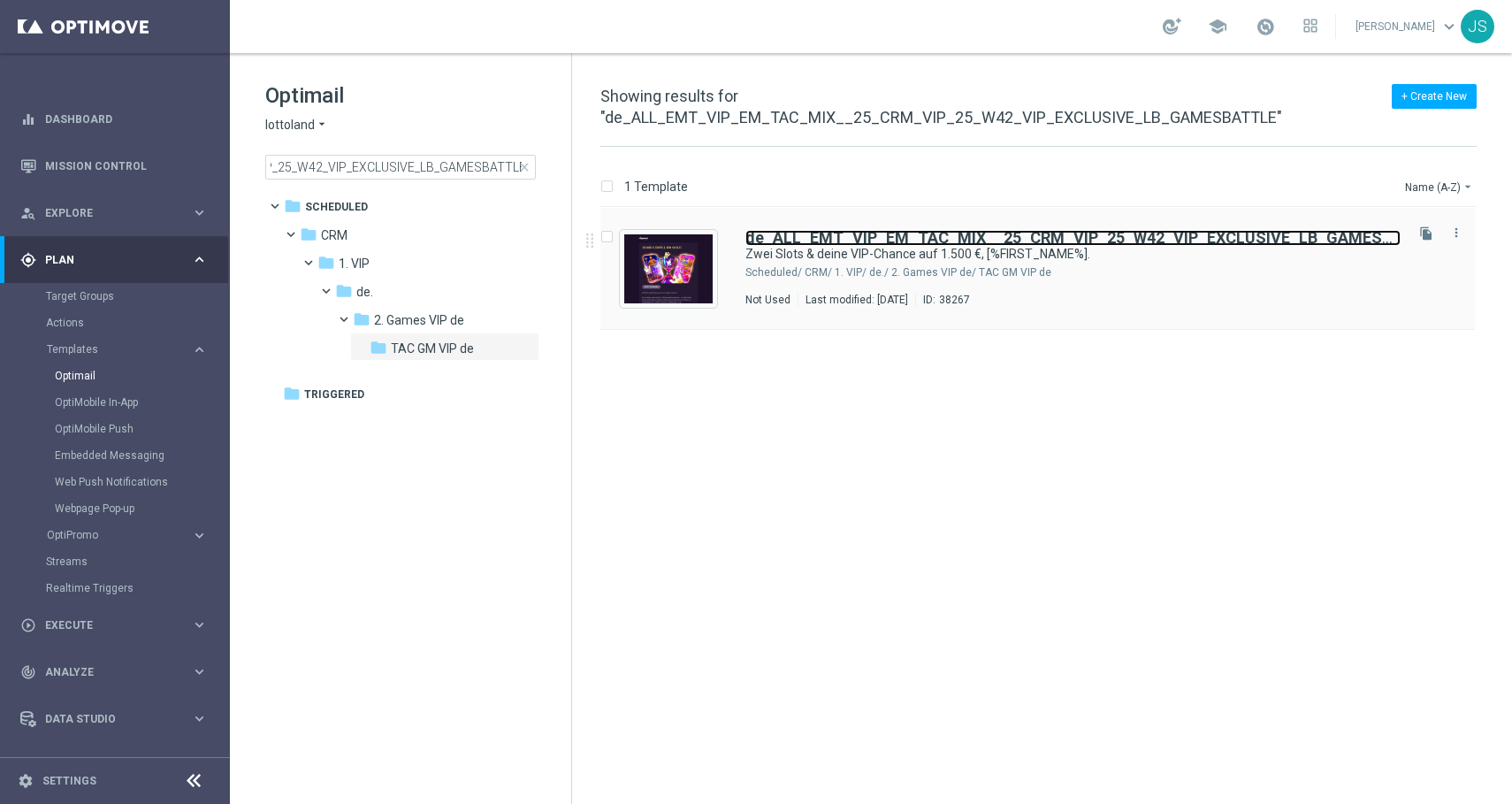
click at [1041, 236] on b "de_ALL_EMT_VIP_EM_TAC_MIX__25_CRM_VIP_25_W42_VIP_EXCLUSIVE_LB_GAMESBATTLE" at bounding box center [1093, 237] width 695 height 18
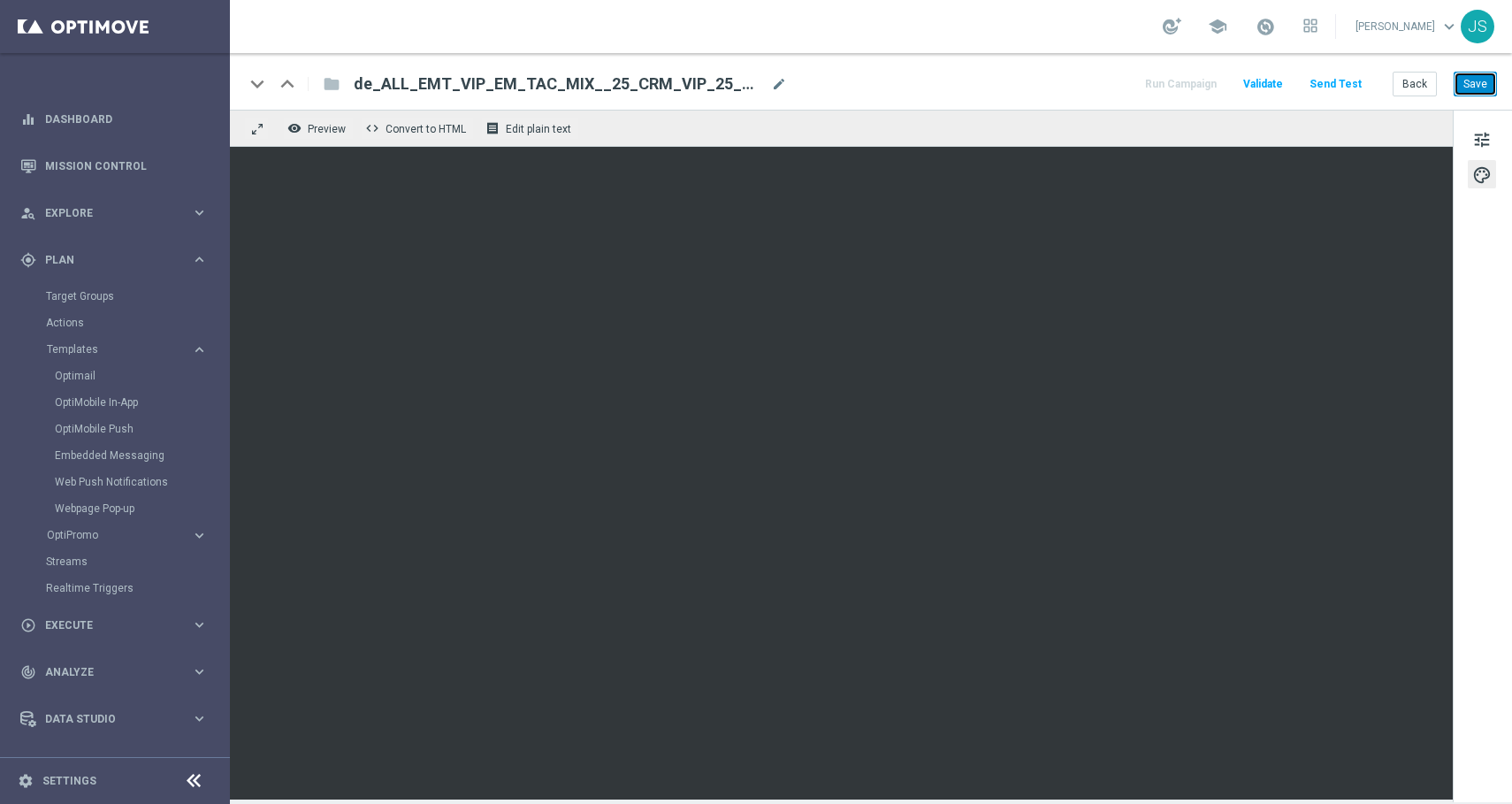
click at [1481, 87] on button "Save" at bounding box center [1475, 84] width 43 height 25
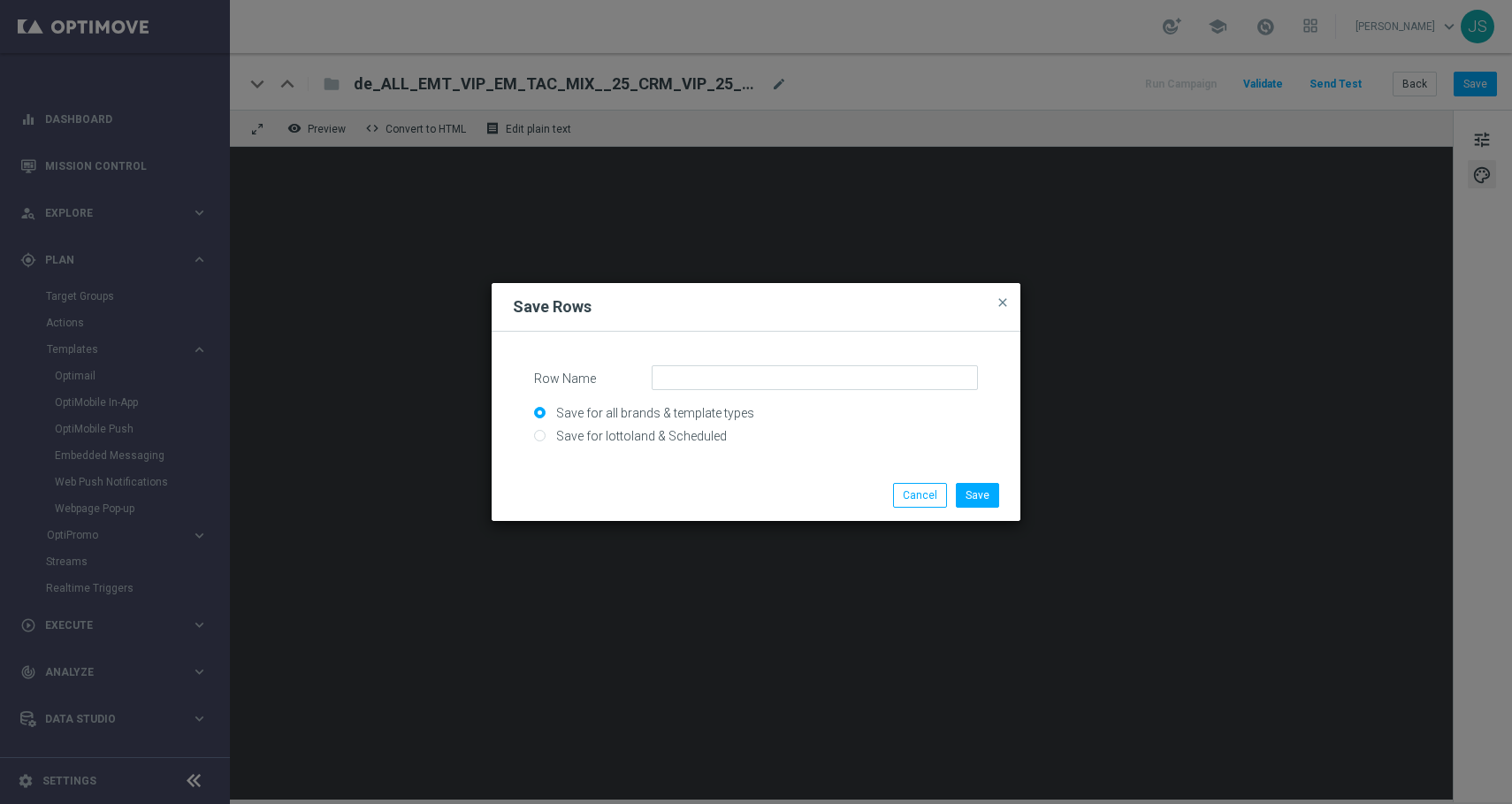
click at [693, 436] on input "Save for lottoland & Scheduled" at bounding box center [756, 443] width 444 height 25
radio input "true"
click at [716, 391] on div "Row Name Save for all brands & template types Save for lottoland & Scheduled" at bounding box center [756, 405] width 444 height 79
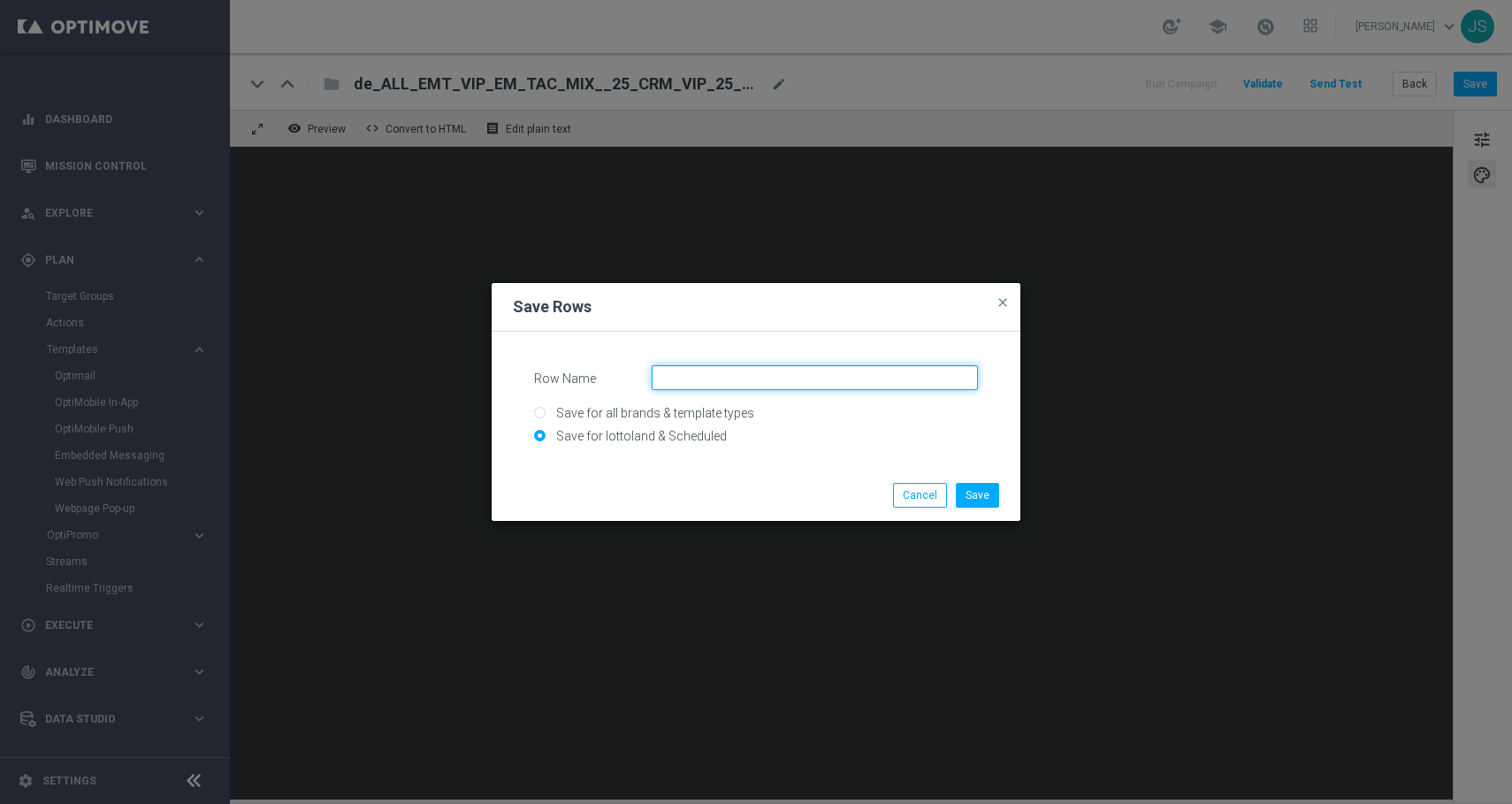
click at [716, 380] on input "Row Name" at bounding box center [815, 378] width 326 height 25
paste input "DEINT_CRM_VIP_25_VIP_EXCLUSIVE_LB"
type input "DEINT_CRM_VIP_25_VIP_EXCLUSIVE_LB"
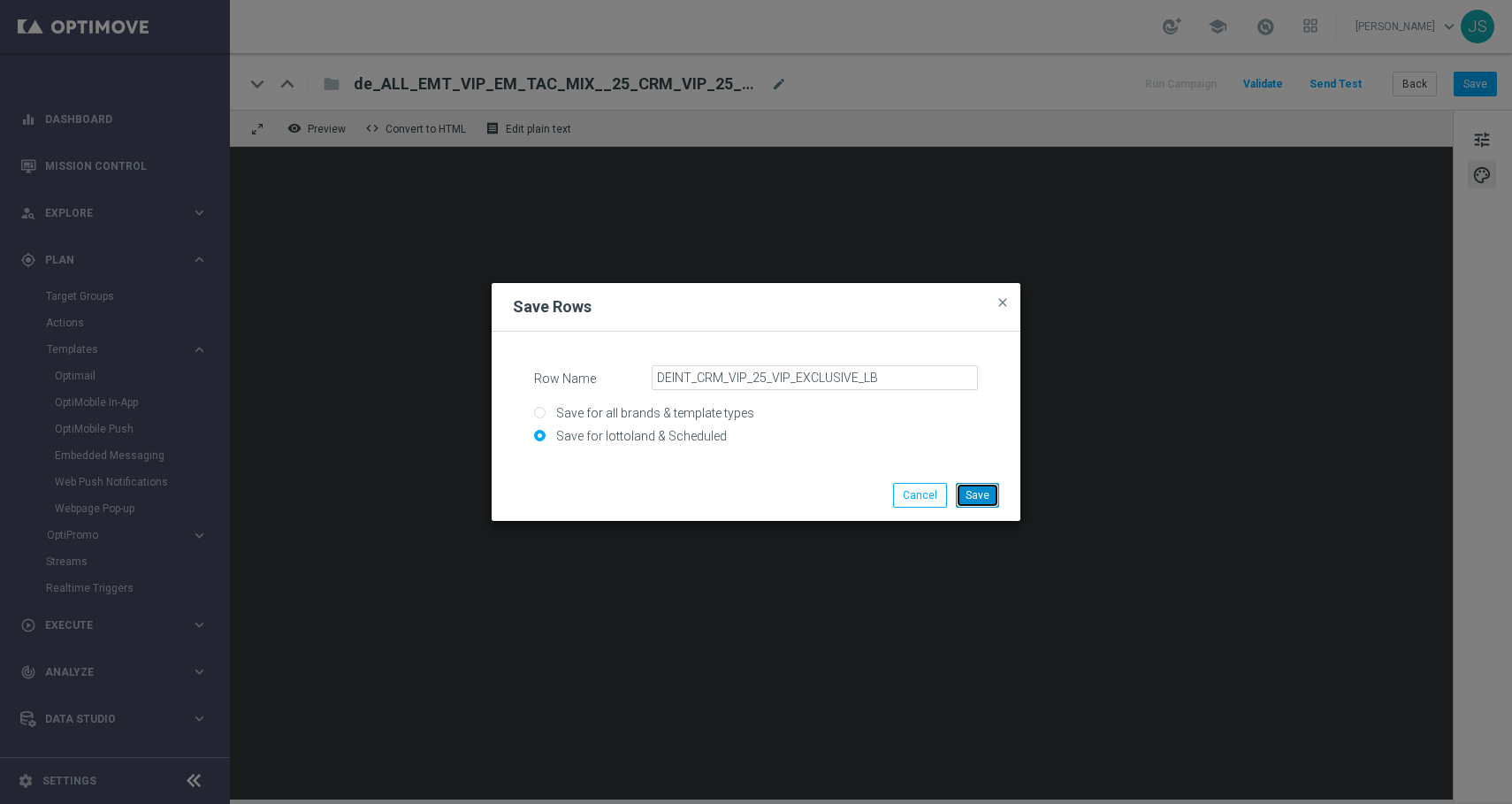
click at [989, 500] on button "Save" at bounding box center [977, 495] width 43 height 25
click at [714, 429] on input "Save for all brands & template types" at bounding box center [756, 421] width 444 height 25
click at [681, 446] on input "Save for lottoland & Scheduled" at bounding box center [756, 443] width 444 height 25
radio input "true"
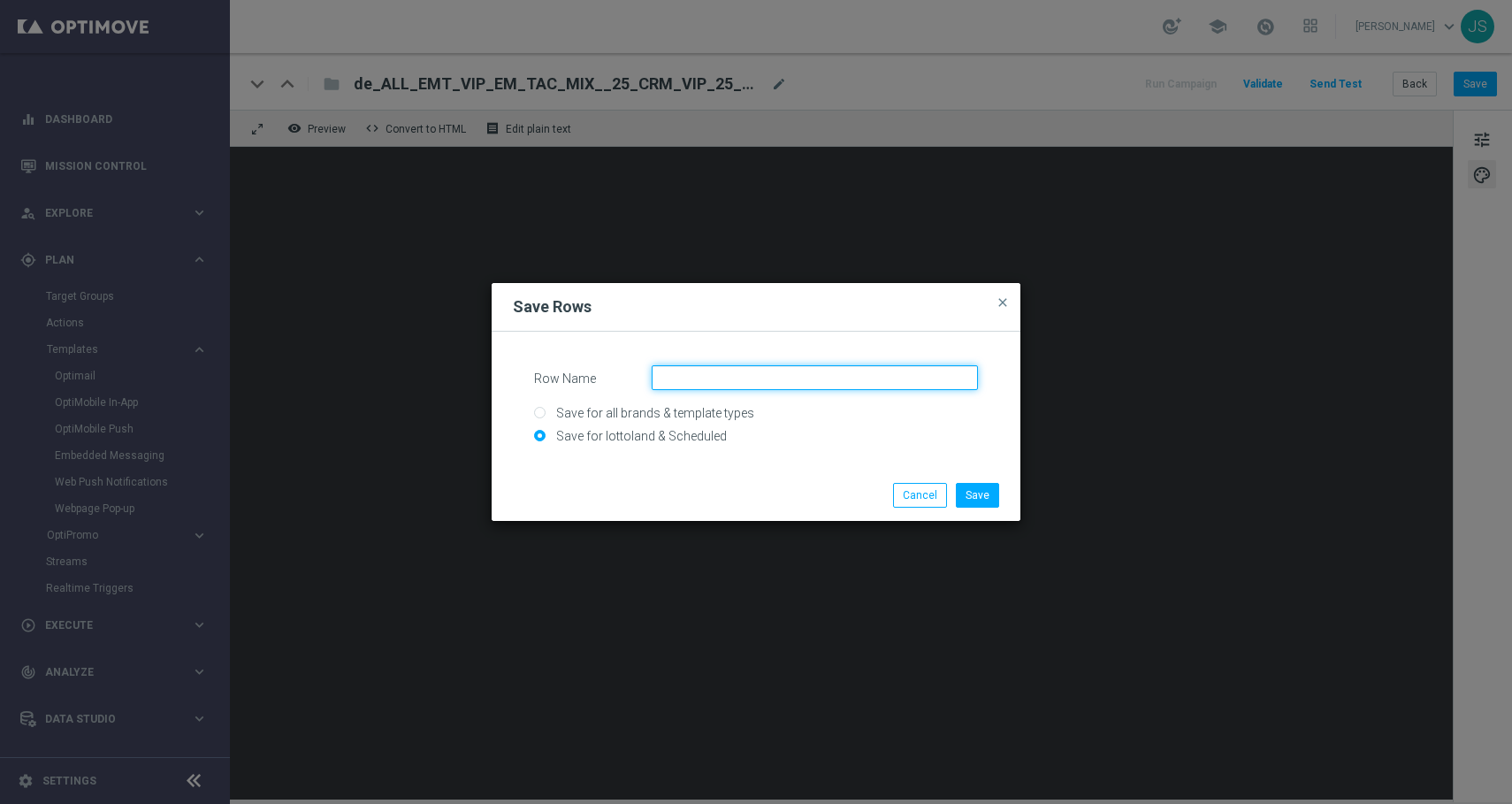
click at [720, 385] on input "Row Name" at bounding box center [815, 378] width 326 height 25
paste input "DEINT_CRM_VIP_25_VIP_EXCLUSIVE_LB"
type input "DEINT_CRM_VIP_25_VIP_EXCLUSIVE_LB"
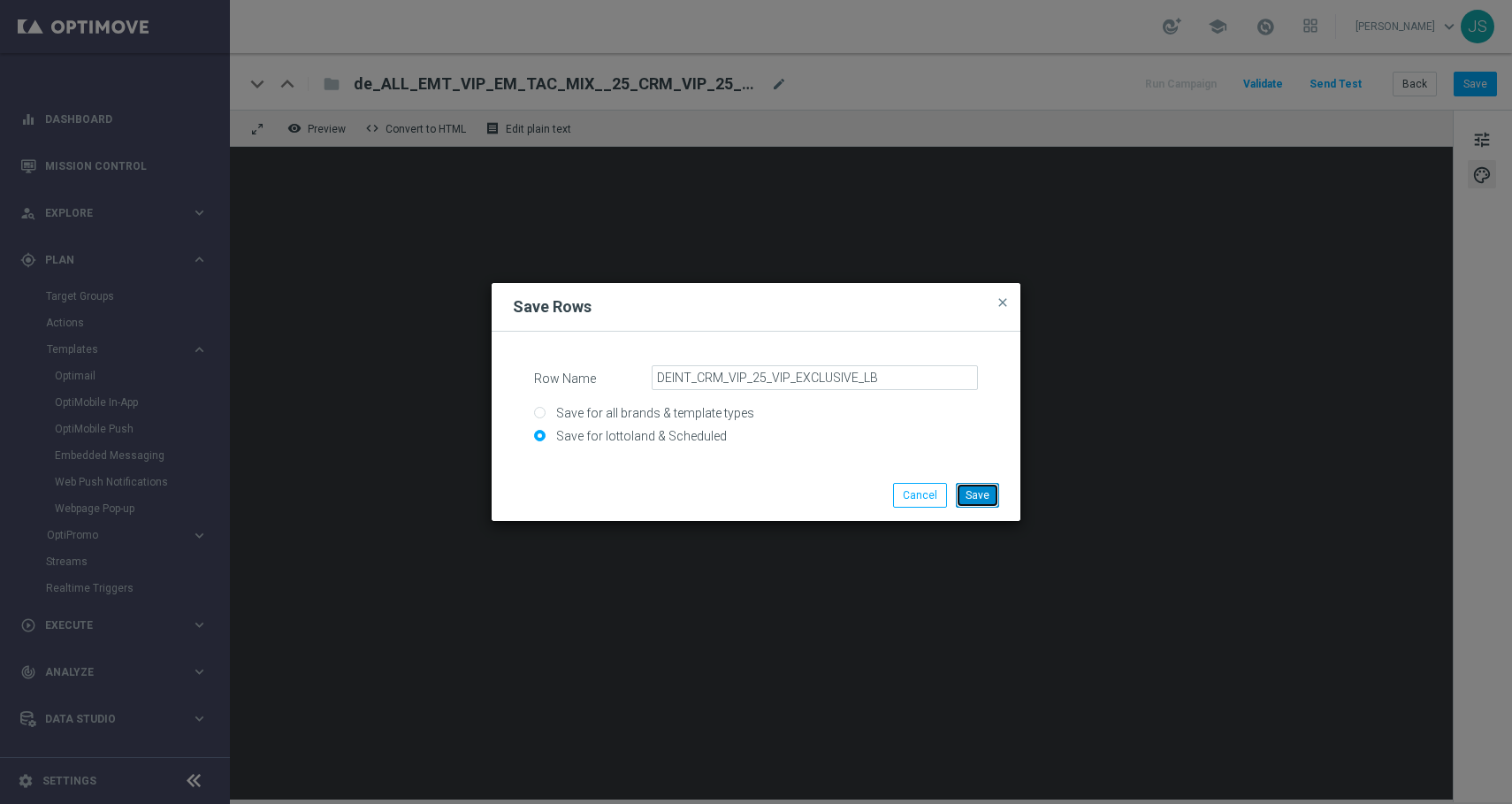
click at [972, 486] on button "Save" at bounding box center [977, 495] width 43 height 25
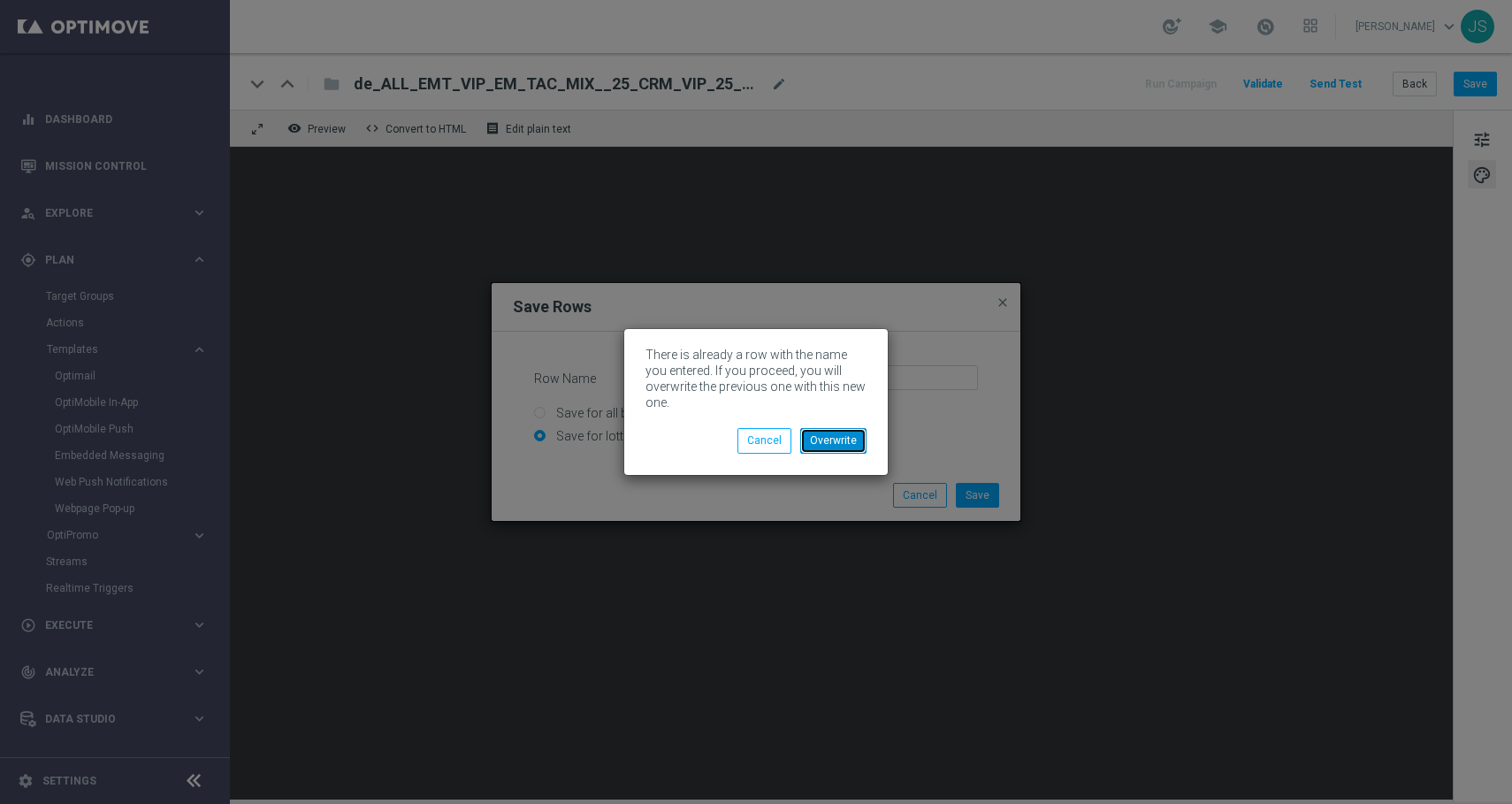
click at [836, 444] on button "Overwrite" at bounding box center [833, 440] width 66 height 25
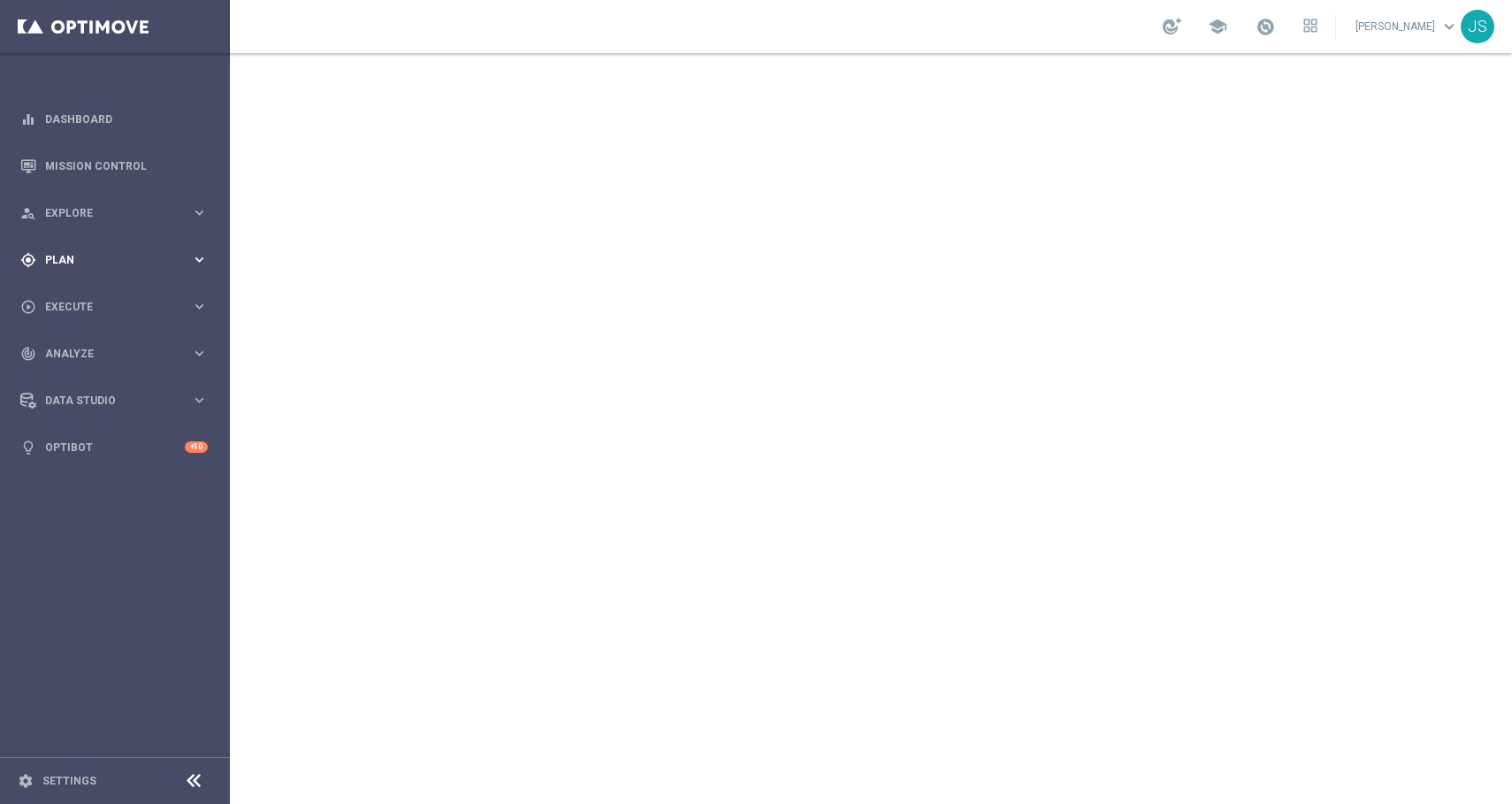
click at [193, 258] on icon "keyboard_arrow_right" at bounding box center [199, 259] width 16 height 16
click at [94, 347] on span "Templates" at bounding box center [110, 349] width 126 height 11
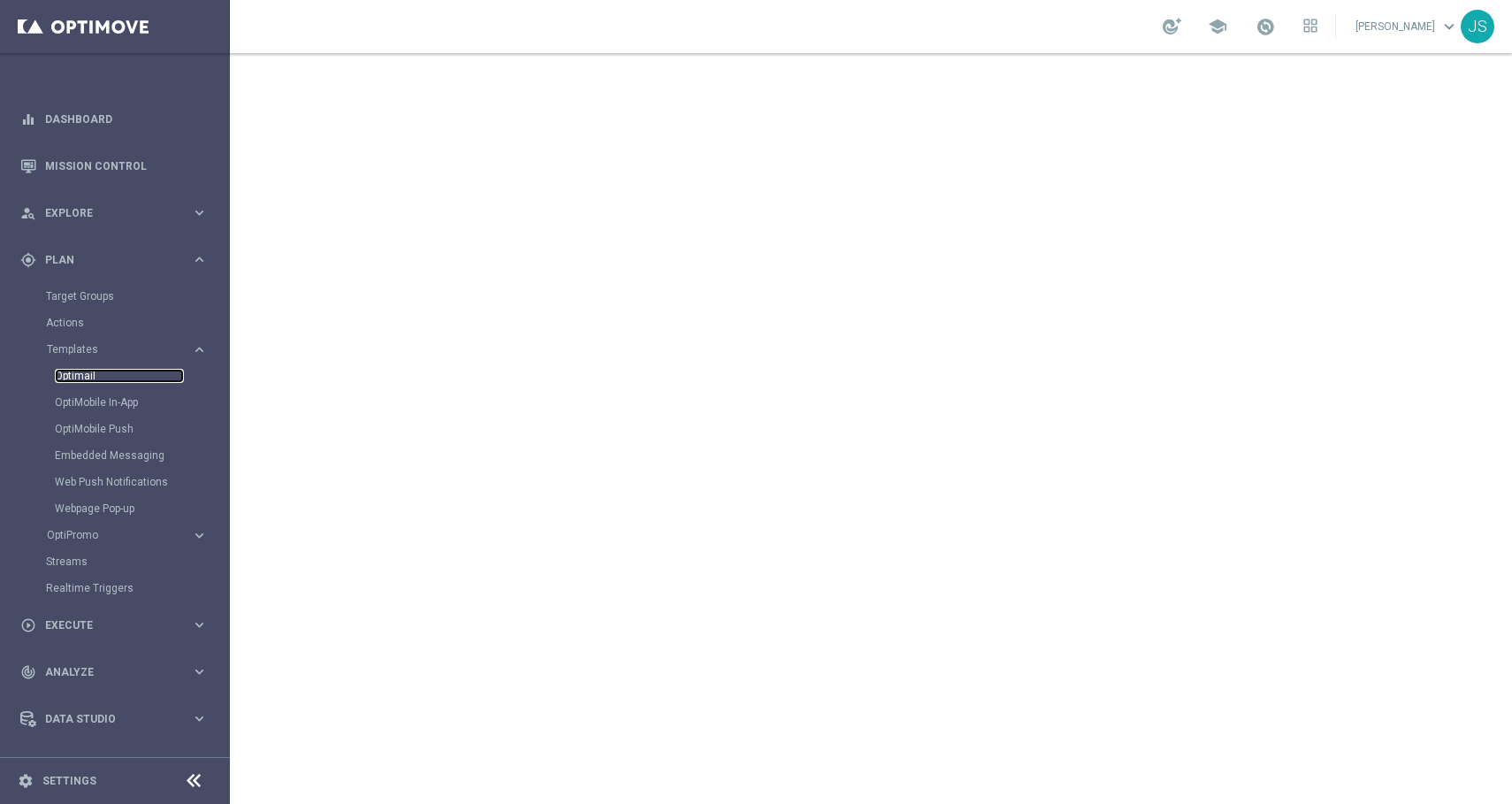
click at [88, 371] on link "Optimail" at bounding box center [119, 375] width 129 height 14
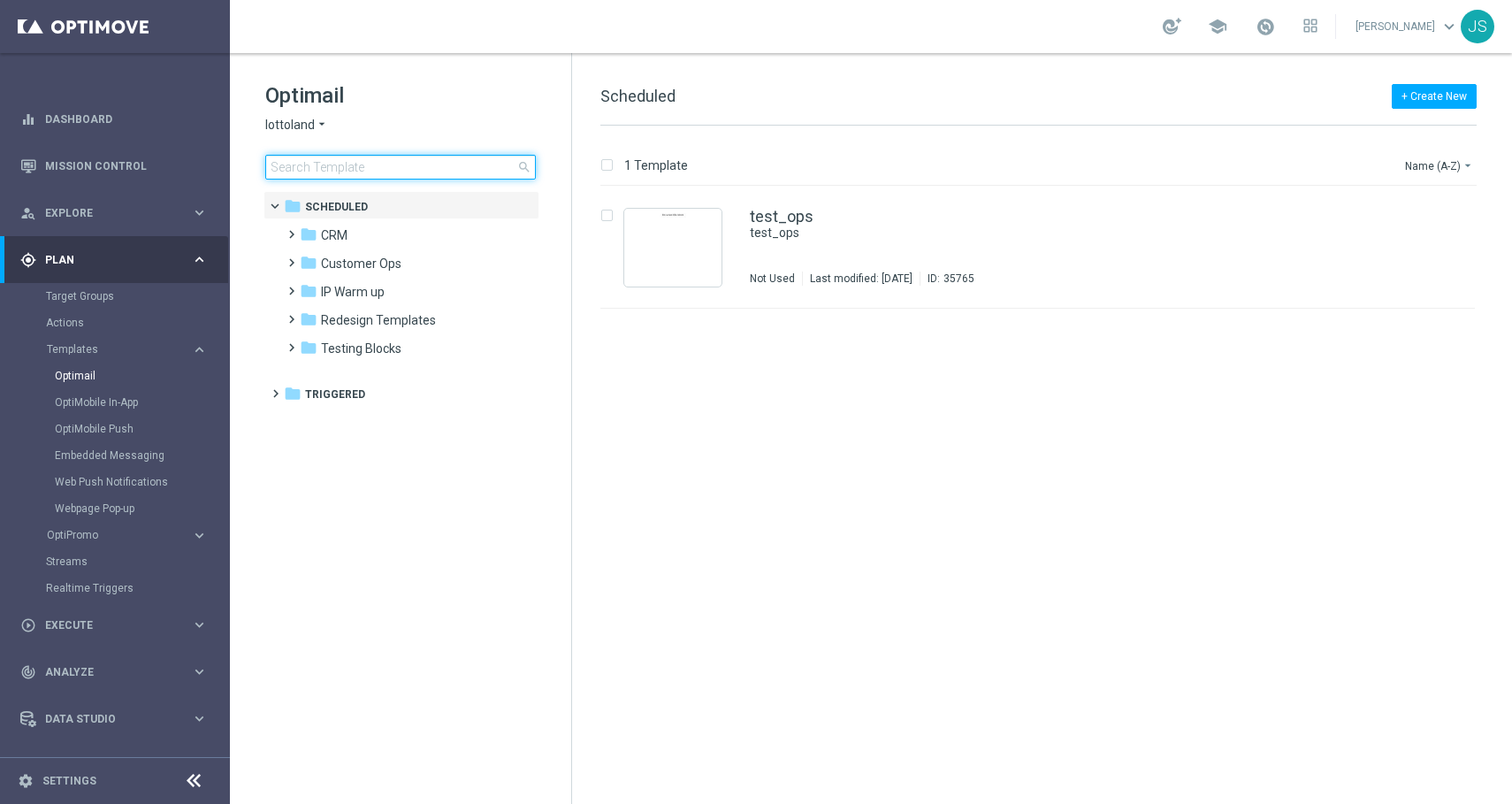
click at [401, 170] on input at bounding box center [400, 167] width 270 height 25
type input "VIP"
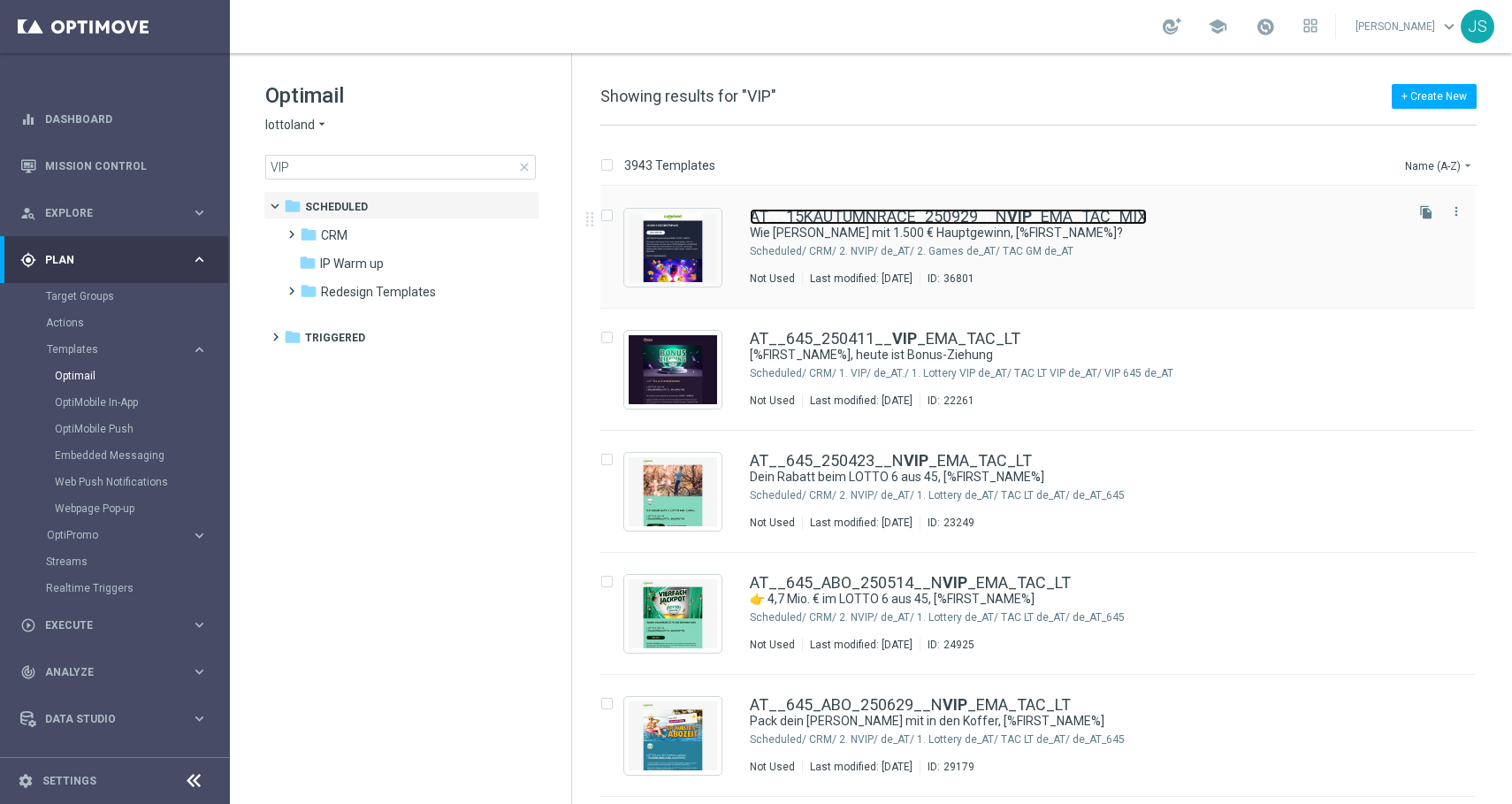
click at [813, 214] on link "AT__15KAUTUMNRACE_250929__N VIP _EMA_TAC_MIX" at bounding box center [948, 216] width 397 height 16
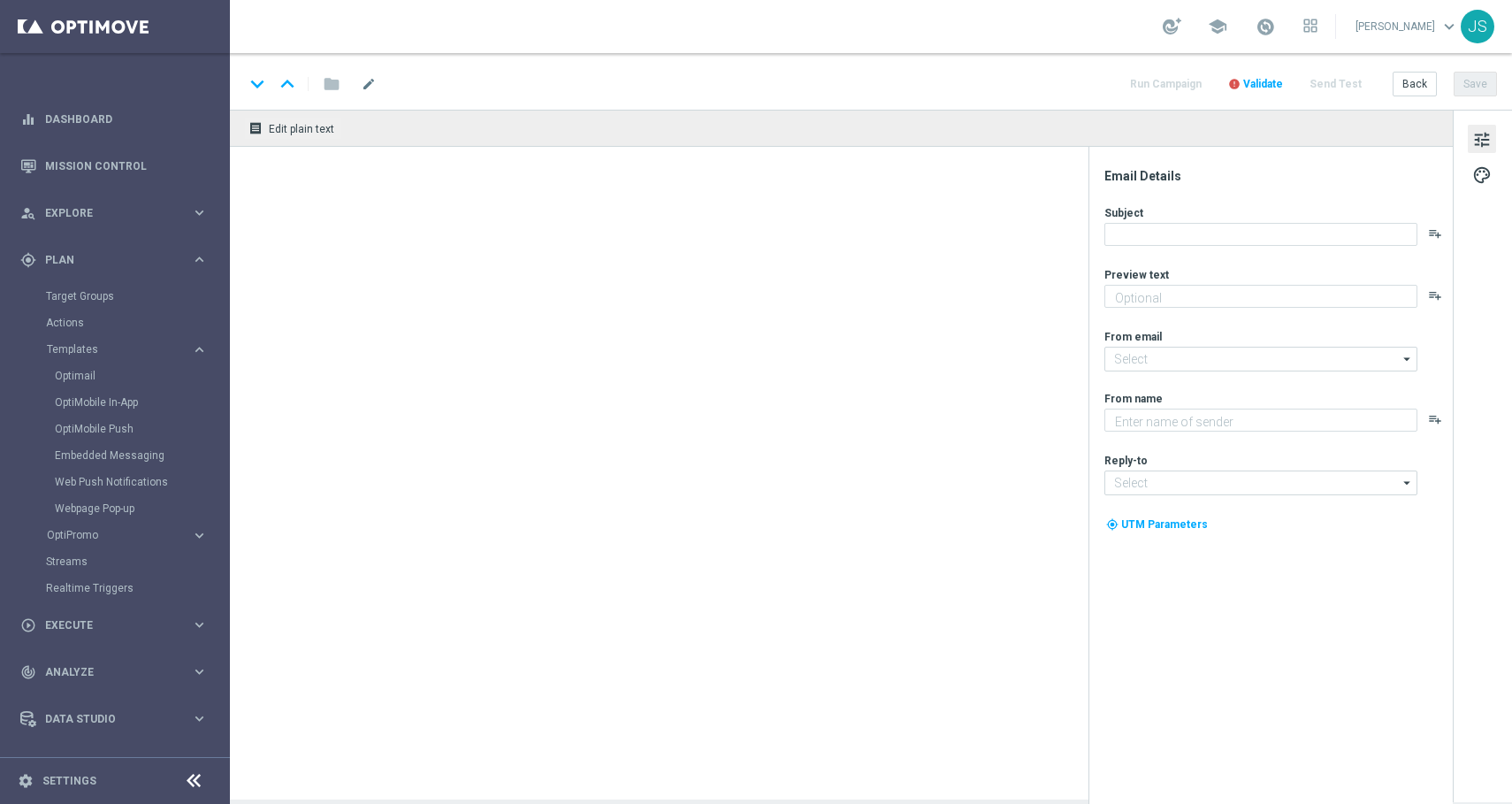
type textarea "Bestenlisten-Turnier mit 15.000 € Gesamtgewinn."
type input "[EMAIL_ADDRESS][DOMAIN_NAME]"
type textarea "Lottoland"
type input "[EMAIL_ADDRESS][DOMAIN_NAME]"
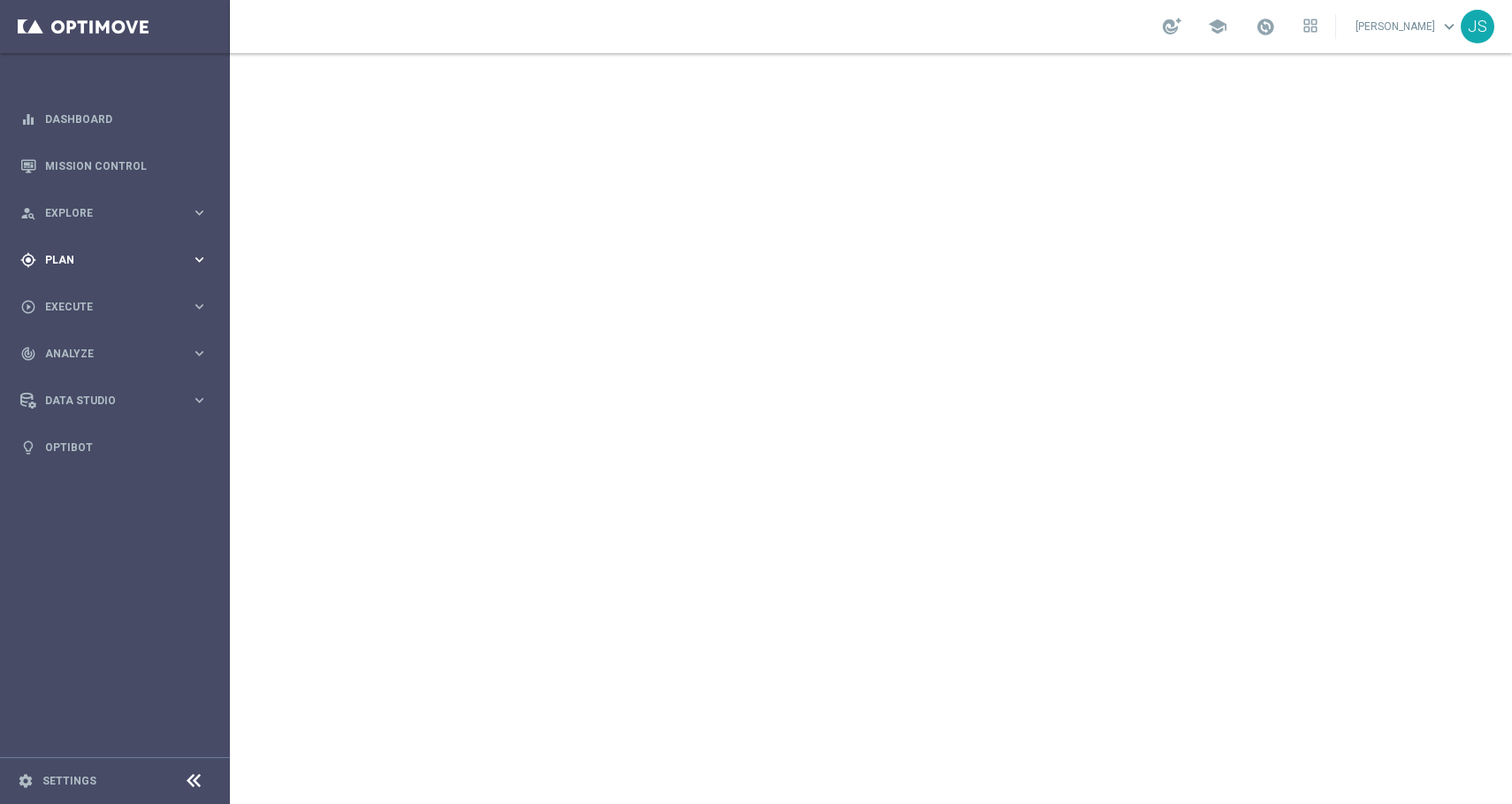
click at [190, 258] on span "Plan" at bounding box center [118, 260] width 146 height 11
click at [130, 345] on span "Templates" at bounding box center [110, 349] width 126 height 11
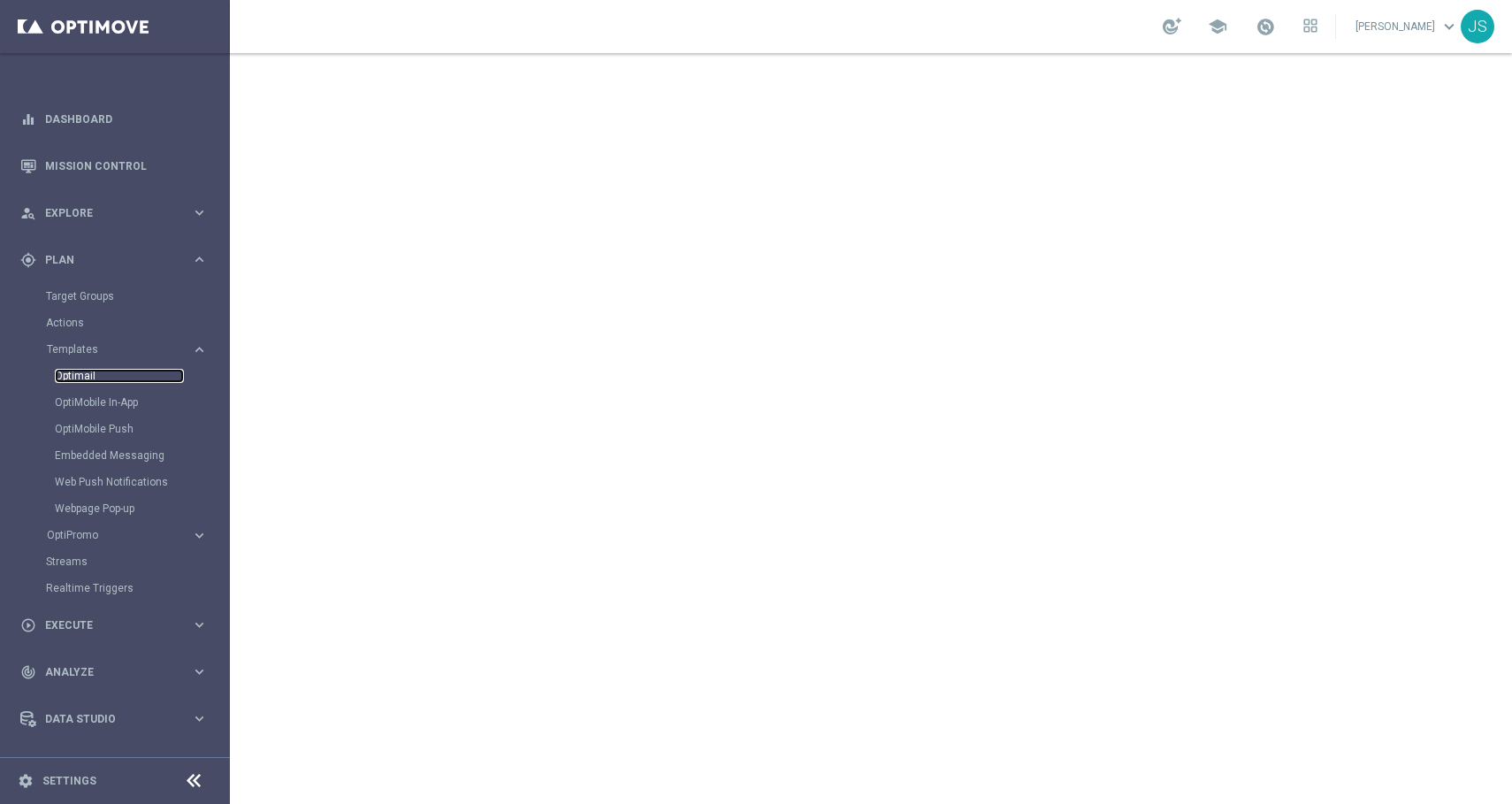
click at [111, 372] on link "Optimail" at bounding box center [119, 375] width 129 height 14
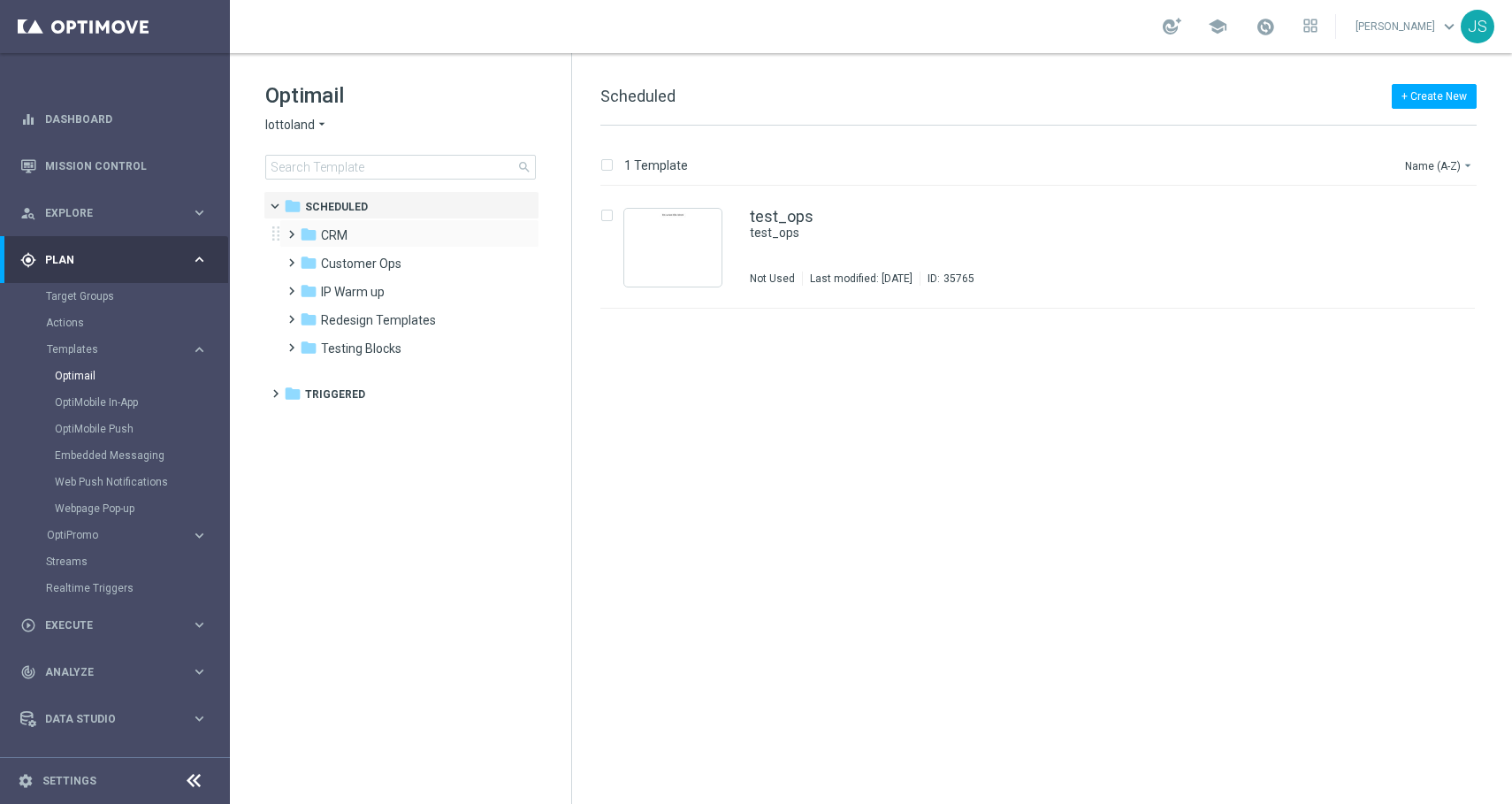
click at [290, 230] on span at bounding box center [288, 226] width 8 height 7
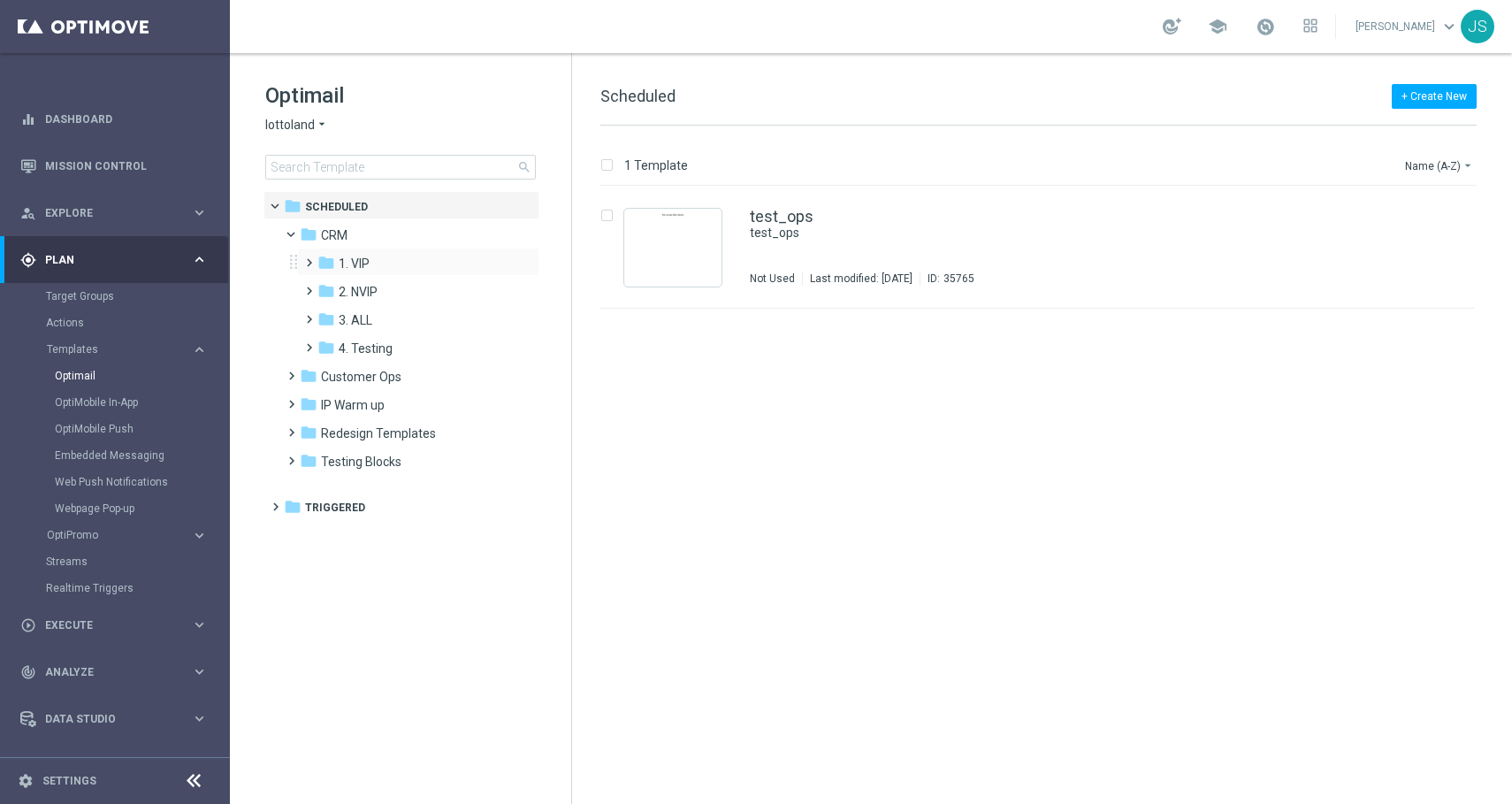
click at [298, 265] on div "folder 1. VIP more_vert" at bounding box center [418, 261] width 242 height 28
click at [308, 258] on span at bounding box center [306, 254] width 8 height 7
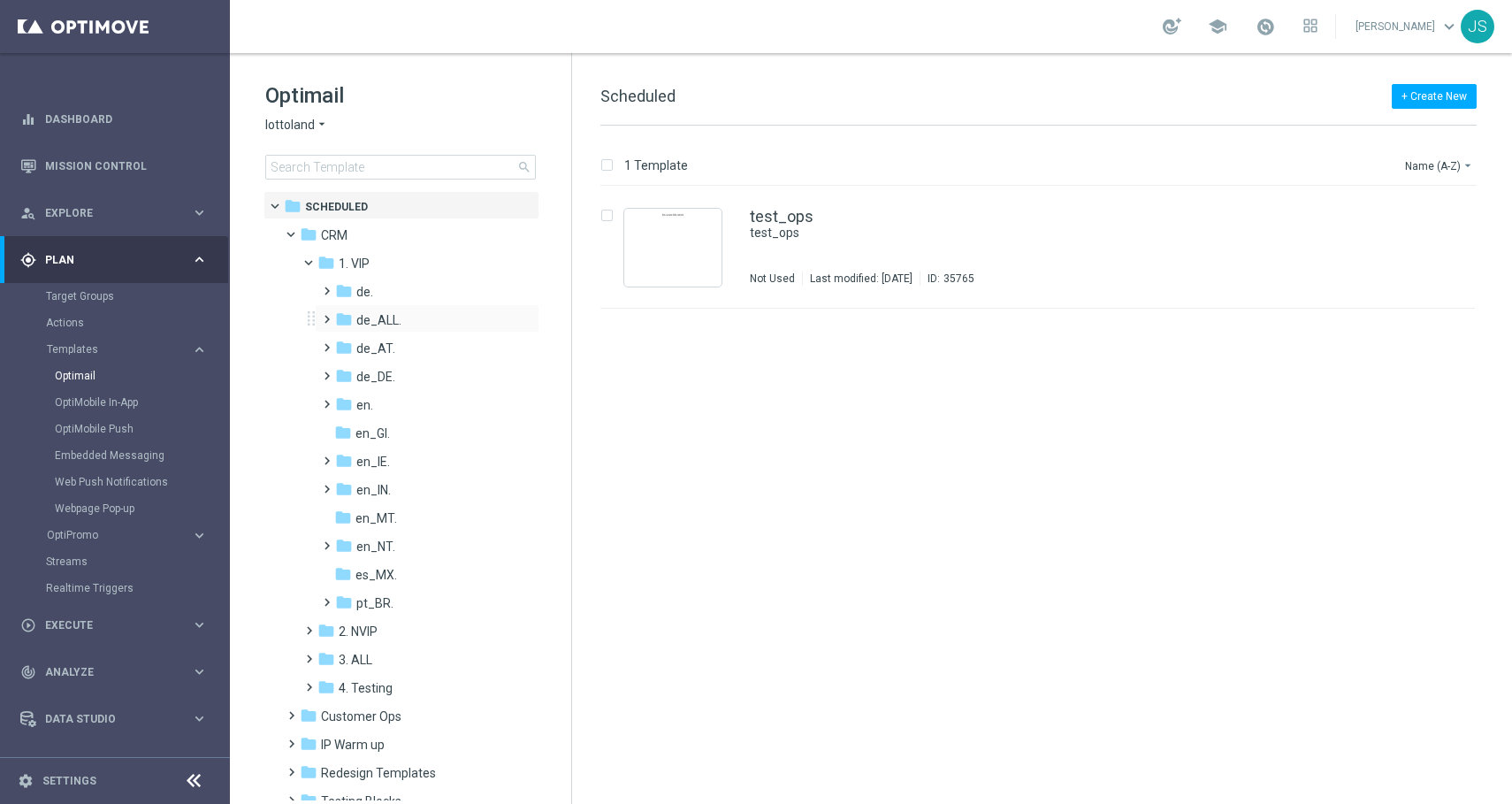
click at [327, 313] on span at bounding box center [323, 311] width 8 height 7
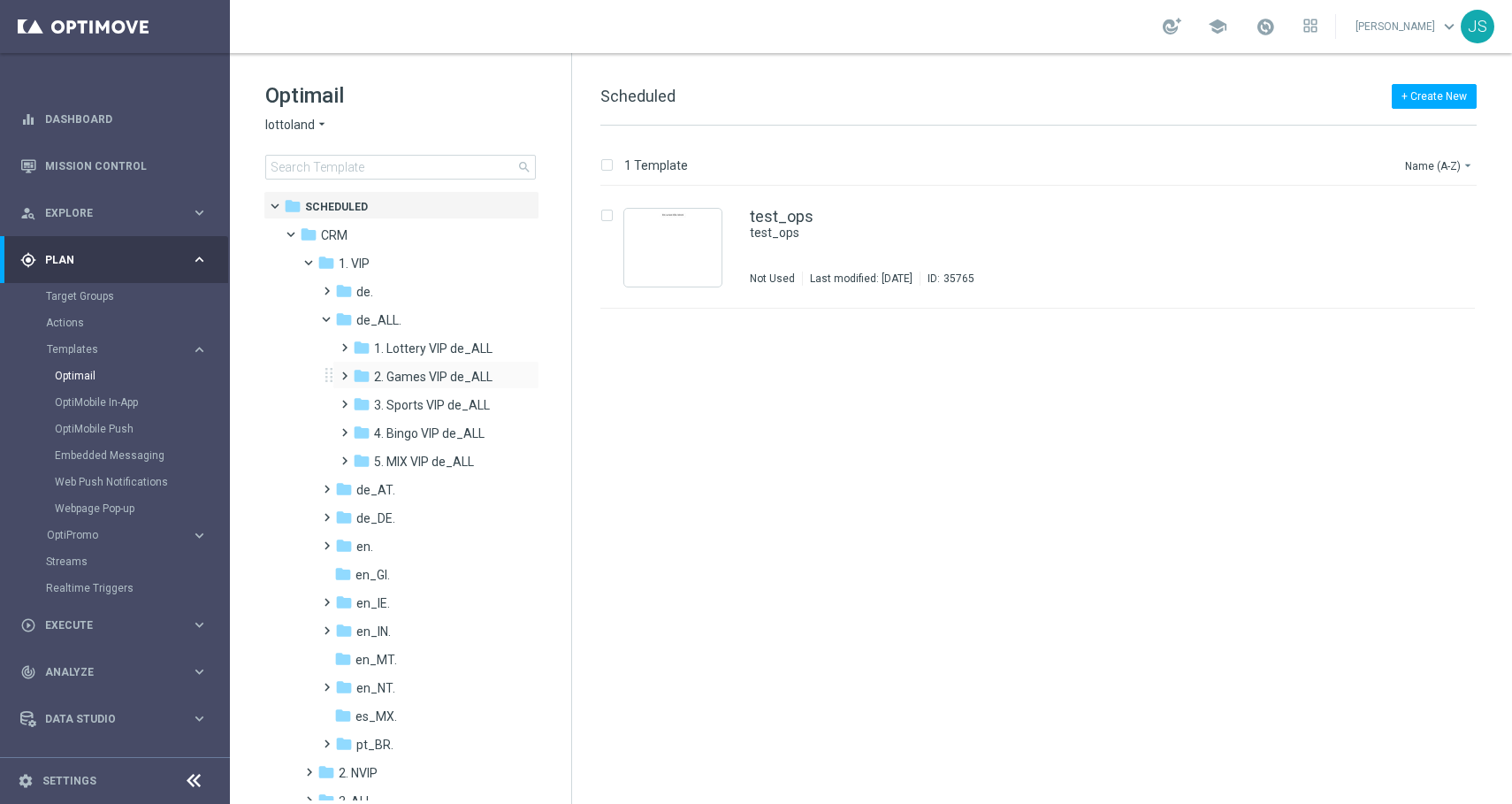
click at [337, 371] on span at bounding box center [340, 367] width 8 height 7
click at [395, 426] on span "TAC GM VIP de_ALL" at bounding box center [446, 433] width 112 height 16
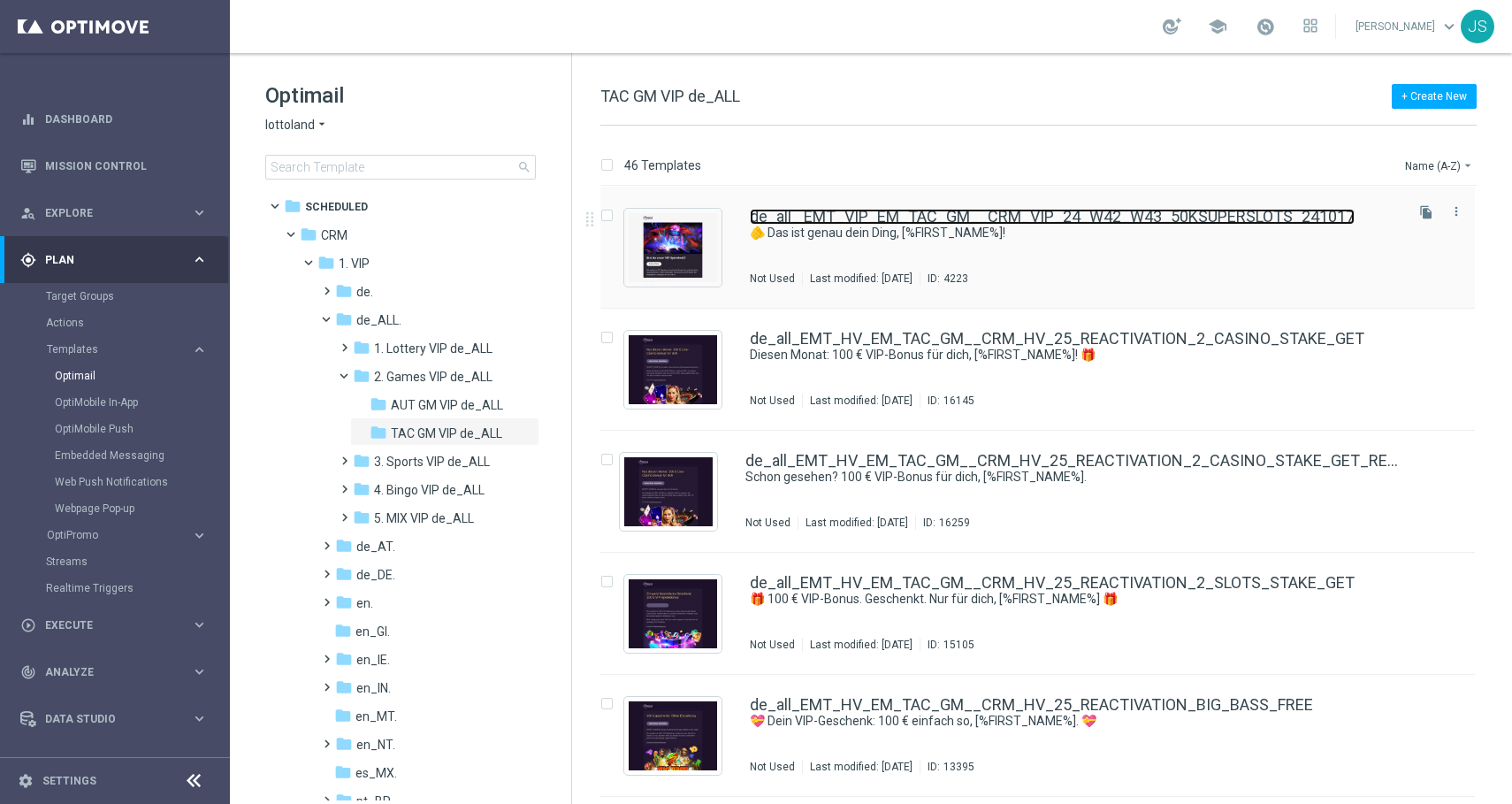
click at [824, 218] on link "de_all_ EMT_VIP_EM_TAC_GM__CRM_VIP_24_W42_W43_50KSUPERSLOTS_241017" at bounding box center [1052, 216] width 605 height 16
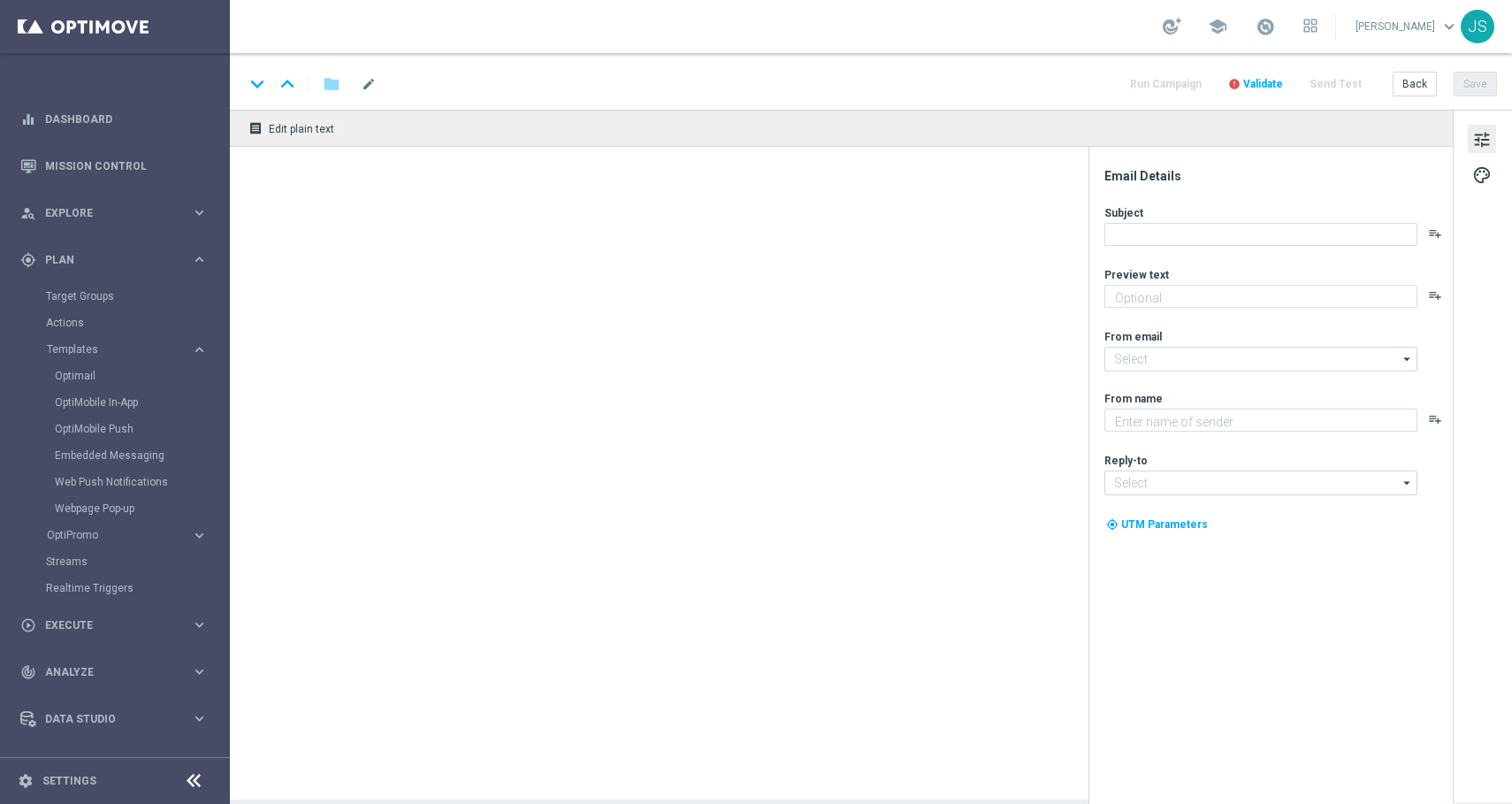
type textarea "50.000 € VIP-SPIELEHELDEN"
type input "[EMAIL_ADDRESS][DOMAIN_NAME]"
type textarea "Lottoland"
type input "[EMAIL_ADDRESS][DOMAIN_NAME]"
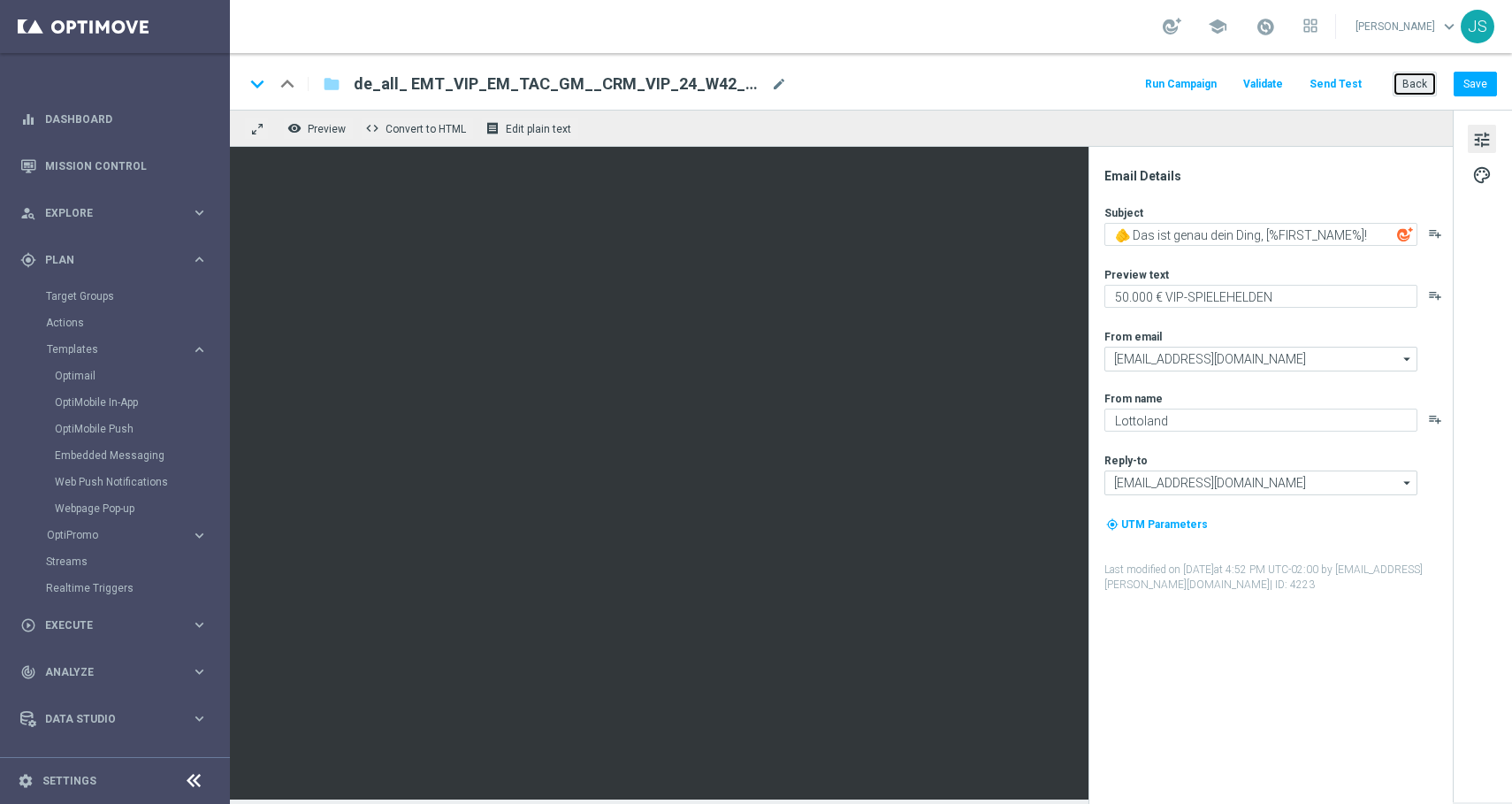
click at [1422, 88] on button "Back" at bounding box center [1415, 84] width 44 height 25
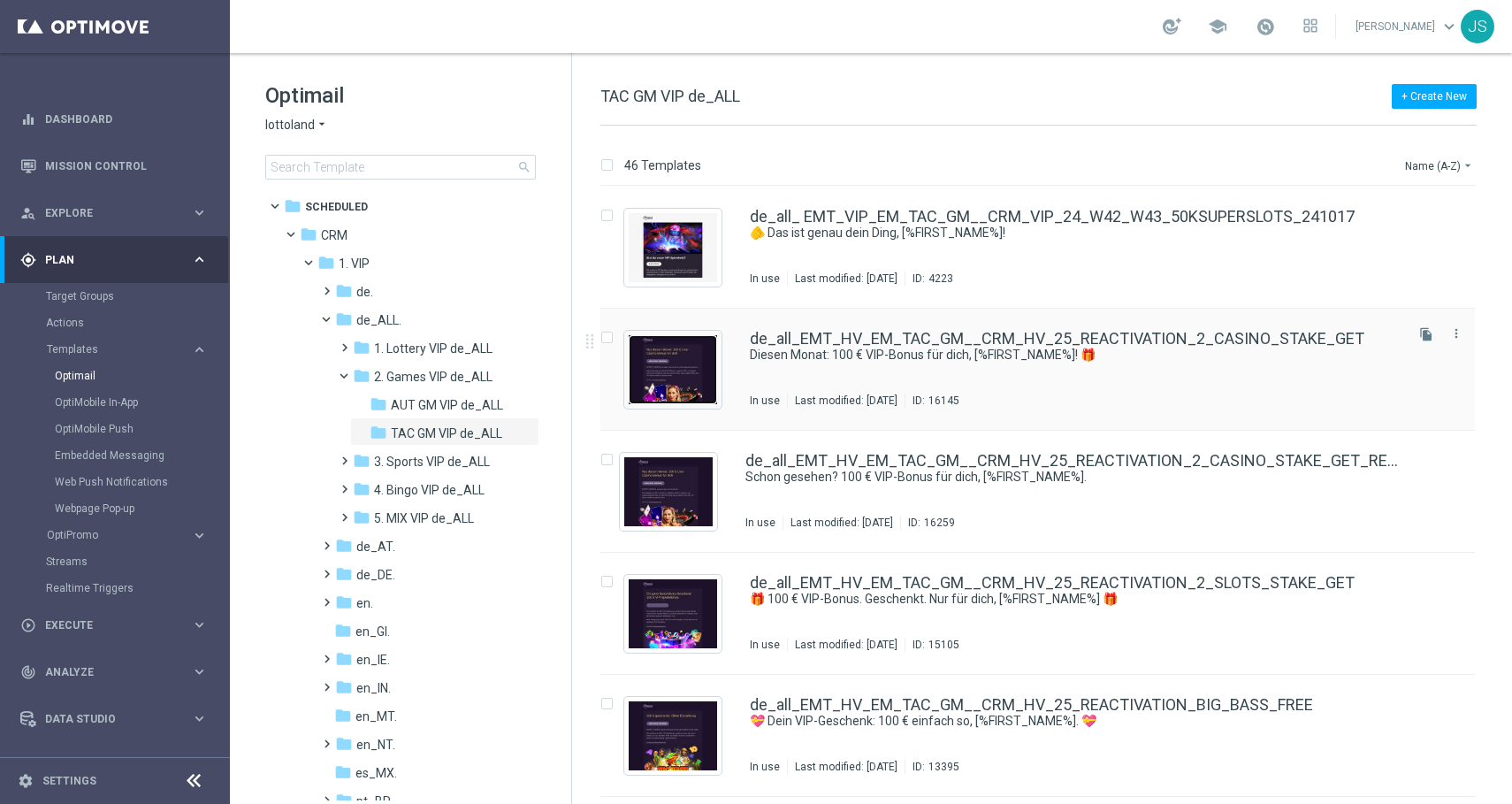
click at [661, 381] on img "Press SPACE to select this row." at bounding box center [673, 369] width 88 height 69
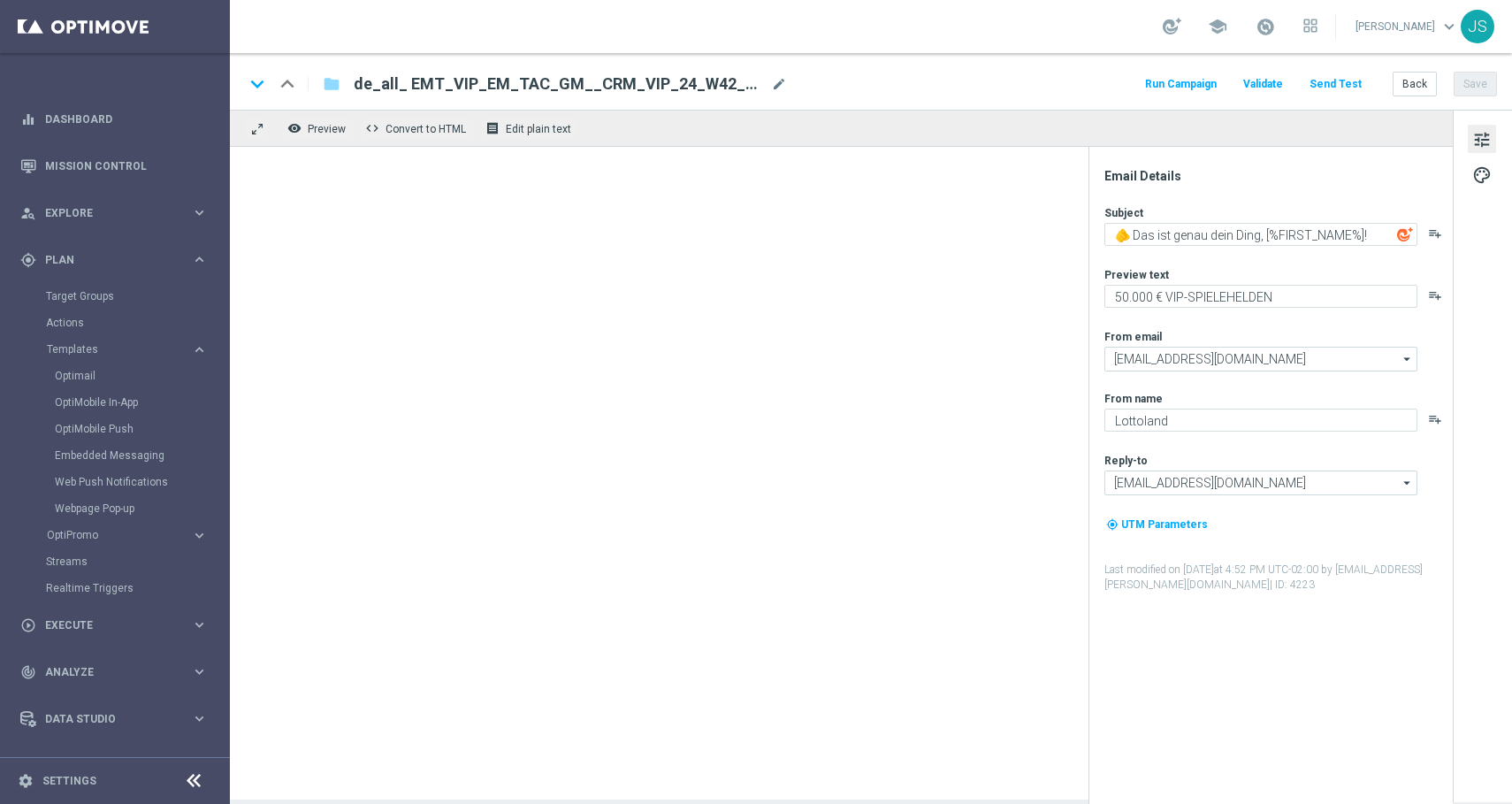
type textarea "Diesen Monat: 100 € VIP-Bonus für dich, [%FIRST_NAME%]! 🎁"
type textarea "Spiele jetzt direkt los und hol dir dein VIP-Geschenk."
type textarea "Millionaire's Club"
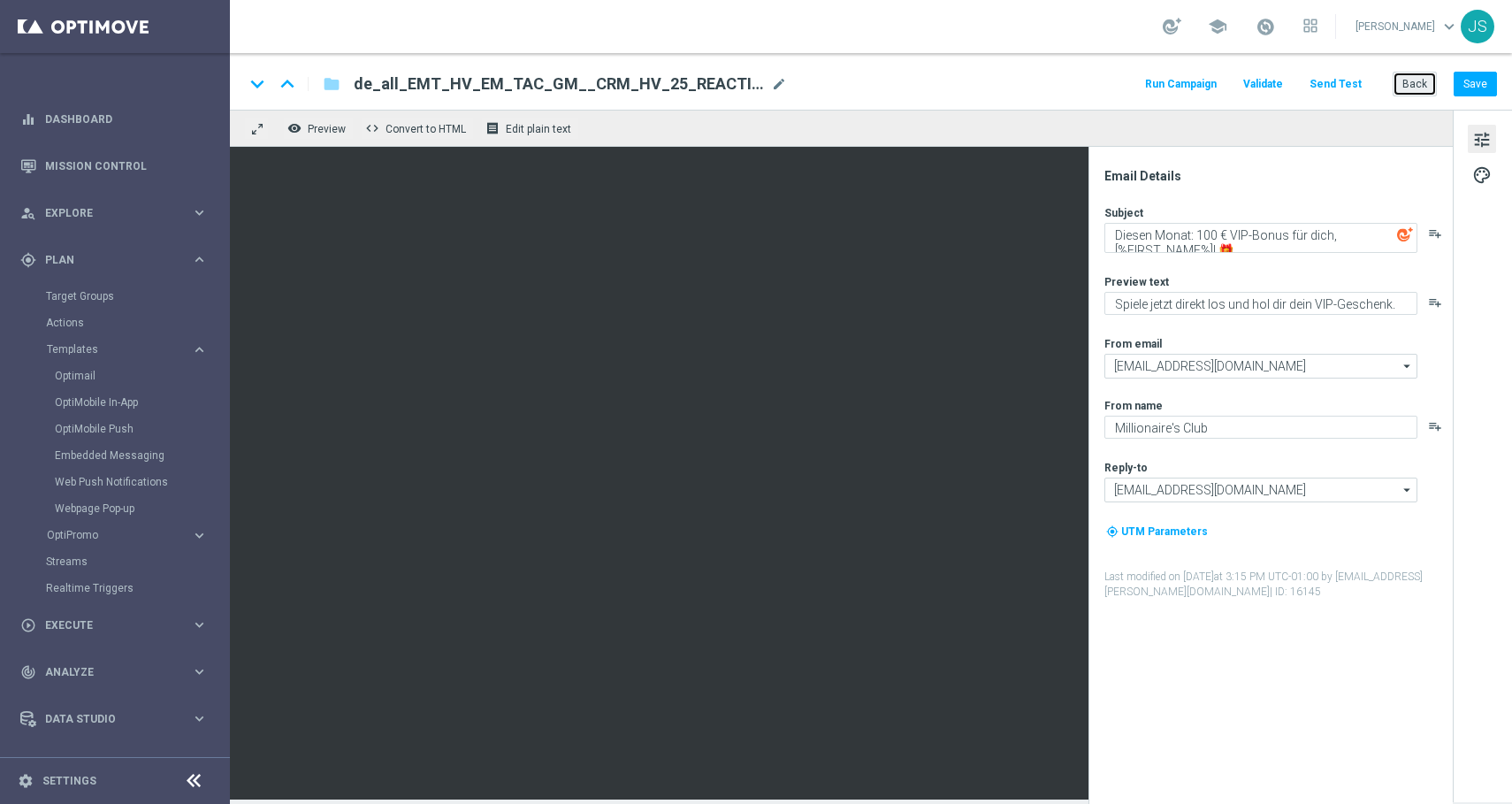
click at [1419, 94] on button "Back" at bounding box center [1415, 84] width 44 height 25
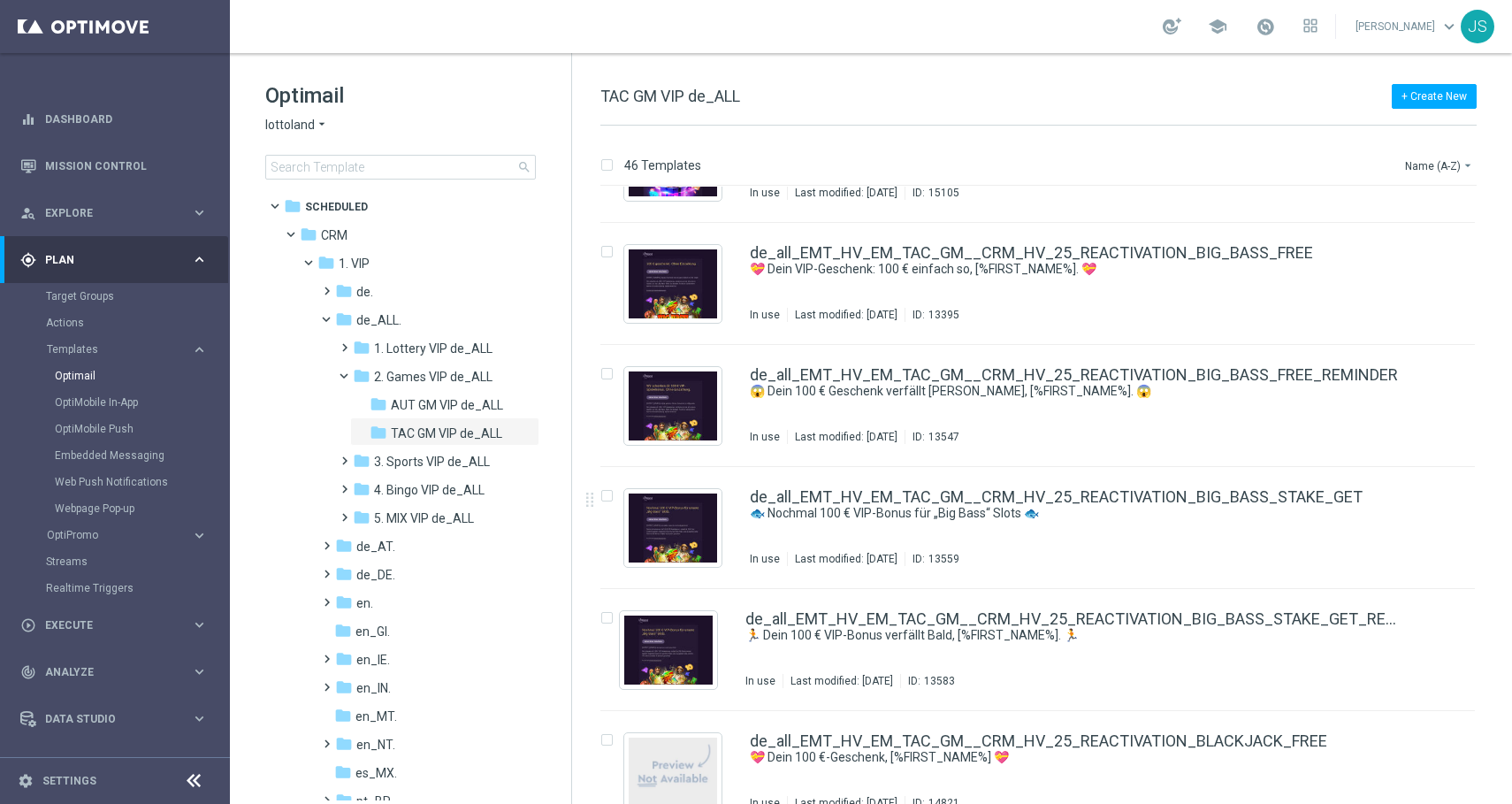
scroll to position [471, 0]
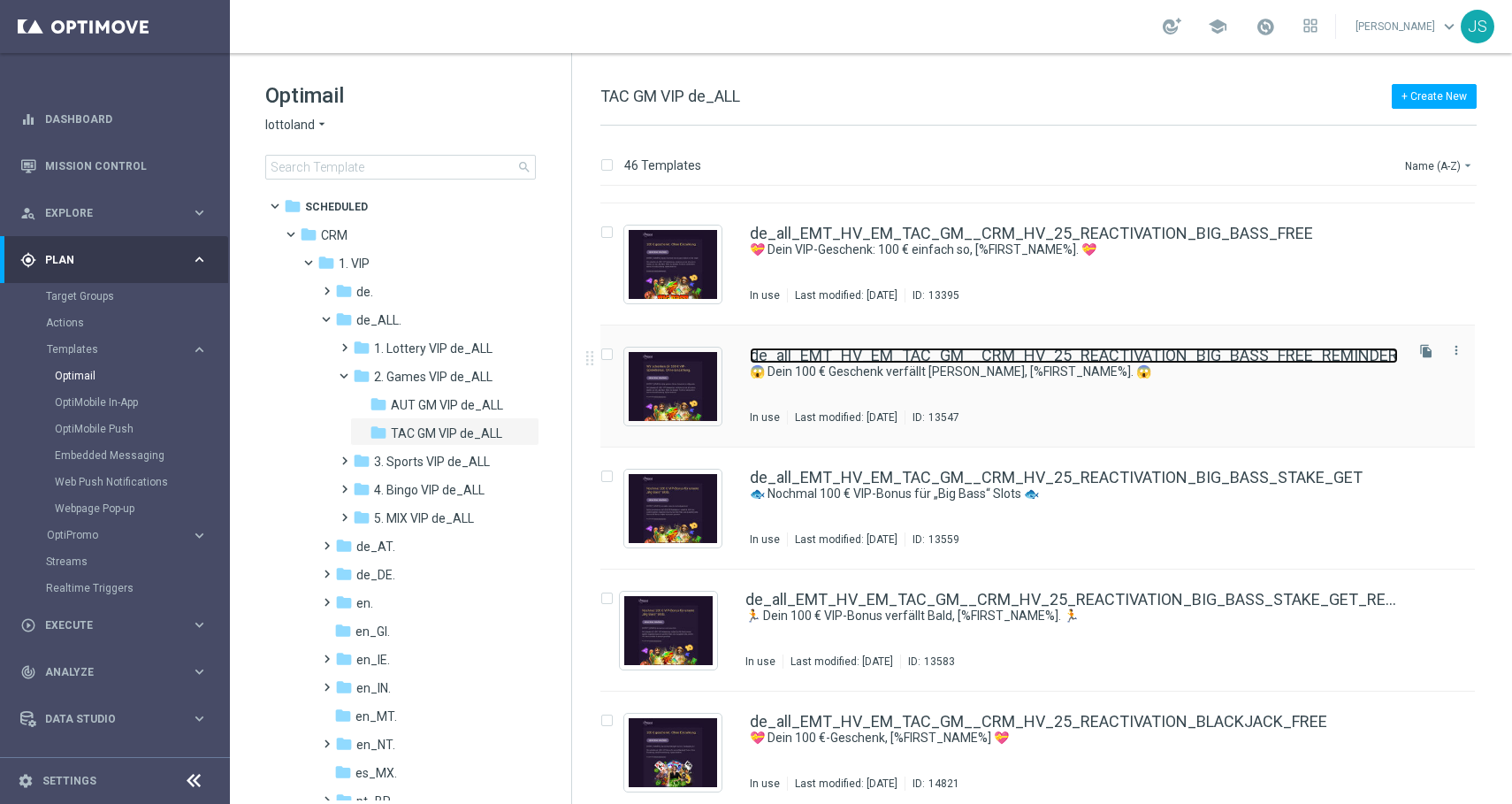
click at [839, 357] on link "de_all_EMT_HV_EM_TAC_GM__CRM_HV_25_REACTIVATION_BIG_BASS_FREE_REMINDER" at bounding box center [1074, 355] width 648 height 16
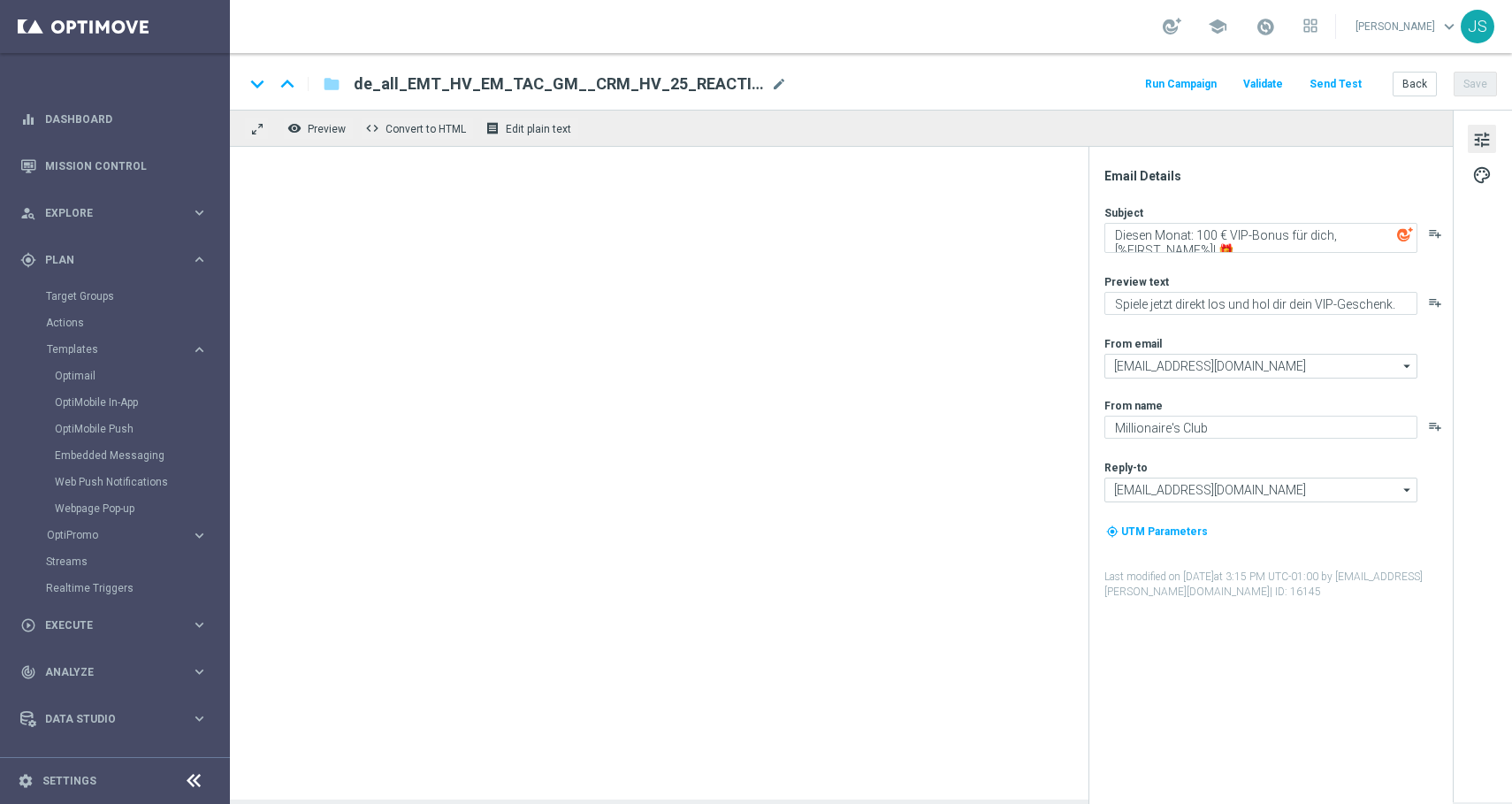
type textarea "😱 Dein 100 € Geschenk verfällt [PERSON_NAME], [%FIRST_NAME%]. 😱"
type textarea "Du hast es dir verdient. Spiele direkt gratis los."
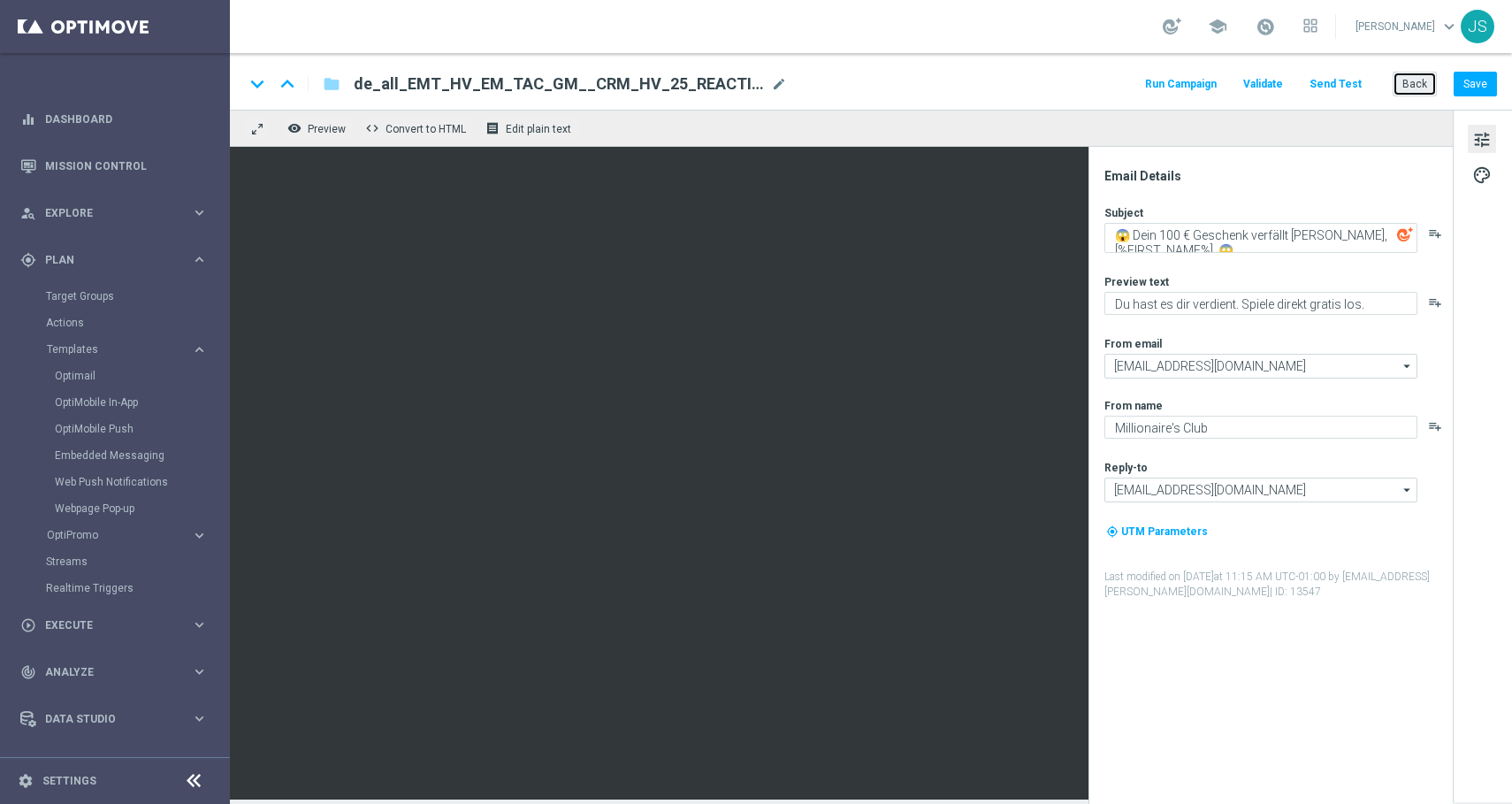
click at [1421, 90] on button "Back" at bounding box center [1415, 84] width 44 height 25
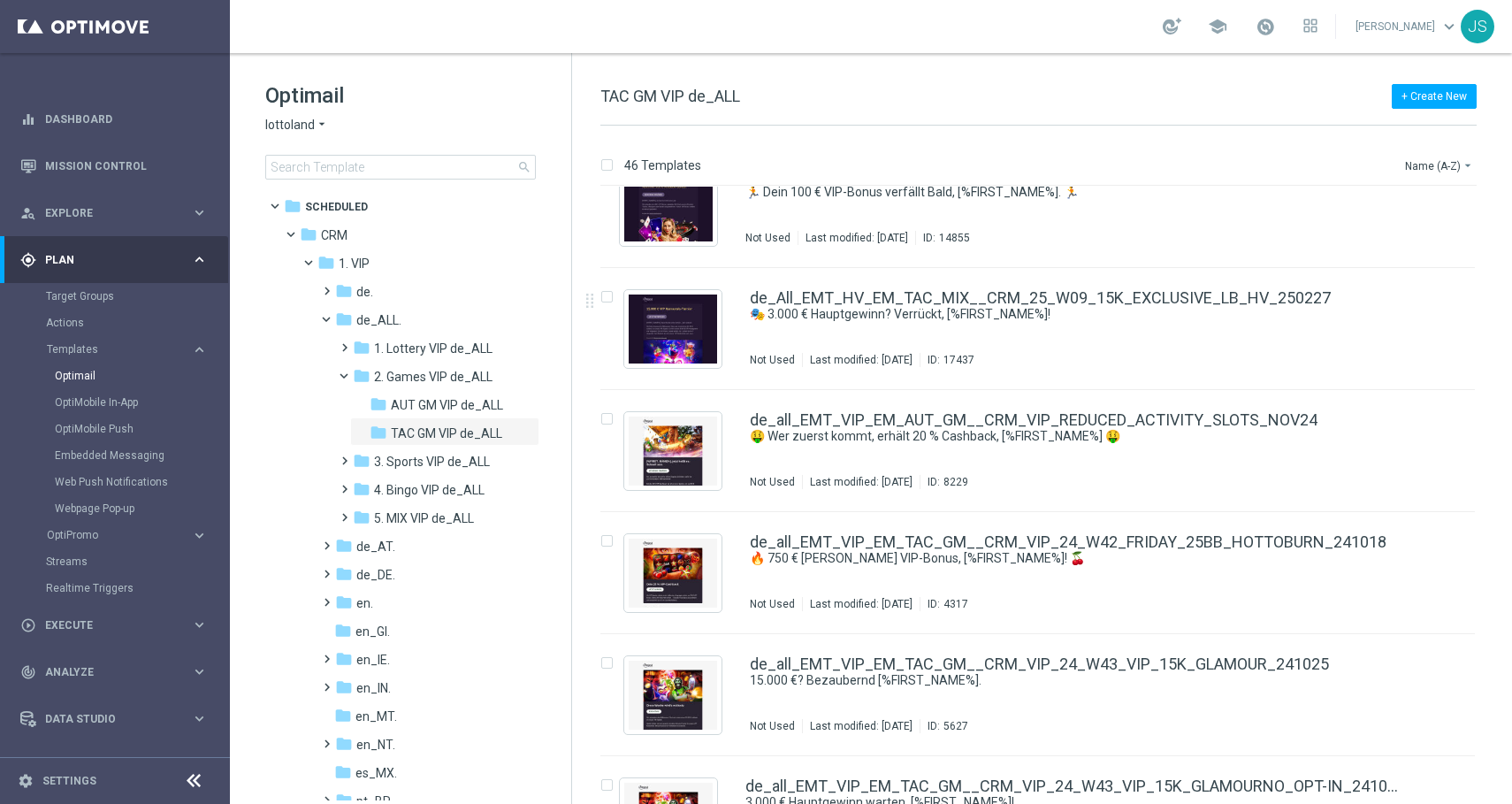
scroll to position [2738, 0]
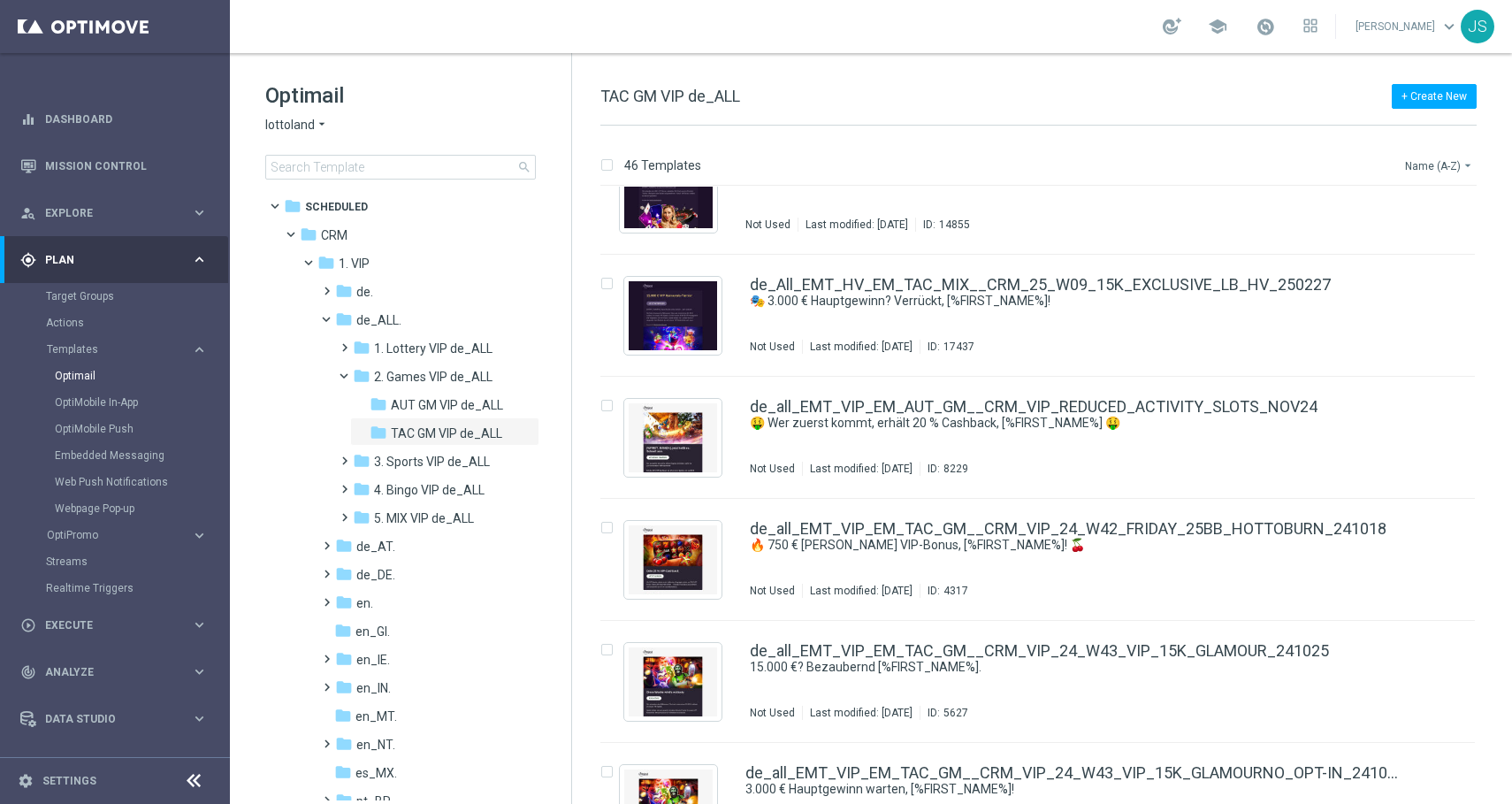
click at [1435, 155] on button "Name (A-Z) arrow_drop_down" at bounding box center [1440, 165] width 73 height 21
click at [1394, 251] on div "Date Modified (Newest)" at bounding box center [1405, 245] width 141 height 25
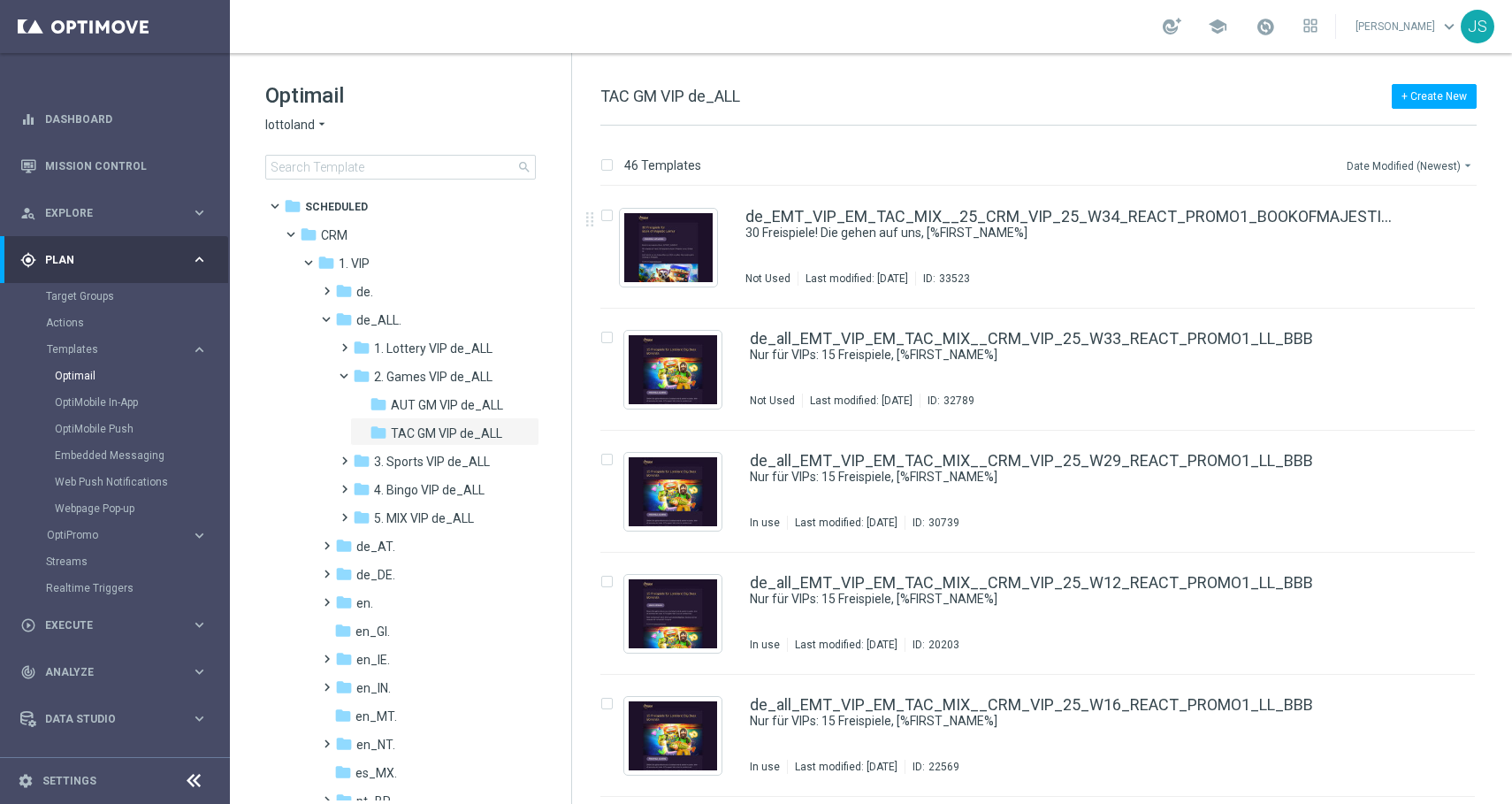
click at [1420, 168] on button "Date Modified (Newest) arrow_drop_down" at bounding box center [1410, 165] width 132 height 21
click at [1398, 261] on div "Date Modified (Oldest)" at bounding box center [1405, 270] width 141 height 25
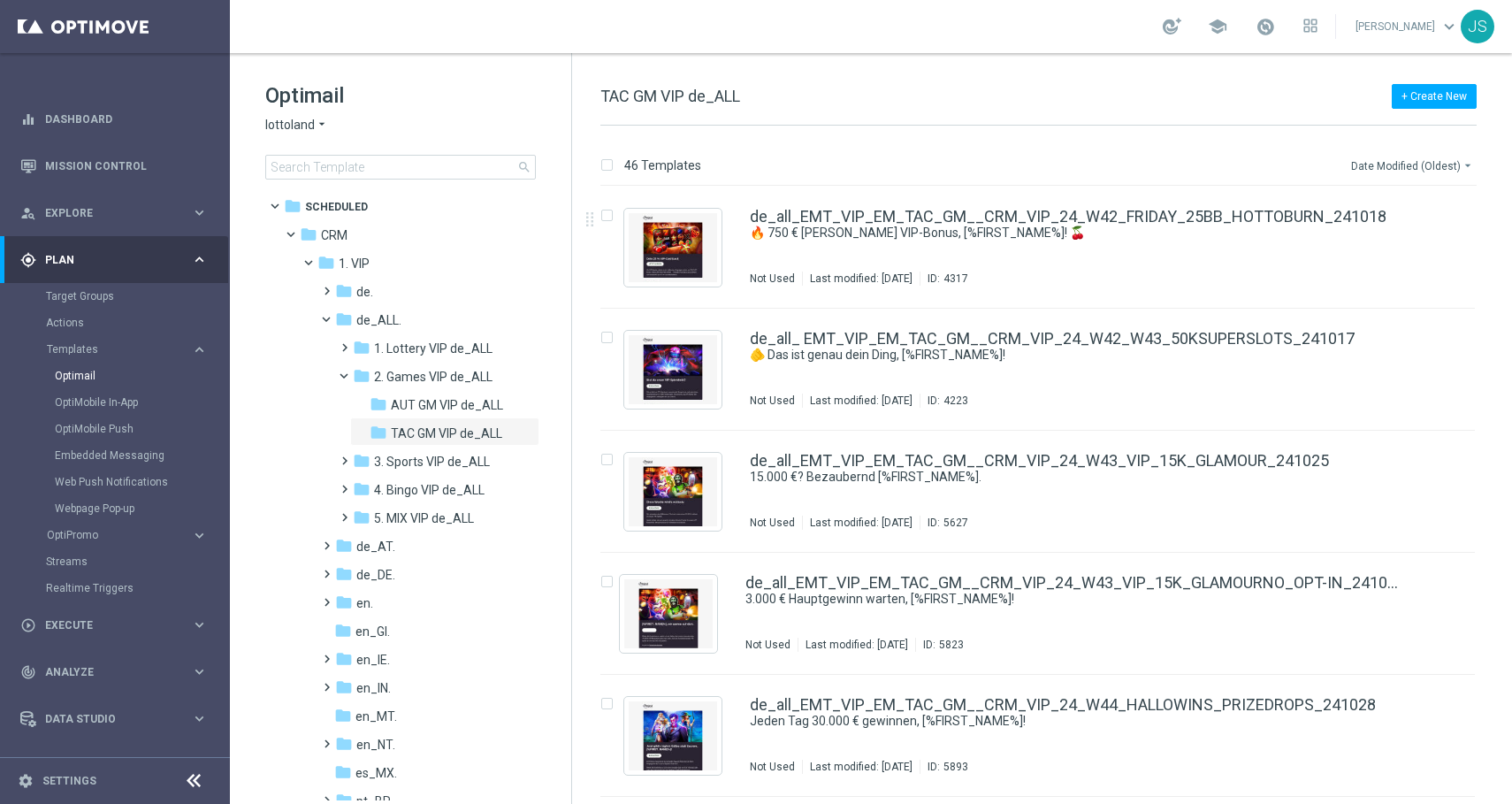
click at [1425, 169] on button "Date Modified (Oldest) arrow_drop_down" at bounding box center [1413, 165] width 127 height 21
click at [1400, 236] on div "Date Modified (Newest)" at bounding box center [1405, 245] width 141 height 25
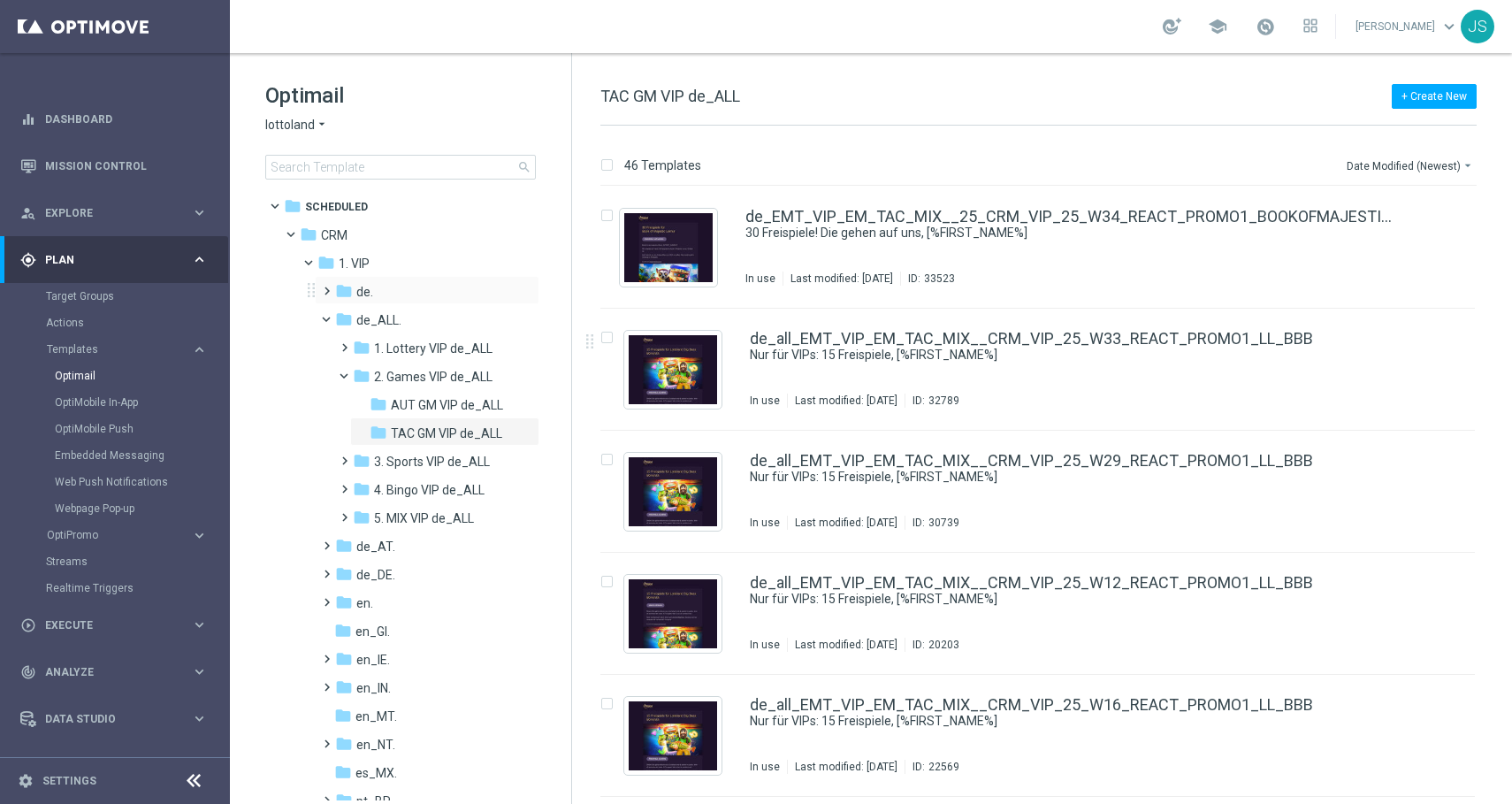
click at [327, 287] on span at bounding box center [323, 283] width 8 height 7
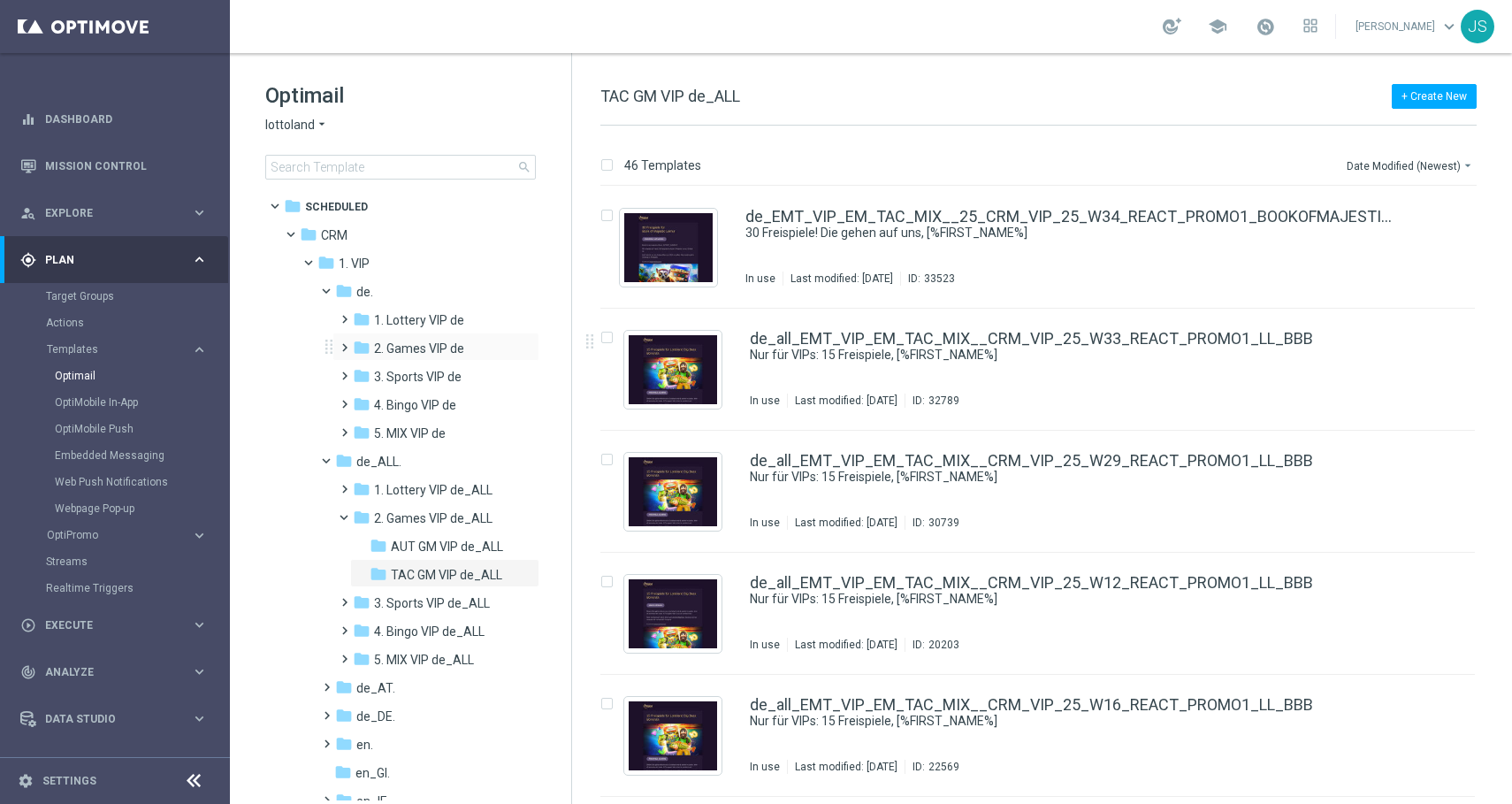
click at [345, 343] on span at bounding box center [340, 339] width 8 height 7
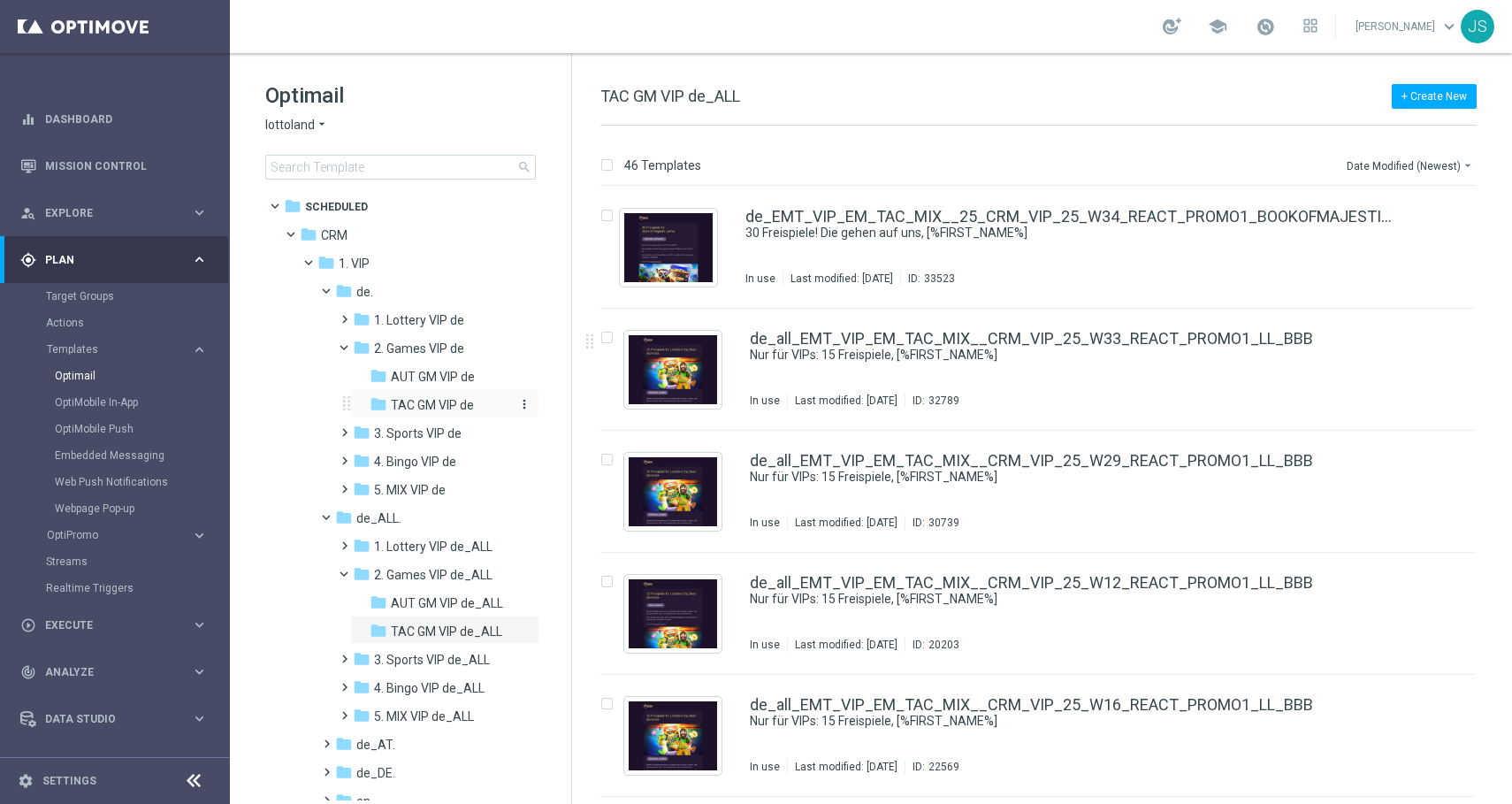
click at [411, 408] on span "TAC GM VIP de" at bounding box center [432, 405] width 83 height 16
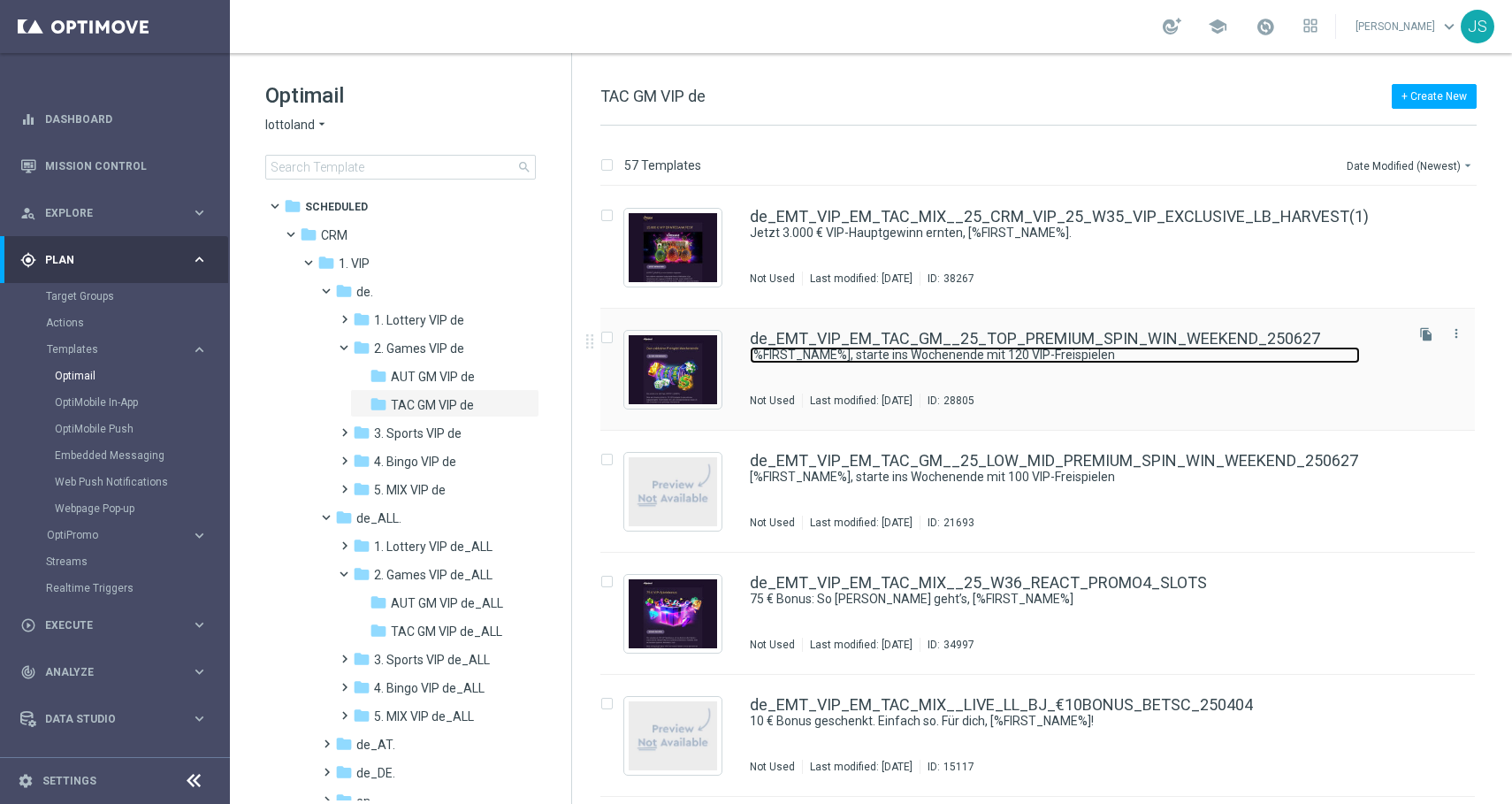
click at [773, 349] on link "[%FIRST_NAME%], starte ins Wochenende mit 120 VIP-Freispielen" at bounding box center [1055, 354] width 610 height 16
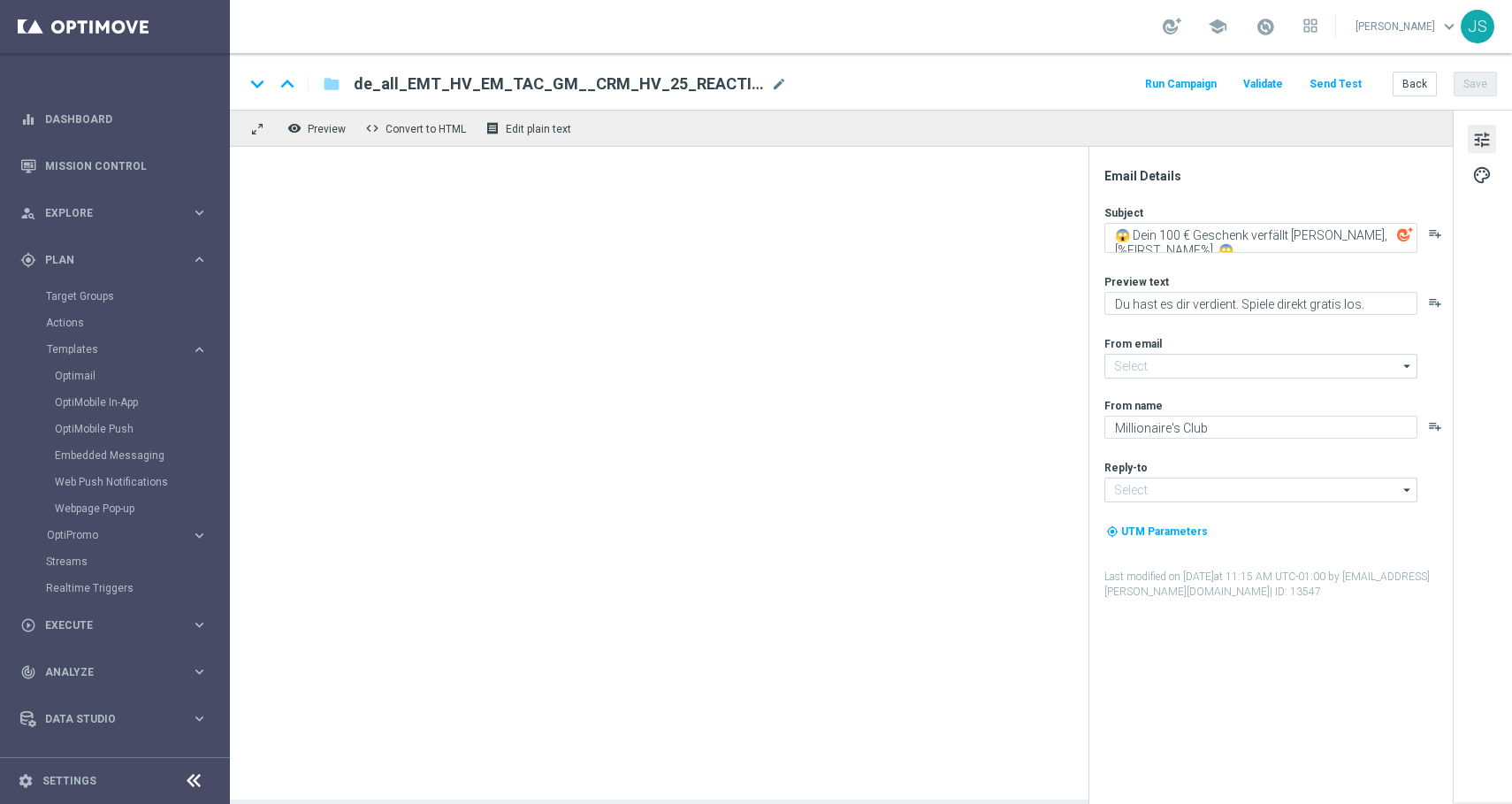
type input "[EMAIL_ADDRESS][DOMAIN_NAME]"
type textarea "[%FIRST_NAME%], starte ins Wochenende mit 120 VIP-Freispielen"
type textarea "Das exklusive Freispiel-Wochenende im Millionaires’ Club"
type textarea "Millionaires' Club"
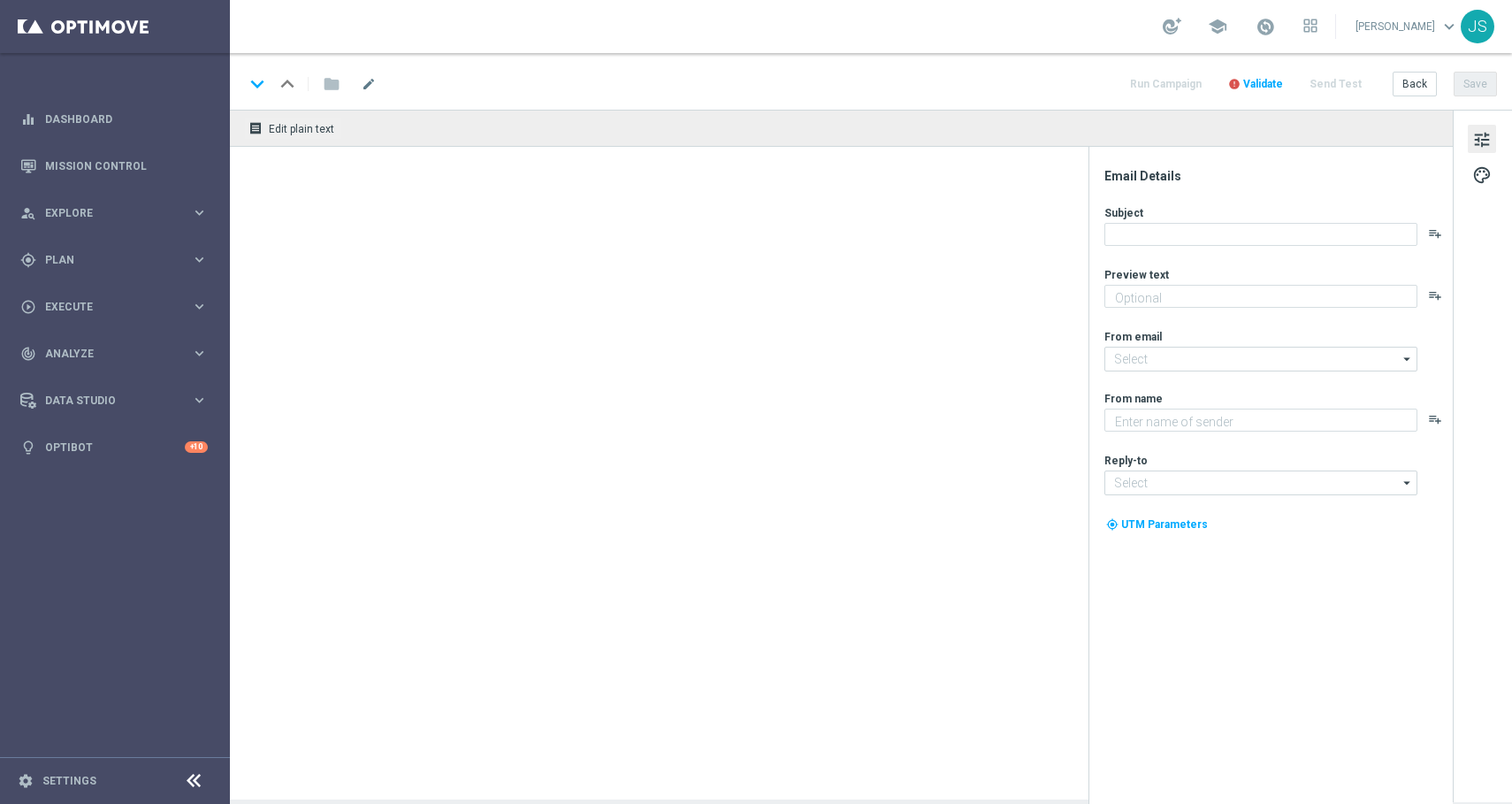
type textarea "Das Duell des Jahres ist eröffnet"
type textarea "Millionaires' Club"
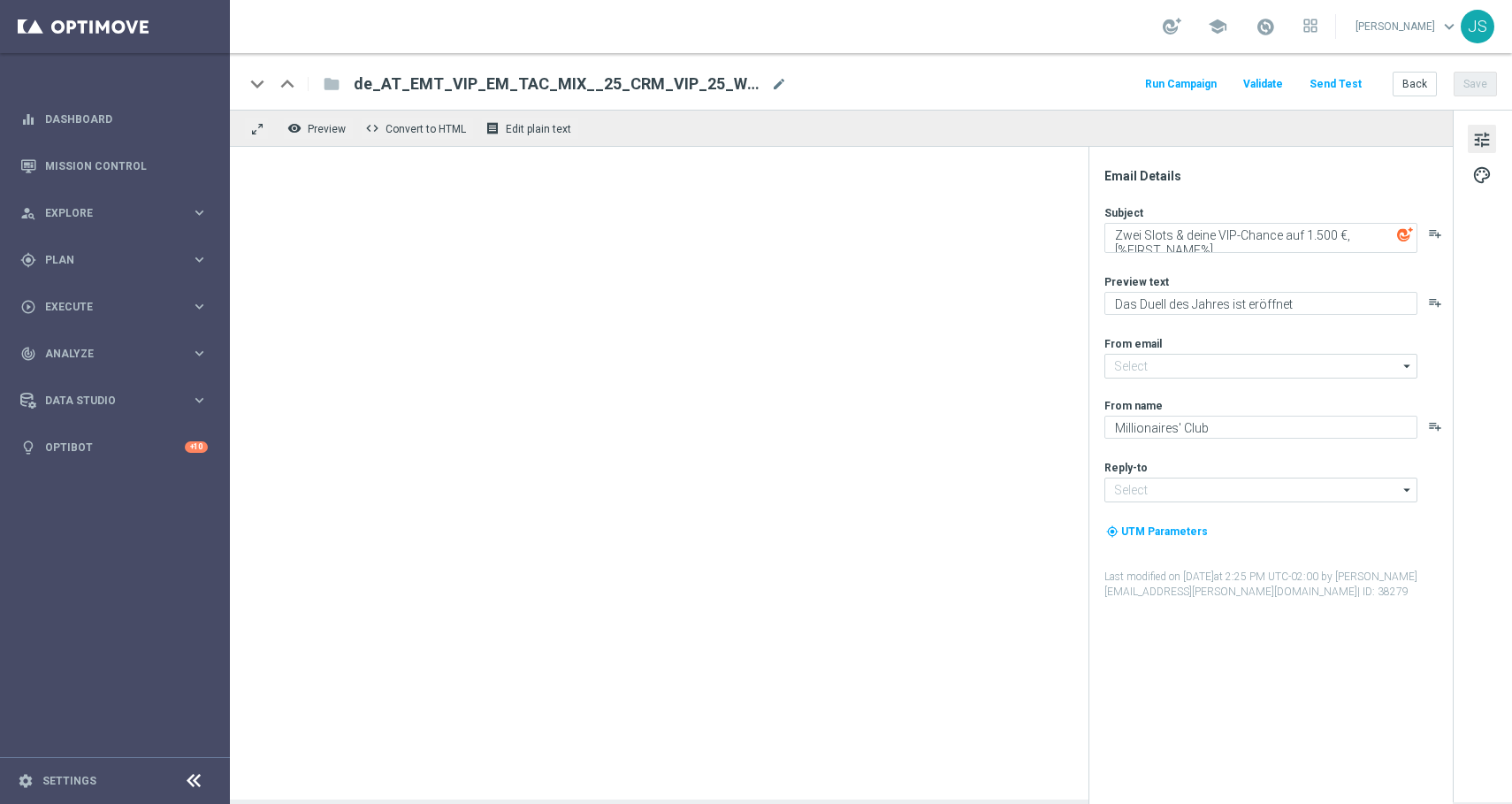
type input "[EMAIL_ADDRESS][DOMAIN_NAME]"
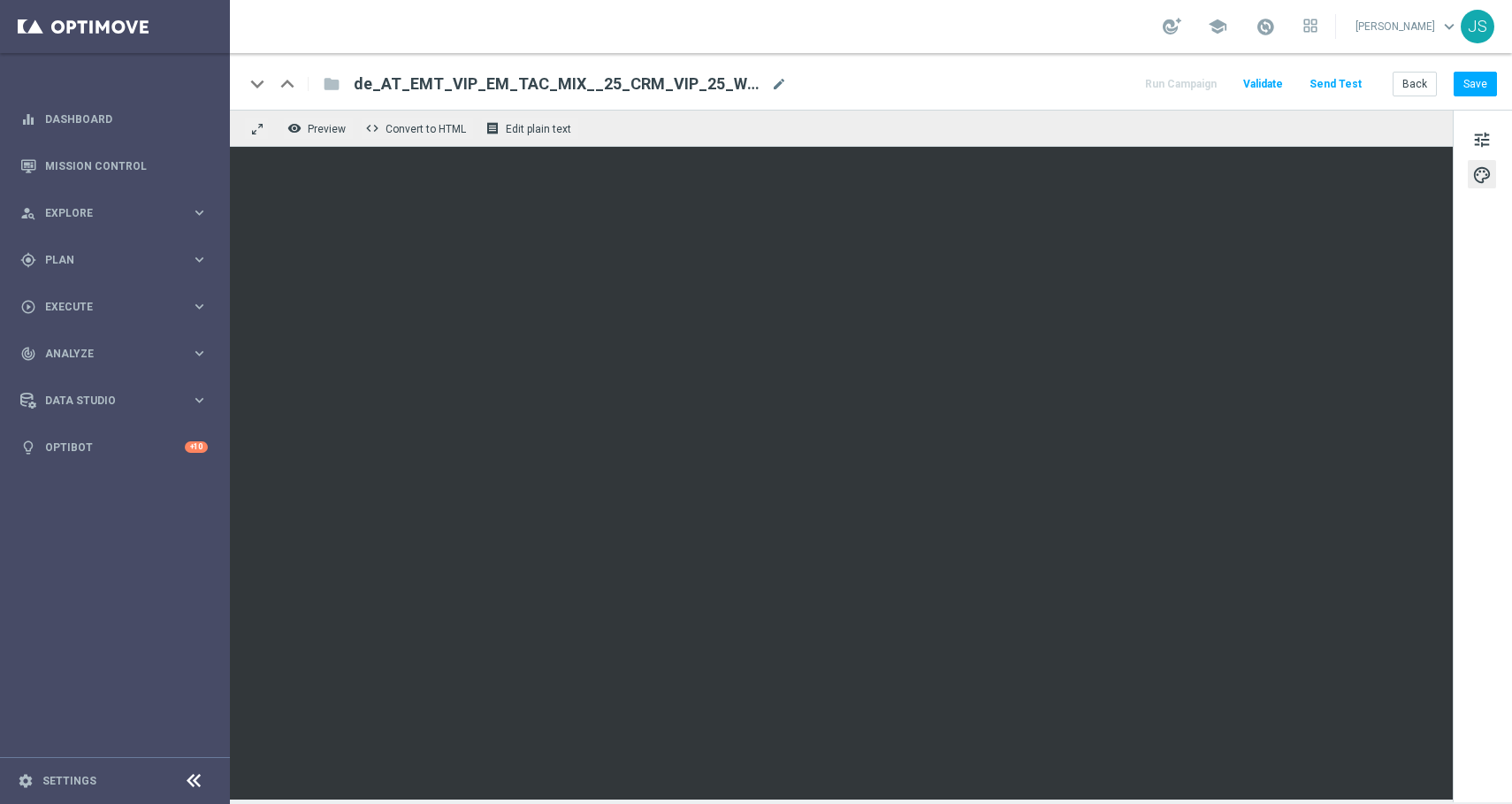
click at [676, 88] on span "de_AT_EMT_VIP_EM_TAC_MIX__25_CRM_VIP_25_W42_VIP_EXCLUSIVE_LB_GAMESBATTLE" at bounding box center [559, 84] width 411 height 21
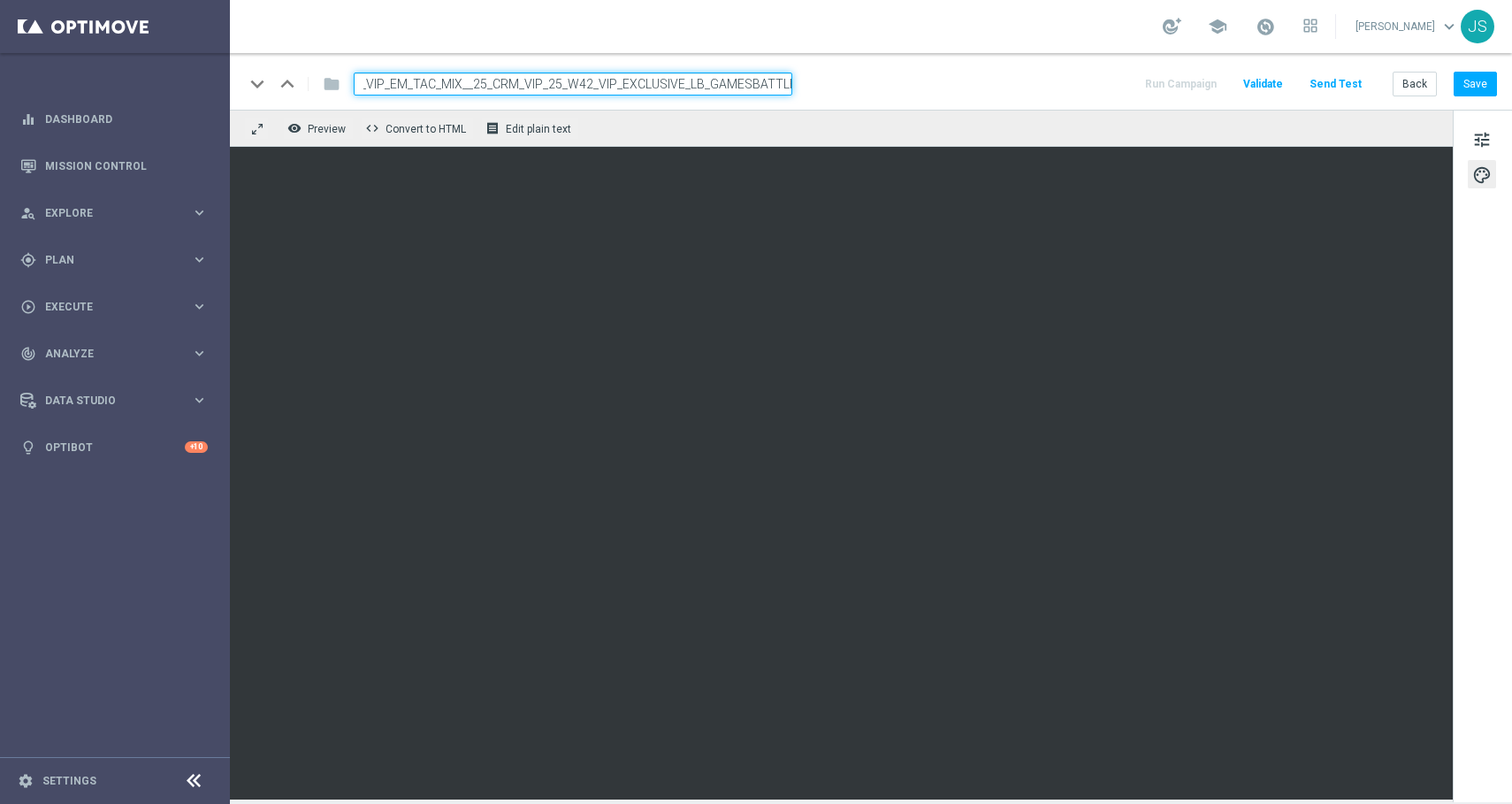
drag, startPoint x: 676, startPoint y: 88, endPoint x: 844, endPoint y: 90, distance: 168.0
click at [844, 90] on div "keyboard_arrow_down keyboard_arrow_up folder de_AT_EMT_VIP_EM_TAC_MIX__25_CRM_V…" at bounding box center [870, 84] width 1253 height 23
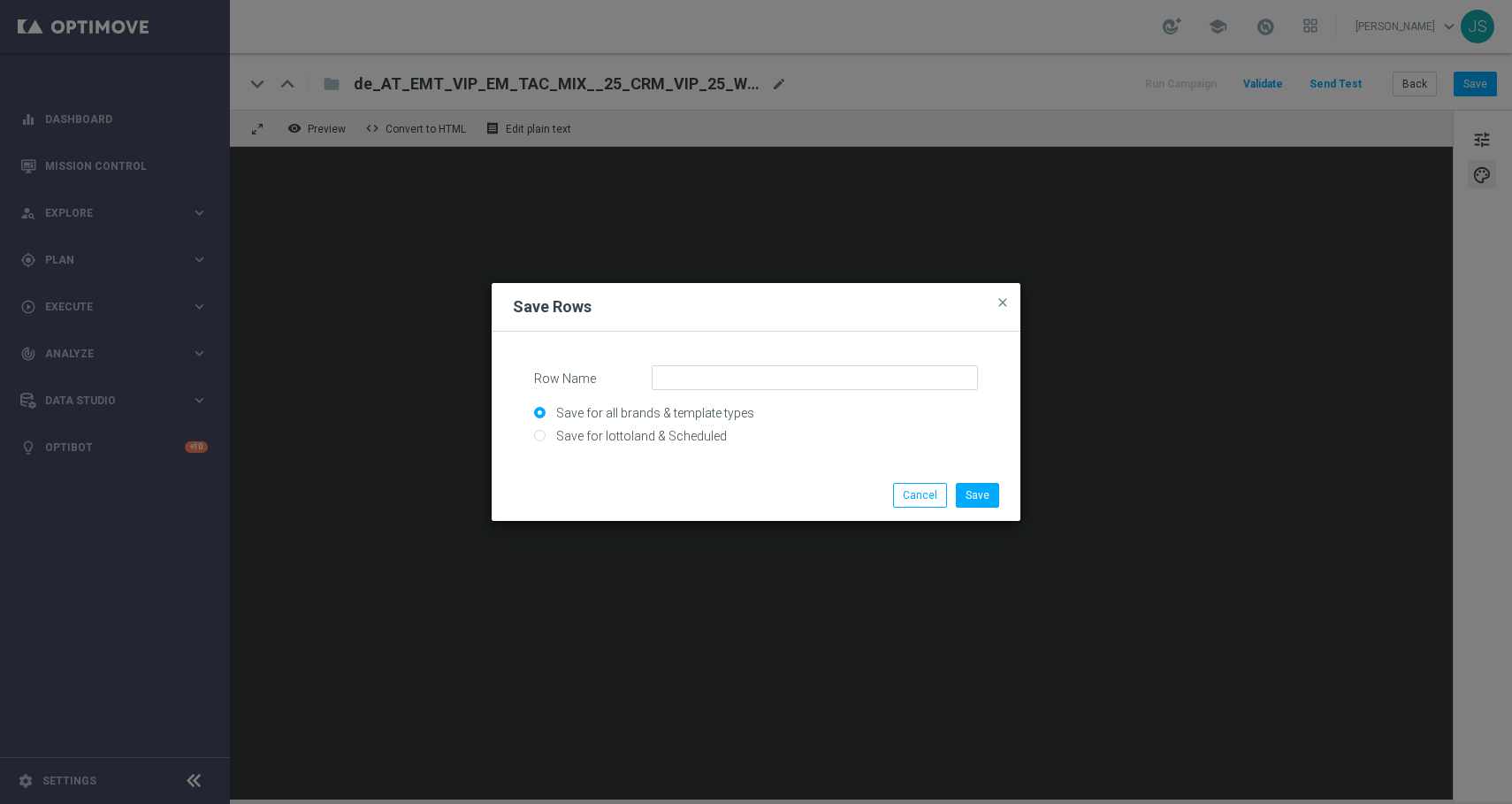
click at [707, 439] on input "Save for lottoland & Scheduled" at bounding box center [756, 443] width 444 height 25
radio input "true"
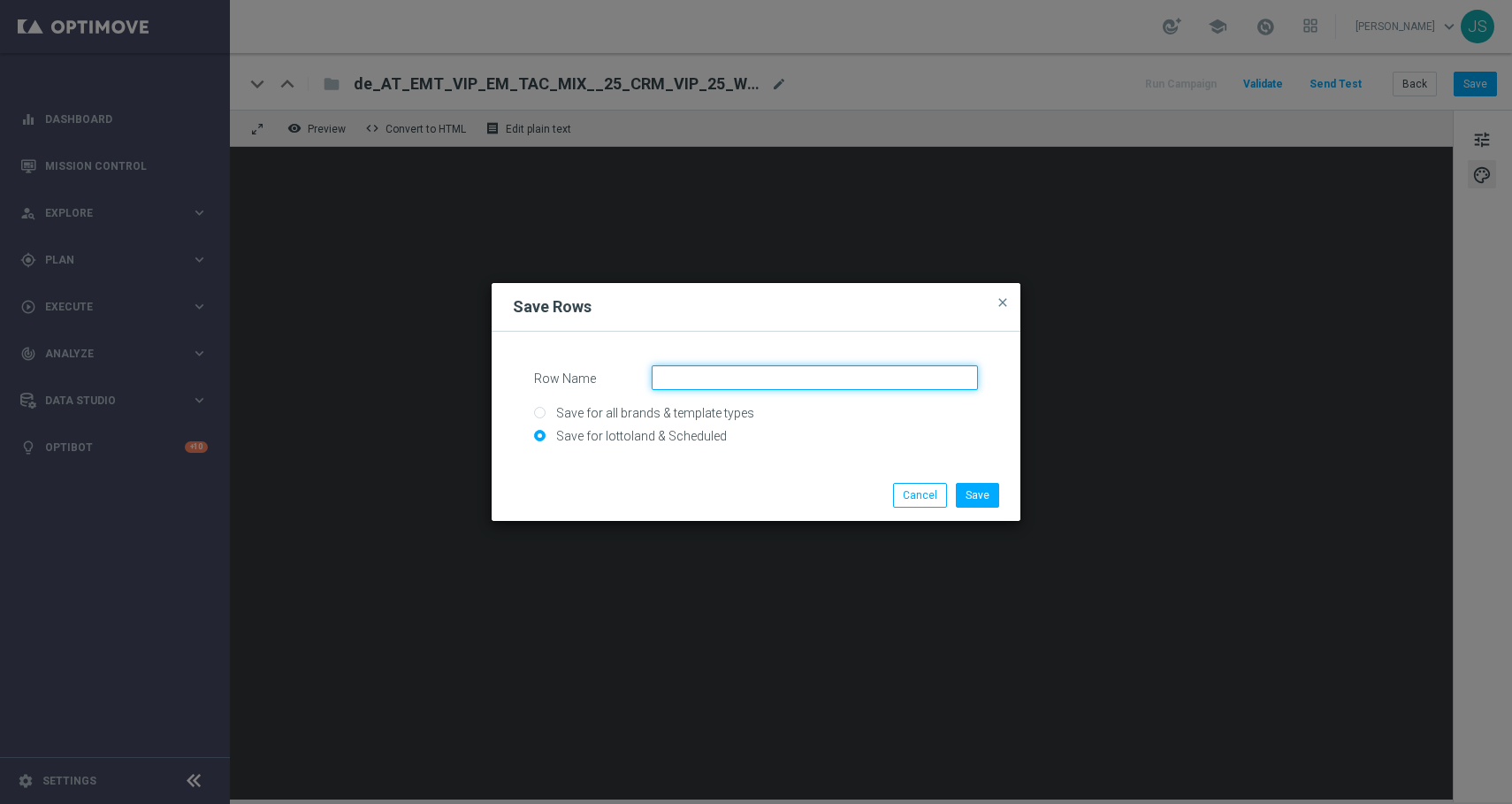
click at [730, 375] on input "Row Name" at bounding box center [815, 378] width 326 height 25
paste input "AT_CRM_VIP_25_VIP_EXCLUSIVE_LB"
type input "AT_CRM_VIP_25_VIP_EXCLUSIVE_LB"
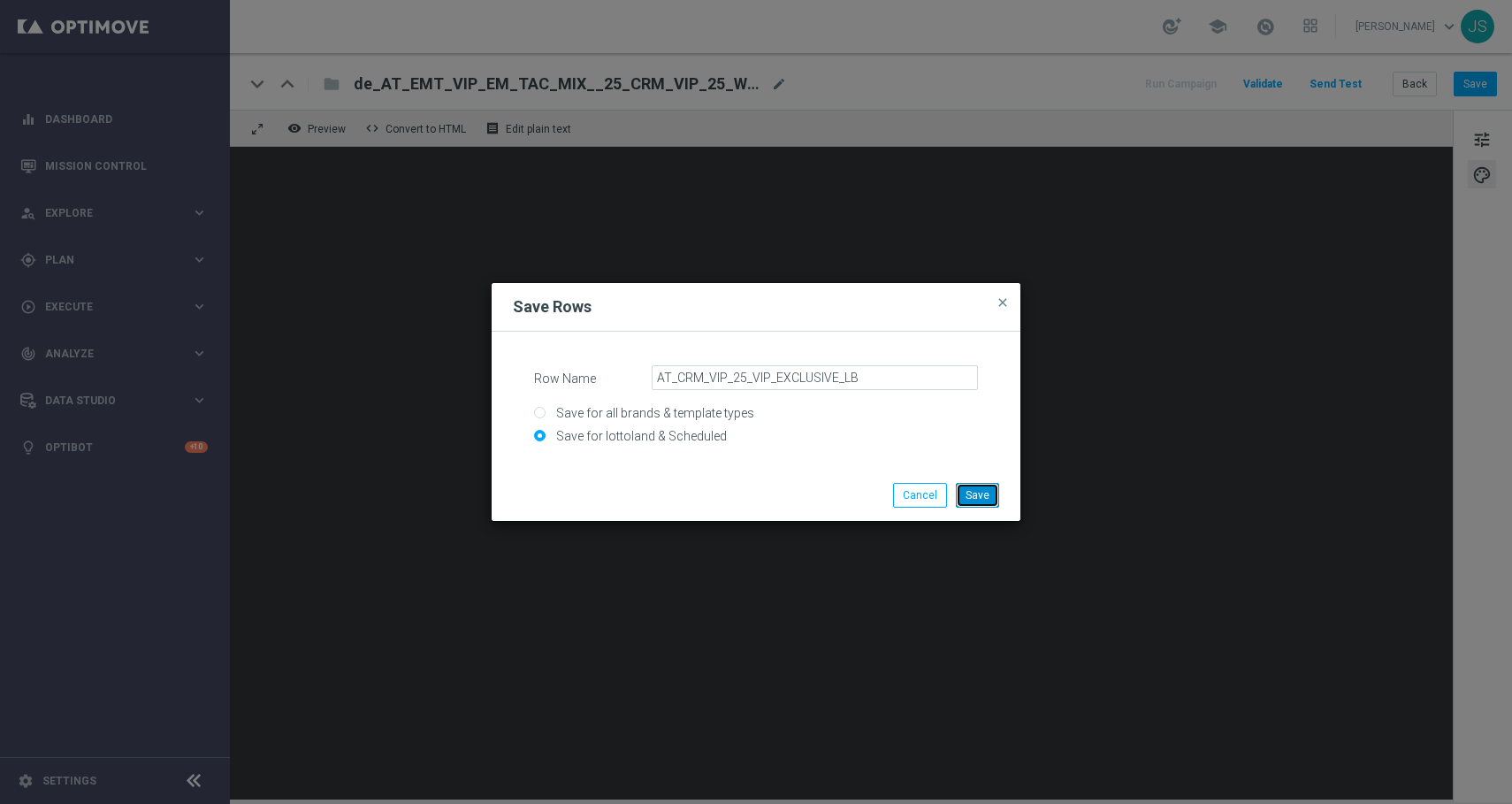
click at [986, 499] on button "Save" at bounding box center [977, 495] width 43 height 25
